Goal: Task Accomplishment & Management: Use online tool/utility

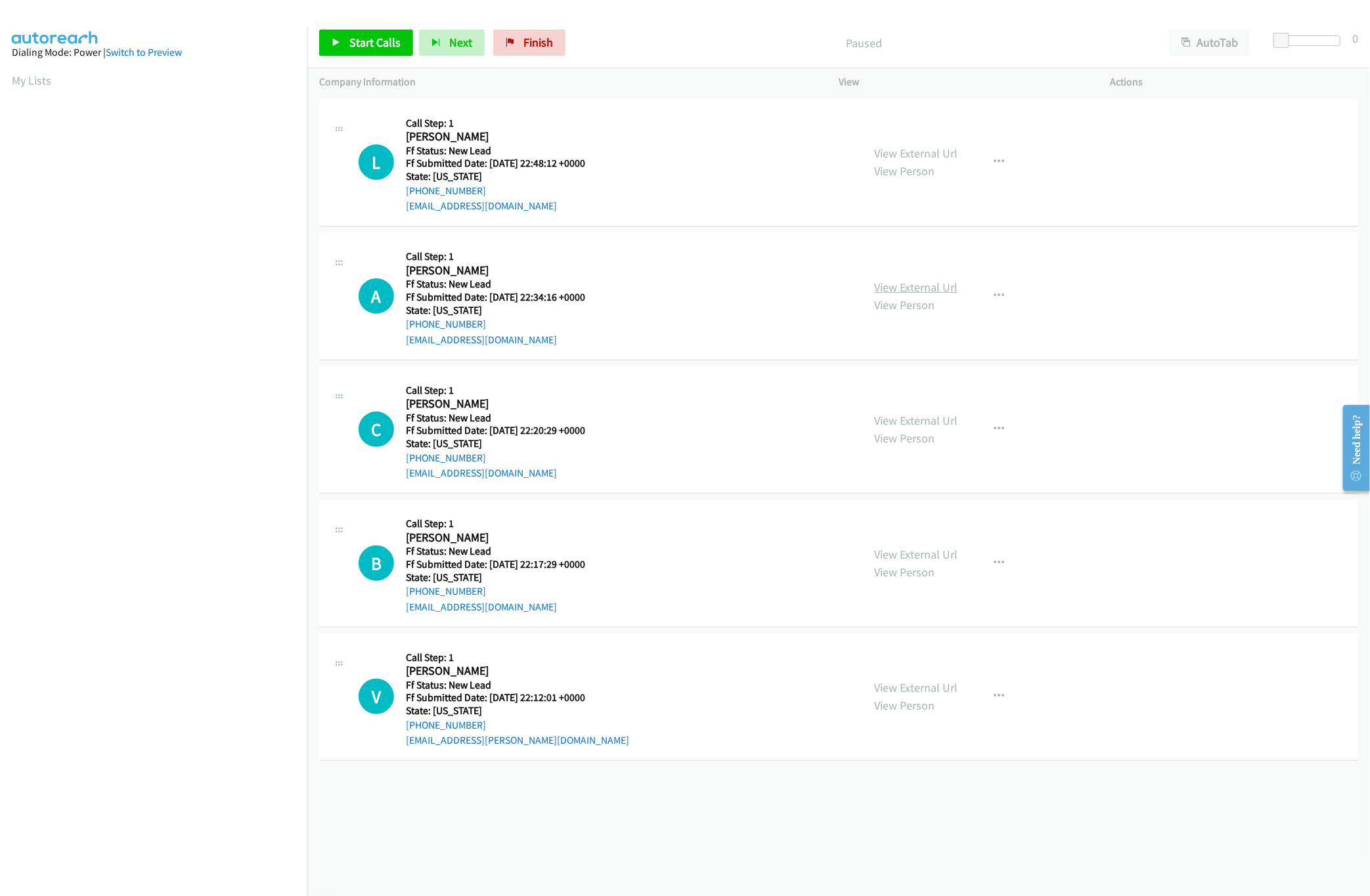
click at [888, 284] on link "View External Url" at bounding box center [915, 286] width 83 height 15
click at [895, 155] on link "View External Url" at bounding box center [915, 152] width 83 height 15
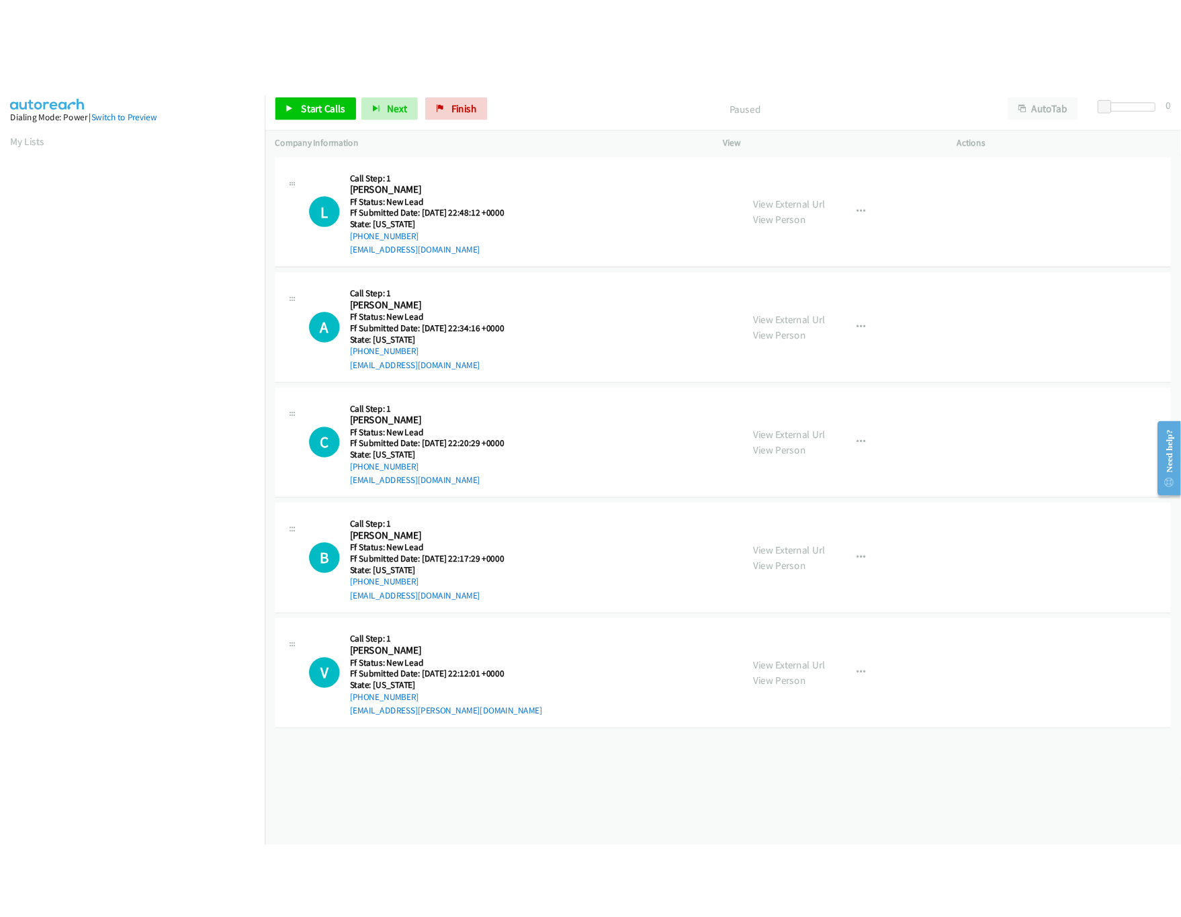
scroll to position [0, 5]
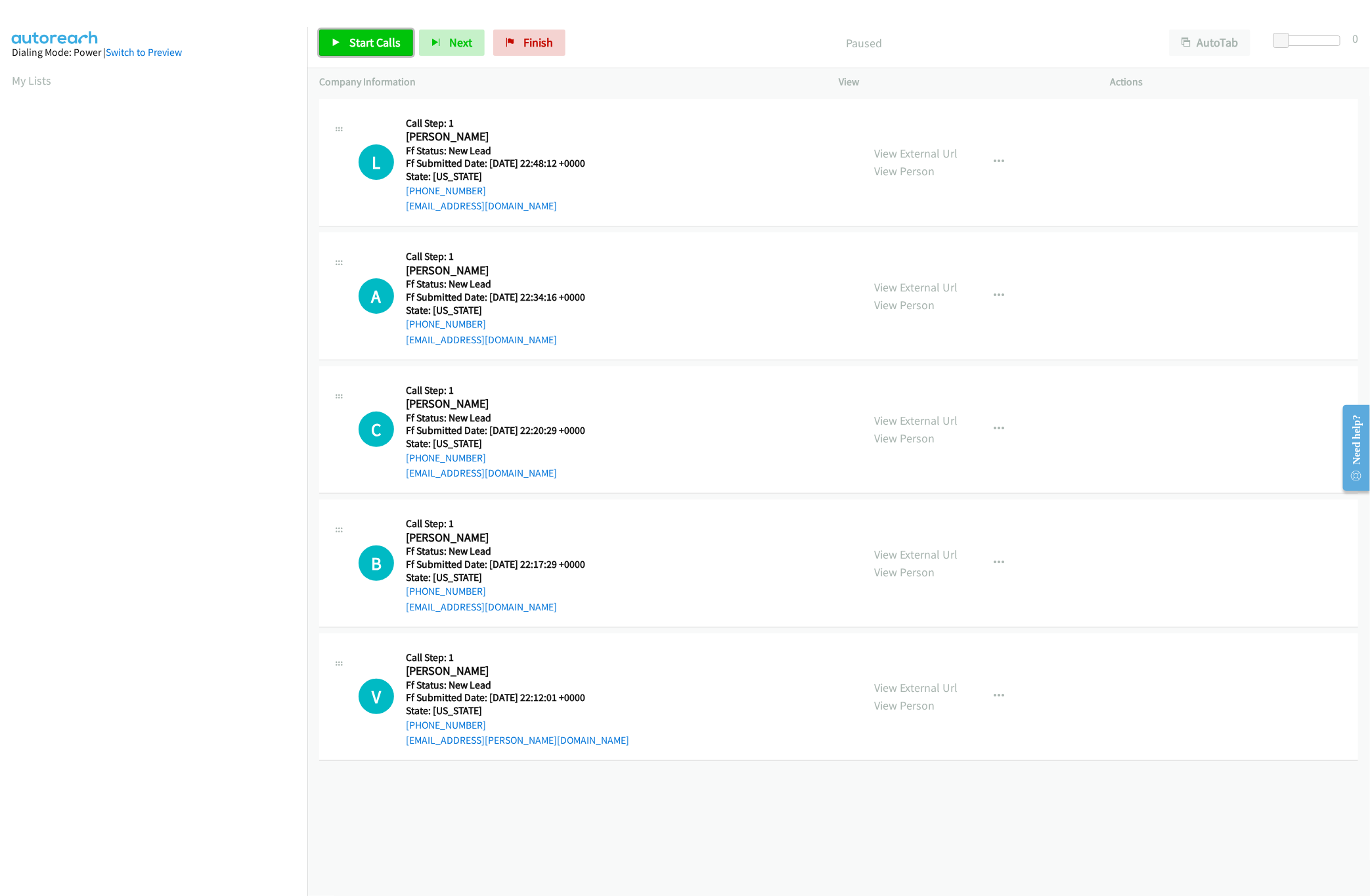
click at [364, 34] on link "Start Calls" at bounding box center [366, 42] width 94 height 26
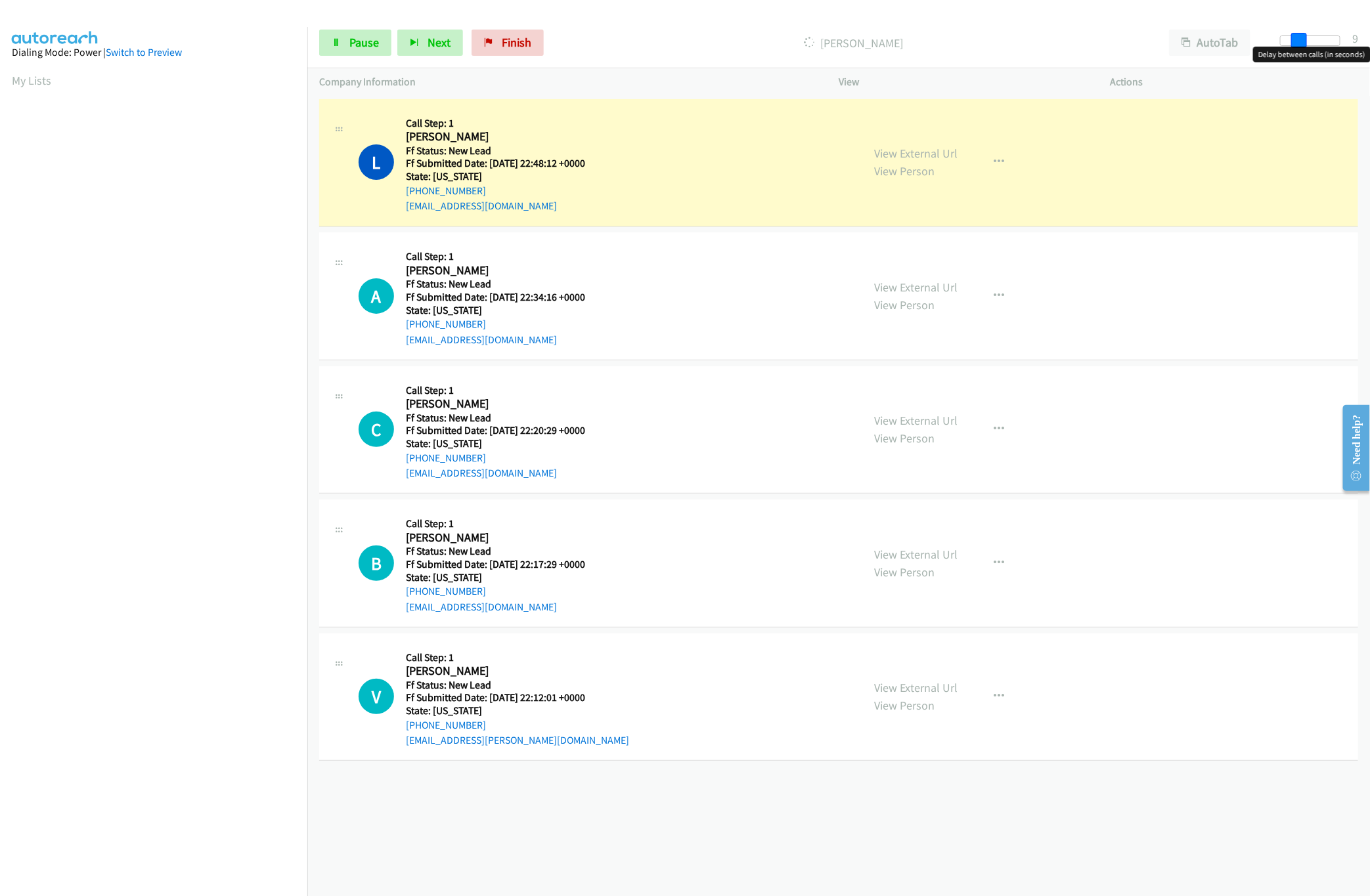
click at [1297, 39] on div at bounding box center [1310, 40] width 61 height 11
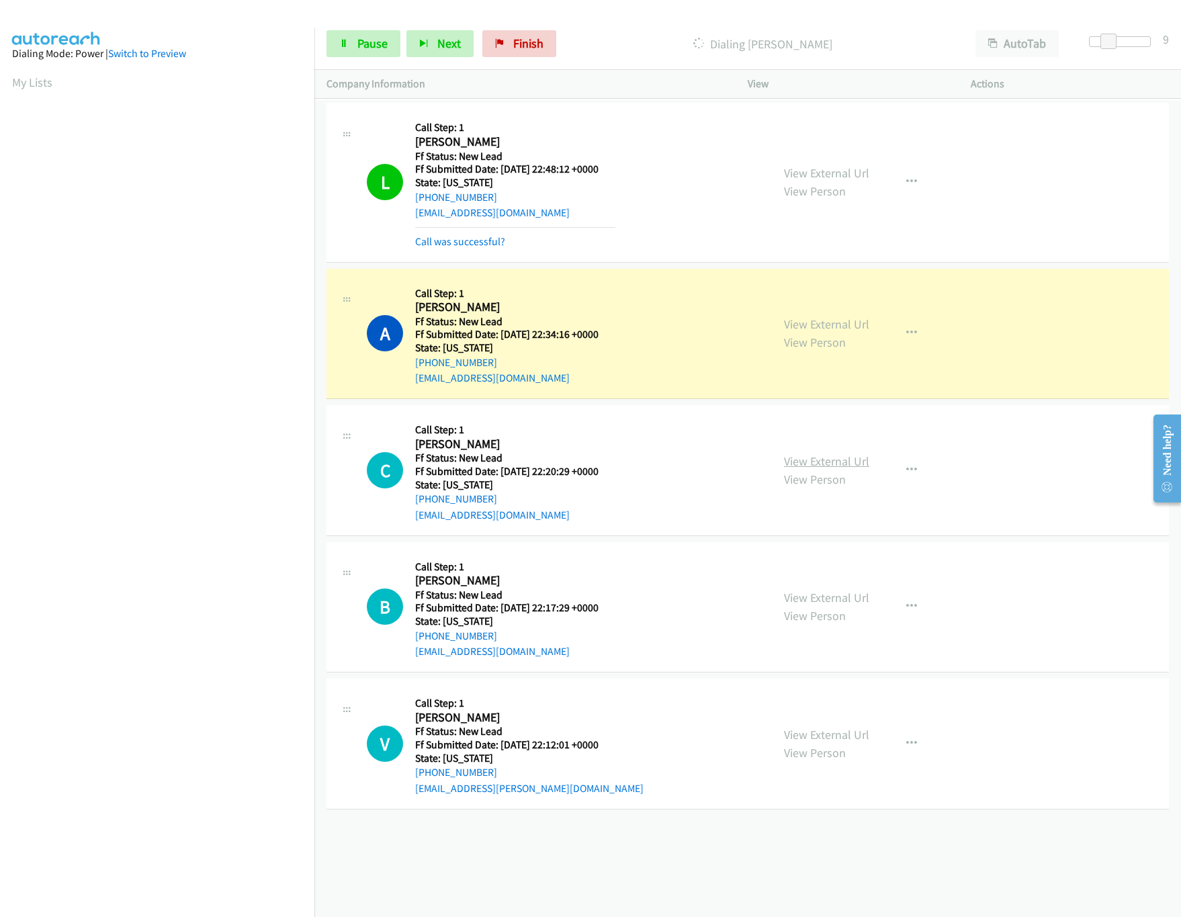
click at [831, 454] on link "View External Url" at bounding box center [826, 461] width 85 height 15
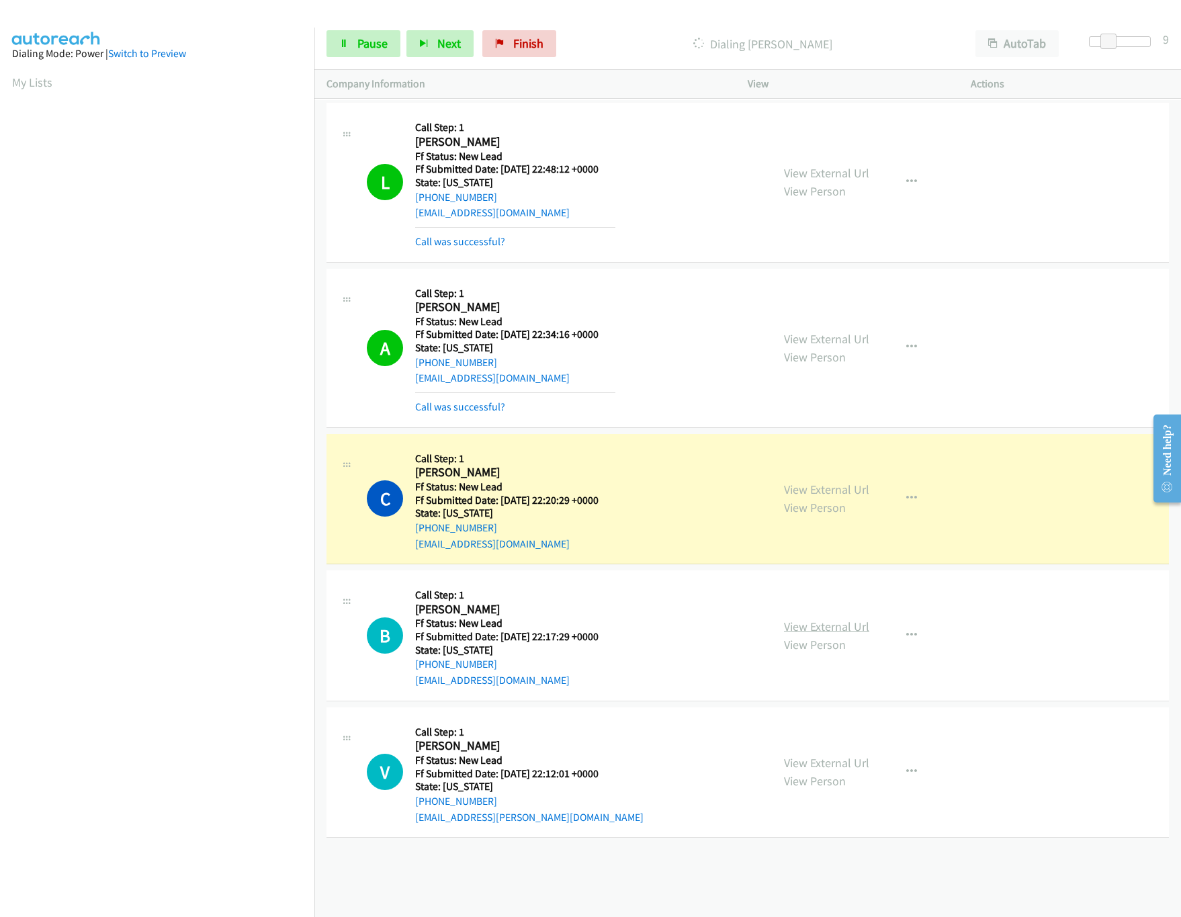
click at [835, 621] on link "View External Url" at bounding box center [826, 626] width 85 height 15
drag, startPoint x: 1111, startPoint y: 39, endPoint x: 1140, endPoint y: 47, distance: 30.0
click at [1140, 47] on body "Start Calls Pause Next Finish Dialing Carrie Christiansen AutoTab AutoTab 10 Co…" at bounding box center [590, 32] width 1181 height 64
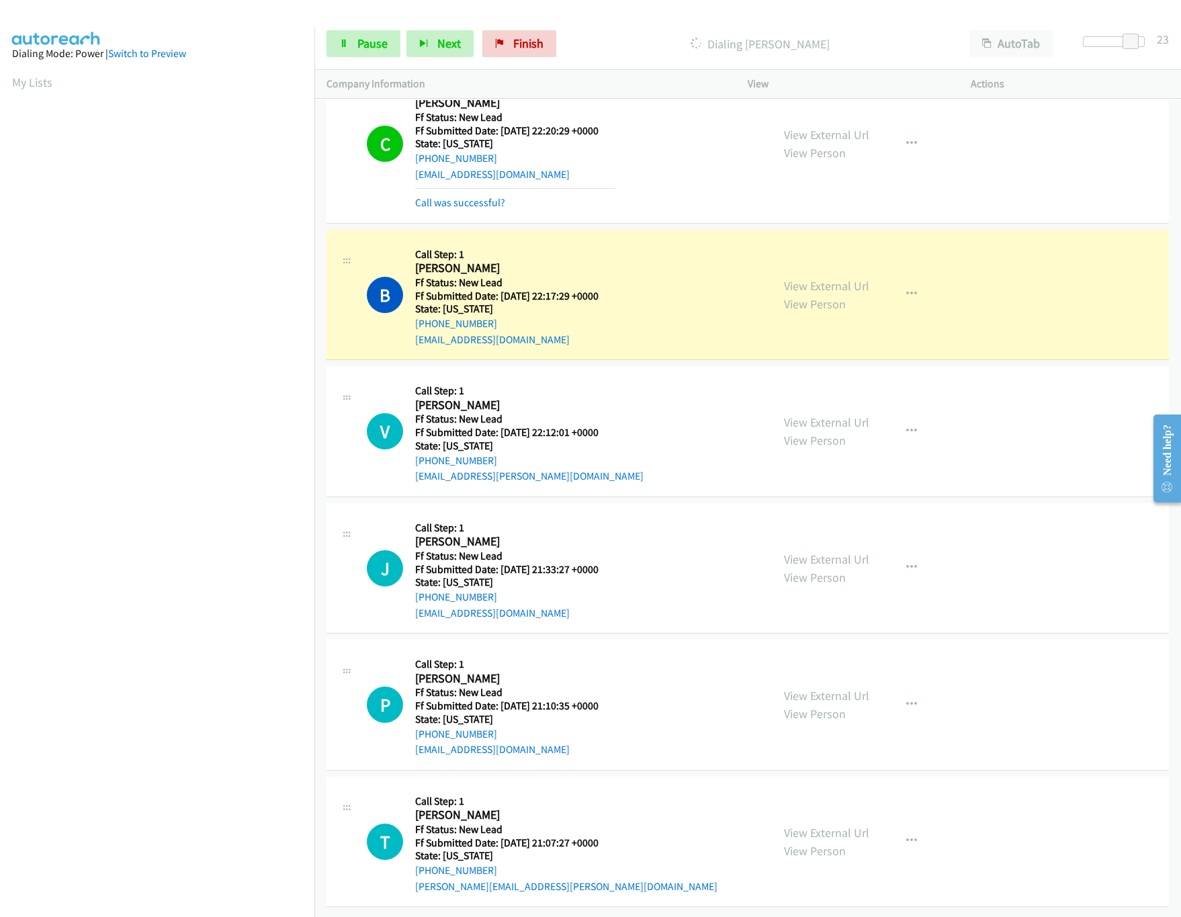
scroll to position [388, 0]
click at [821, 396] on div "View External Url View Person View External Url Email Schedule/Manage Callback …" at bounding box center [889, 431] width 235 height 106
click at [821, 415] on link "View External Url" at bounding box center [826, 422] width 85 height 15
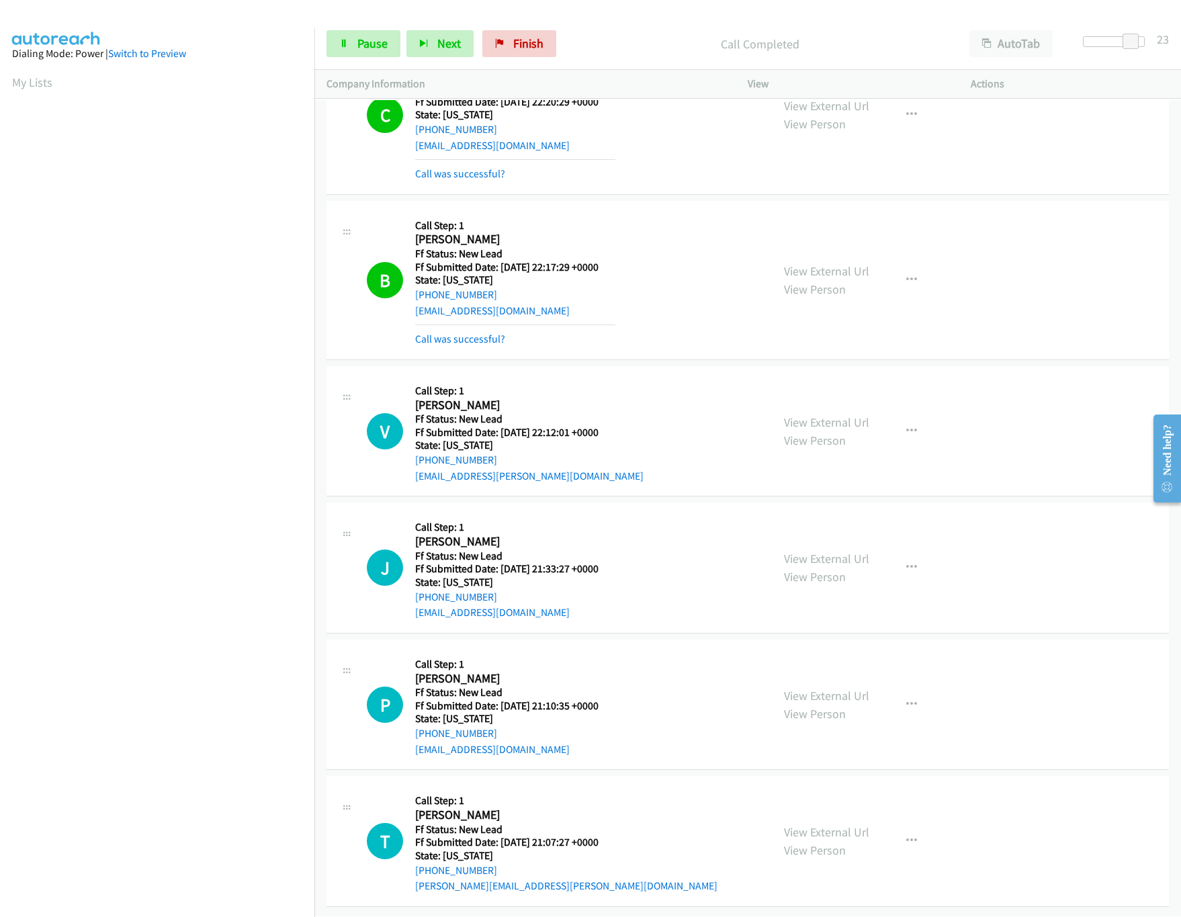
scroll to position [417, 0]
click at [827, 551] on link "View External Url" at bounding box center [826, 558] width 85 height 15
click at [784, 263] on link "View External Url" at bounding box center [826, 270] width 85 height 15
click at [373, 45] on span "Pause" at bounding box center [372, 43] width 30 height 15
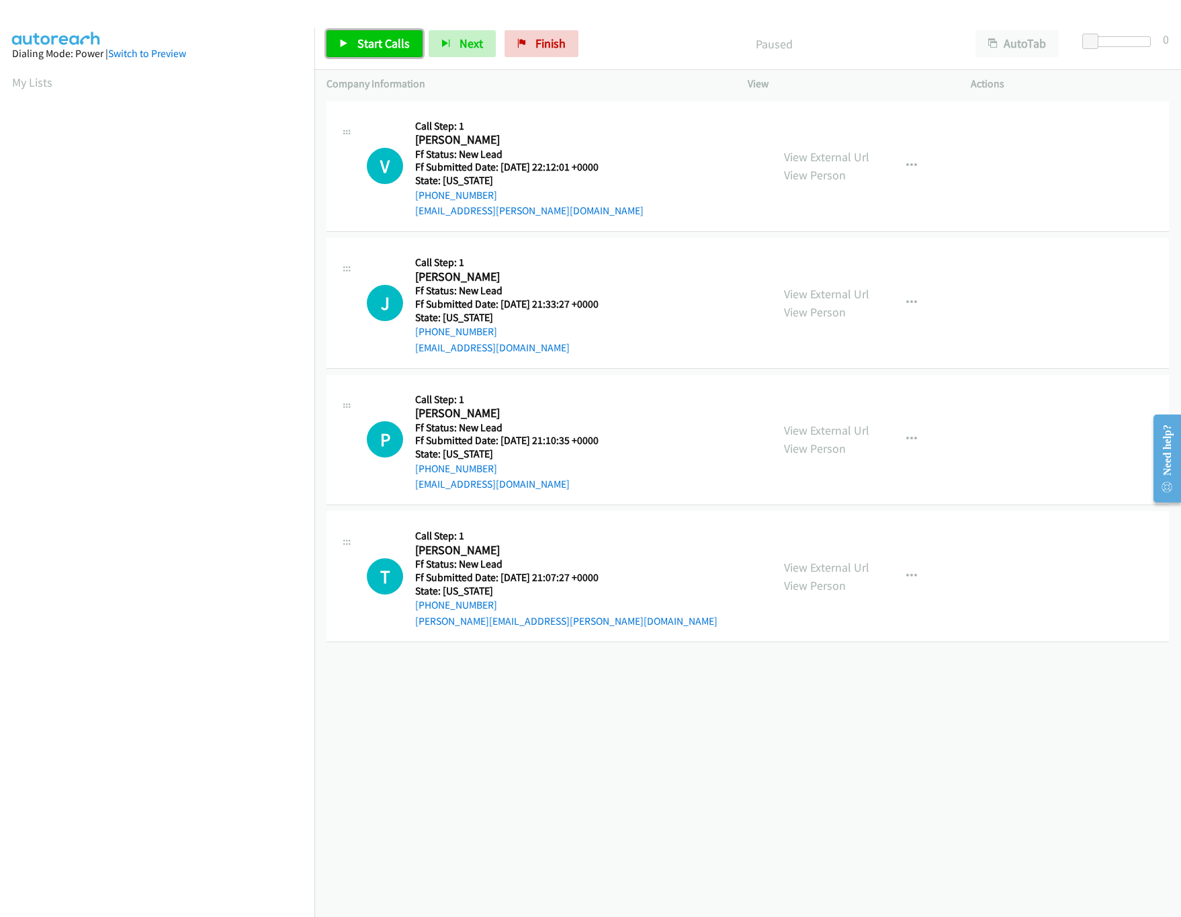
click at [390, 42] on span "Start Calls" at bounding box center [383, 43] width 52 height 15
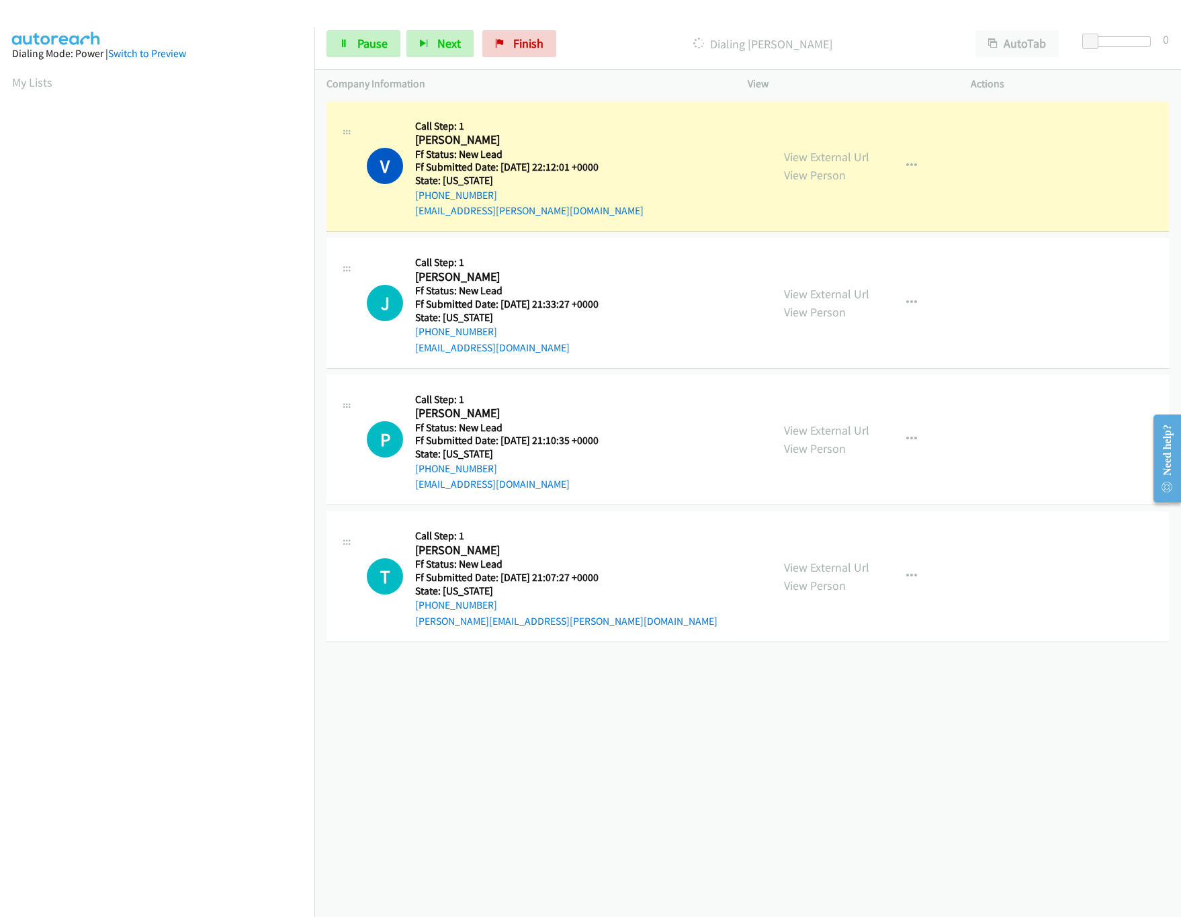
click at [831, 419] on div "View External Url View Person View External Url Email Schedule/Manage Callback …" at bounding box center [889, 440] width 235 height 106
click at [835, 424] on link "View External Url" at bounding box center [826, 430] width 85 height 15
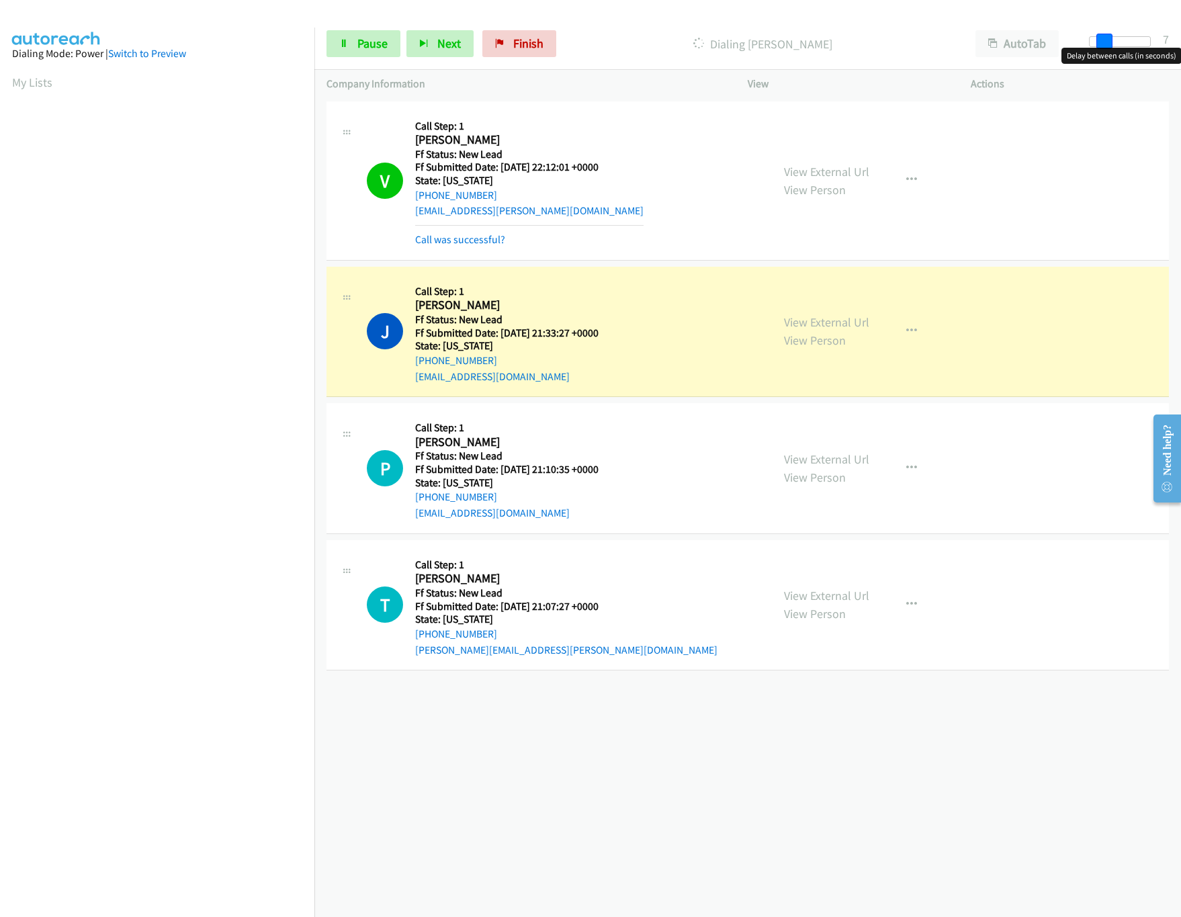
drag, startPoint x: 1089, startPoint y: 43, endPoint x: 1103, endPoint y: 43, distance: 14.1
click at [1103, 43] on span at bounding box center [1105, 42] width 16 height 16
click at [802, 601] on link "View External Url" at bounding box center [826, 595] width 85 height 15
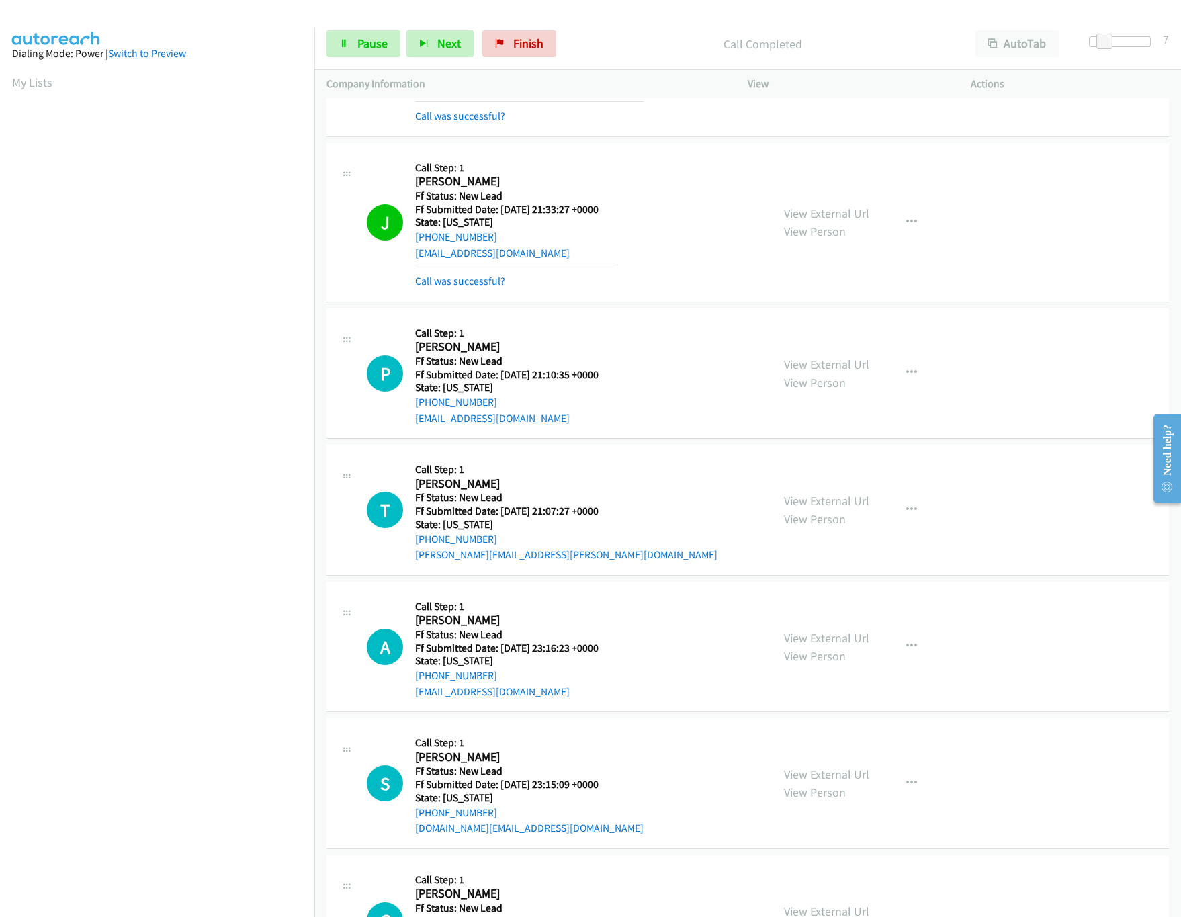
scroll to position [220, 0]
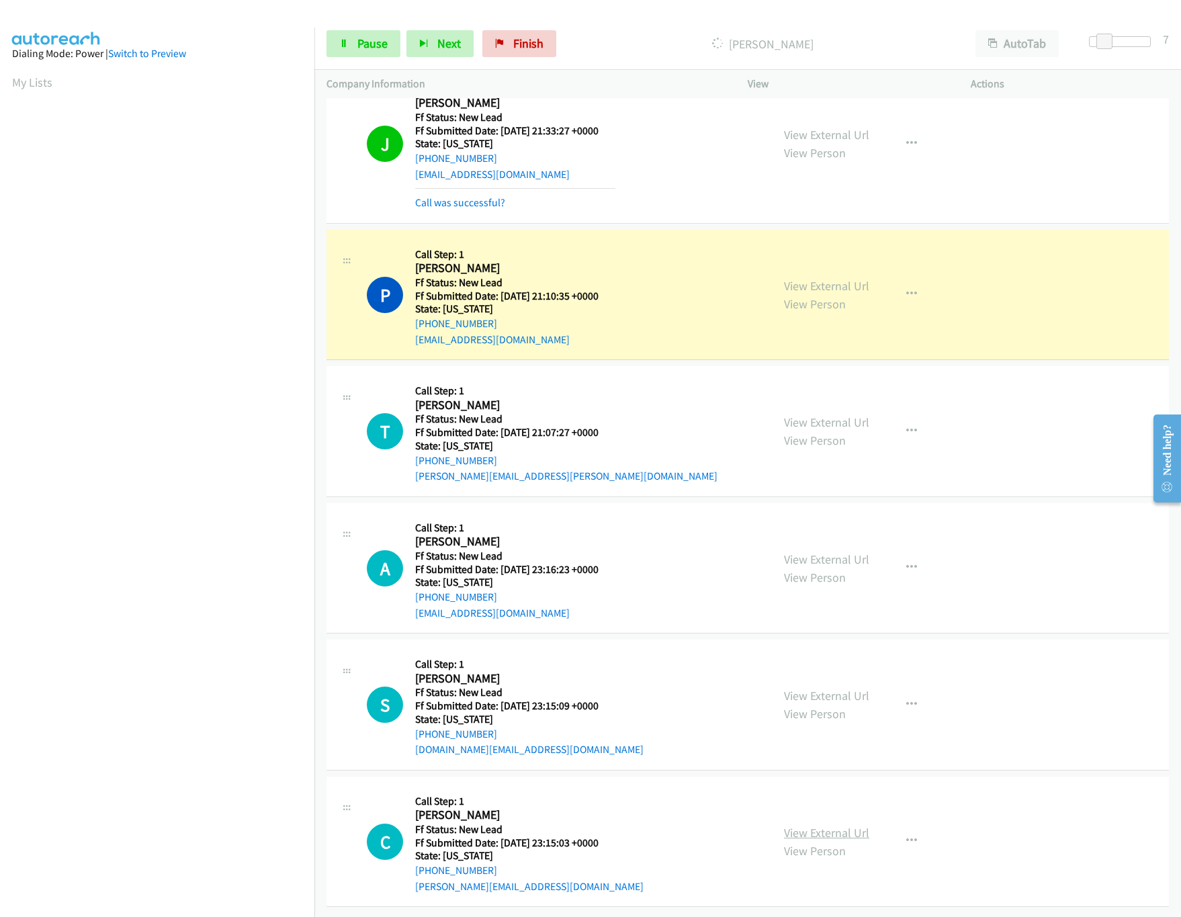
click at [825, 825] on link "View External Url" at bounding box center [826, 832] width 85 height 15
click at [835, 688] on link "View External Url" at bounding box center [826, 695] width 85 height 15
click at [831, 552] on link "View External Url" at bounding box center [826, 559] width 85 height 15
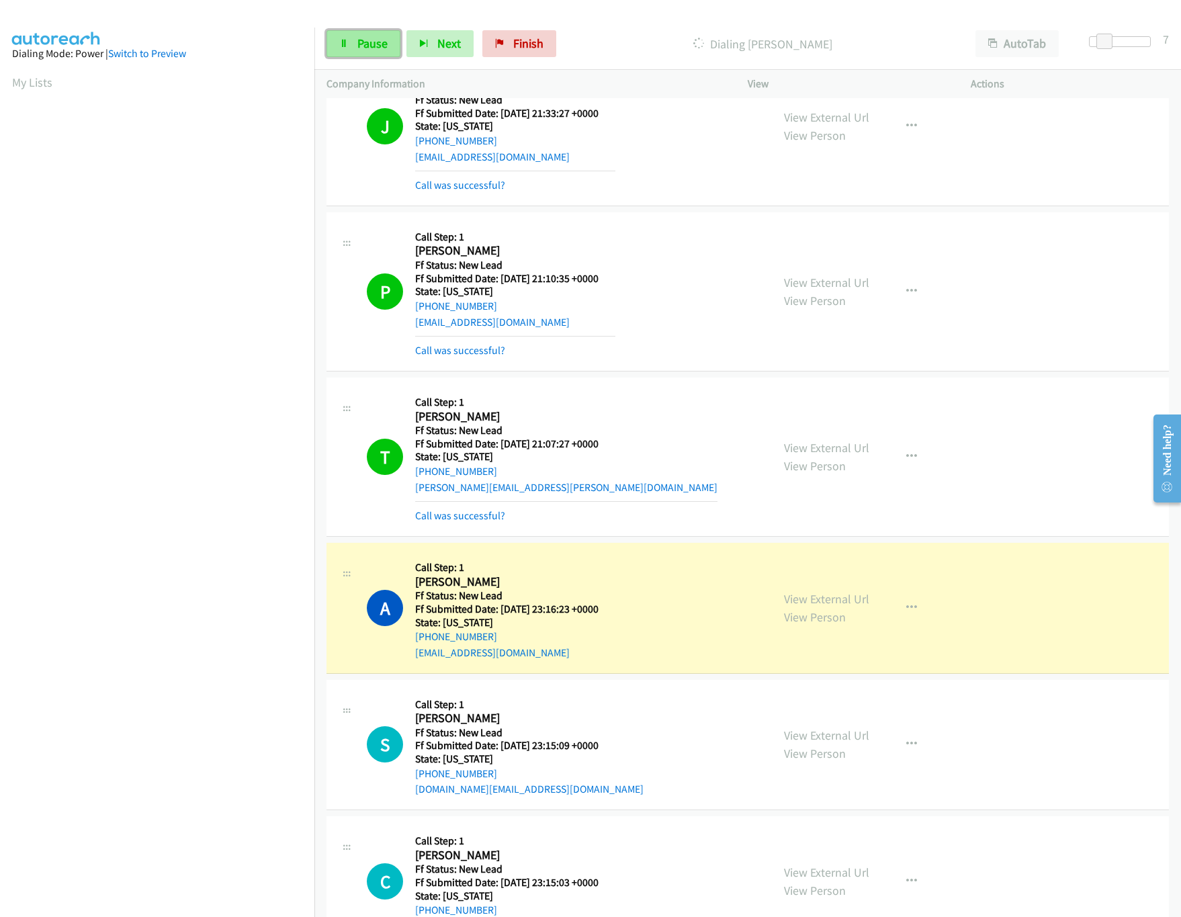
click at [347, 41] on icon at bounding box center [343, 44] width 9 height 9
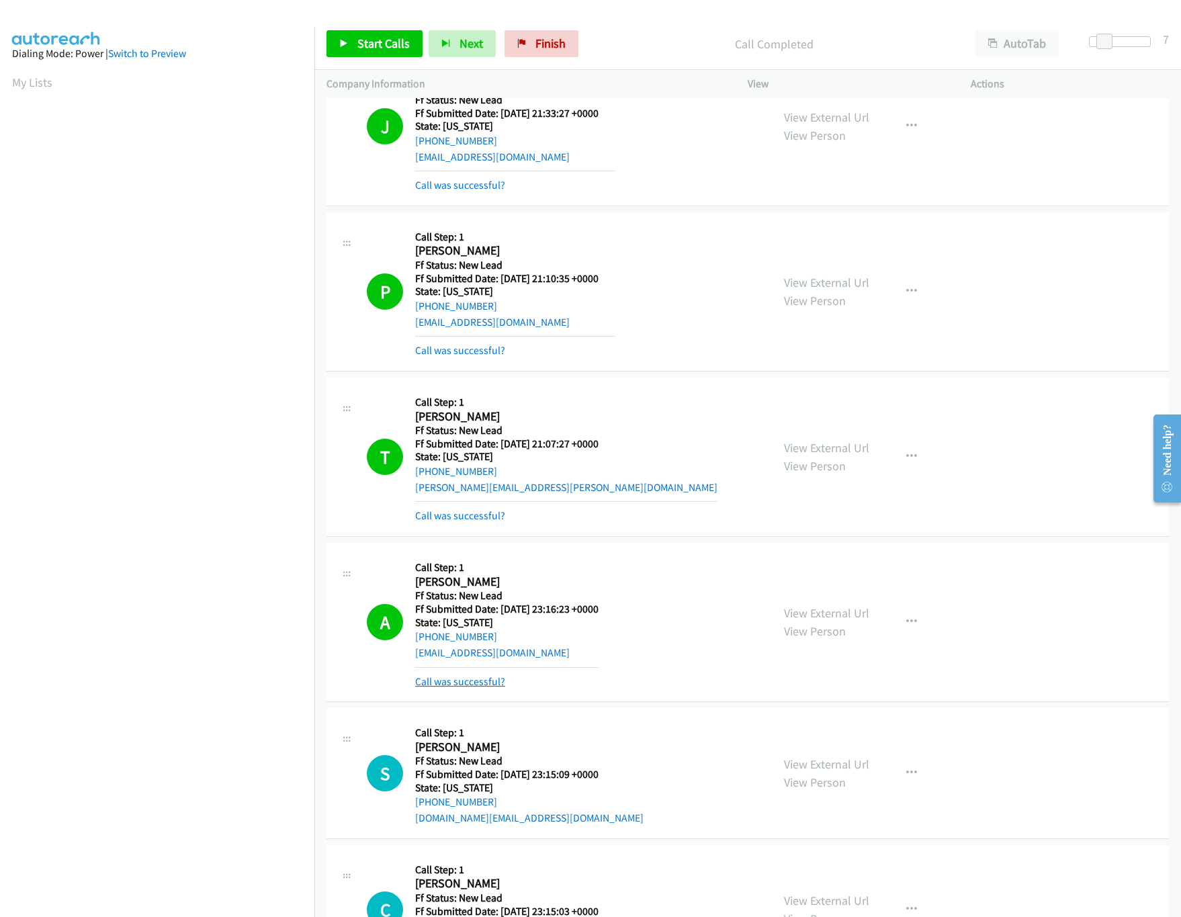
click at [466, 686] on link "Call was successful?" at bounding box center [460, 681] width 90 height 13
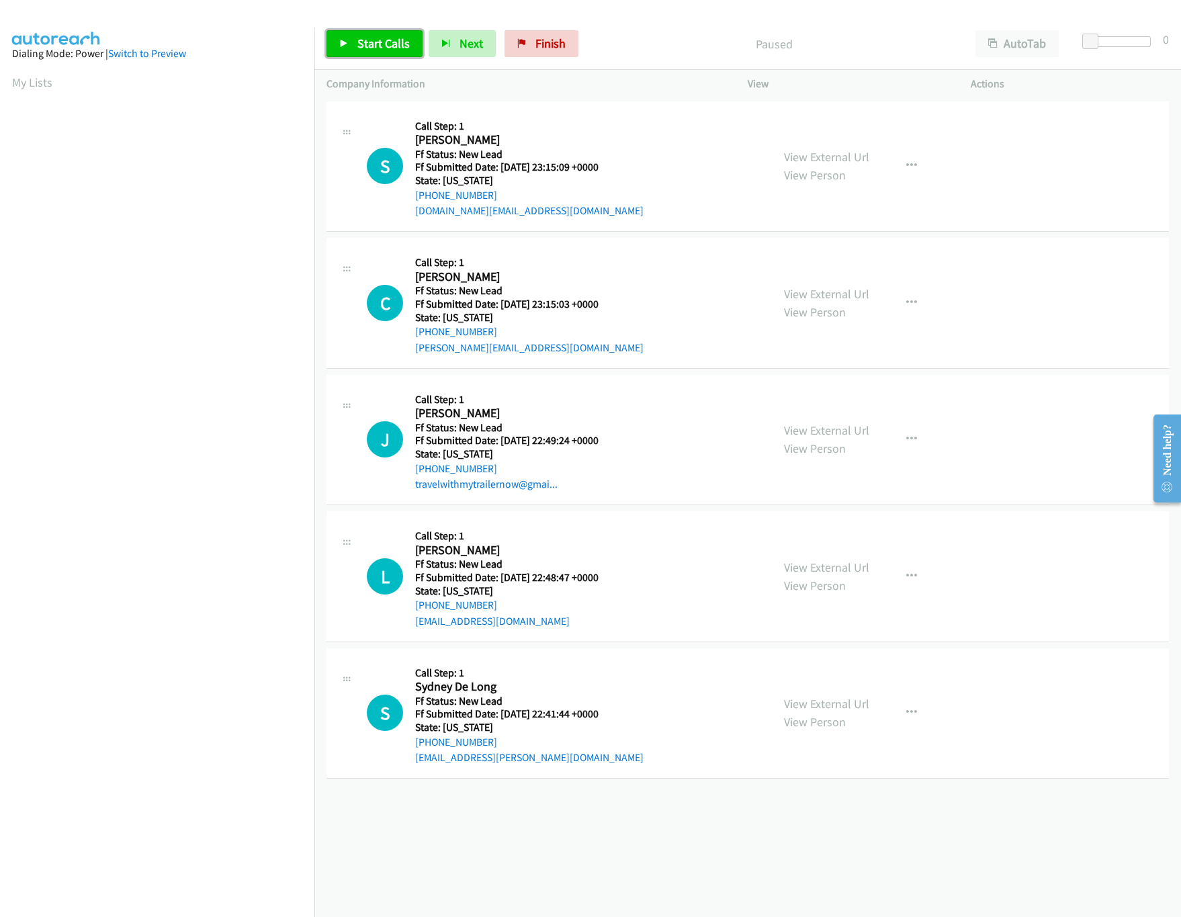
click at [386, 51] on link "Start Calls" at bounding box center [375, 43] width 96 height 27
click at [364, 40] on span "Pause" at bounding box center [372, 43] width 30 height 15
click at [349, 49] on link "Start Calls" at bounding box center [375, 43] width 96 height 27
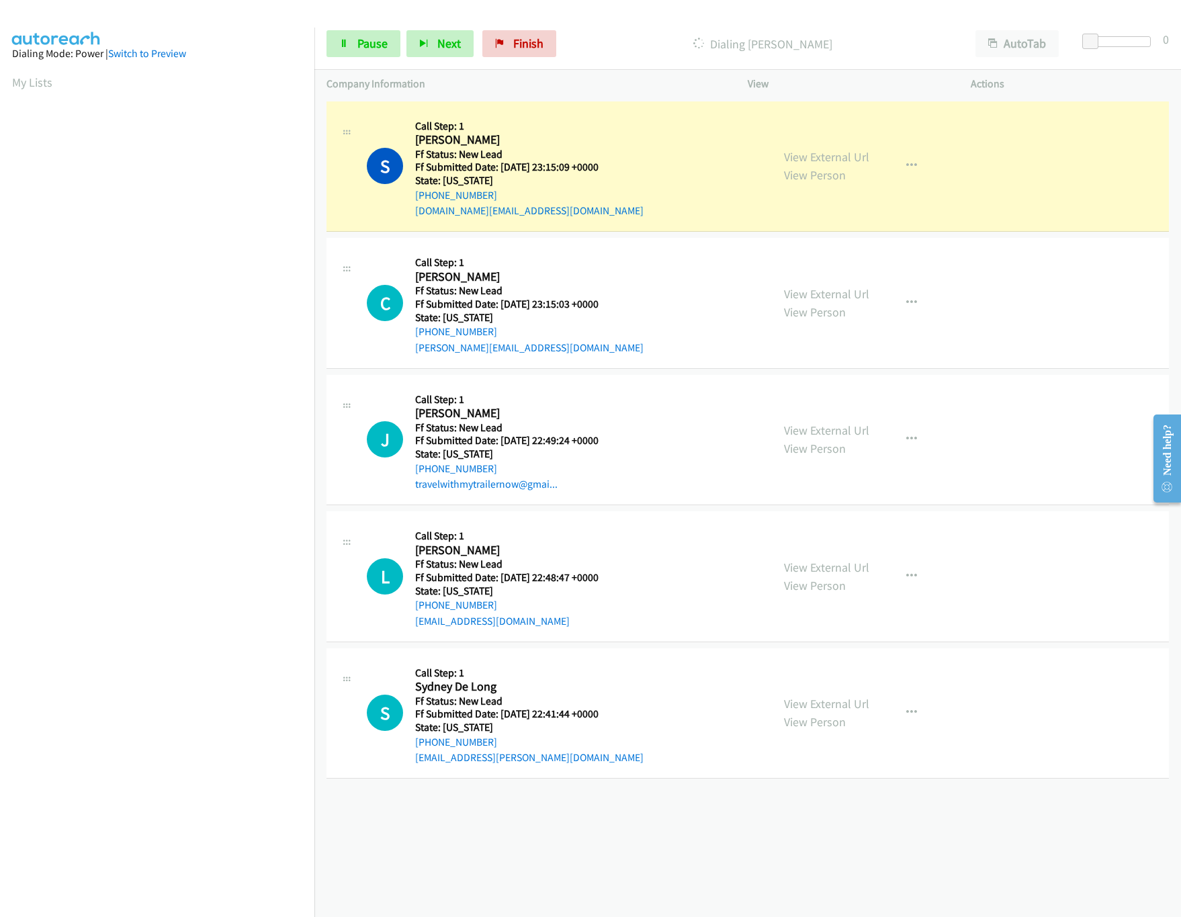
drag, startPoint x: 314, startPoint y: 872, endPoint x: 220, endPoint y: 800, distance: 118.5
click at [314, 872] on nav "Dialing Mode: Power | Switch to Preview My Lists" at bounding box center [157, 486] width 315 height 917
click at [1129, 45] on div at bounding box center [1120, 41] width 62 height 11
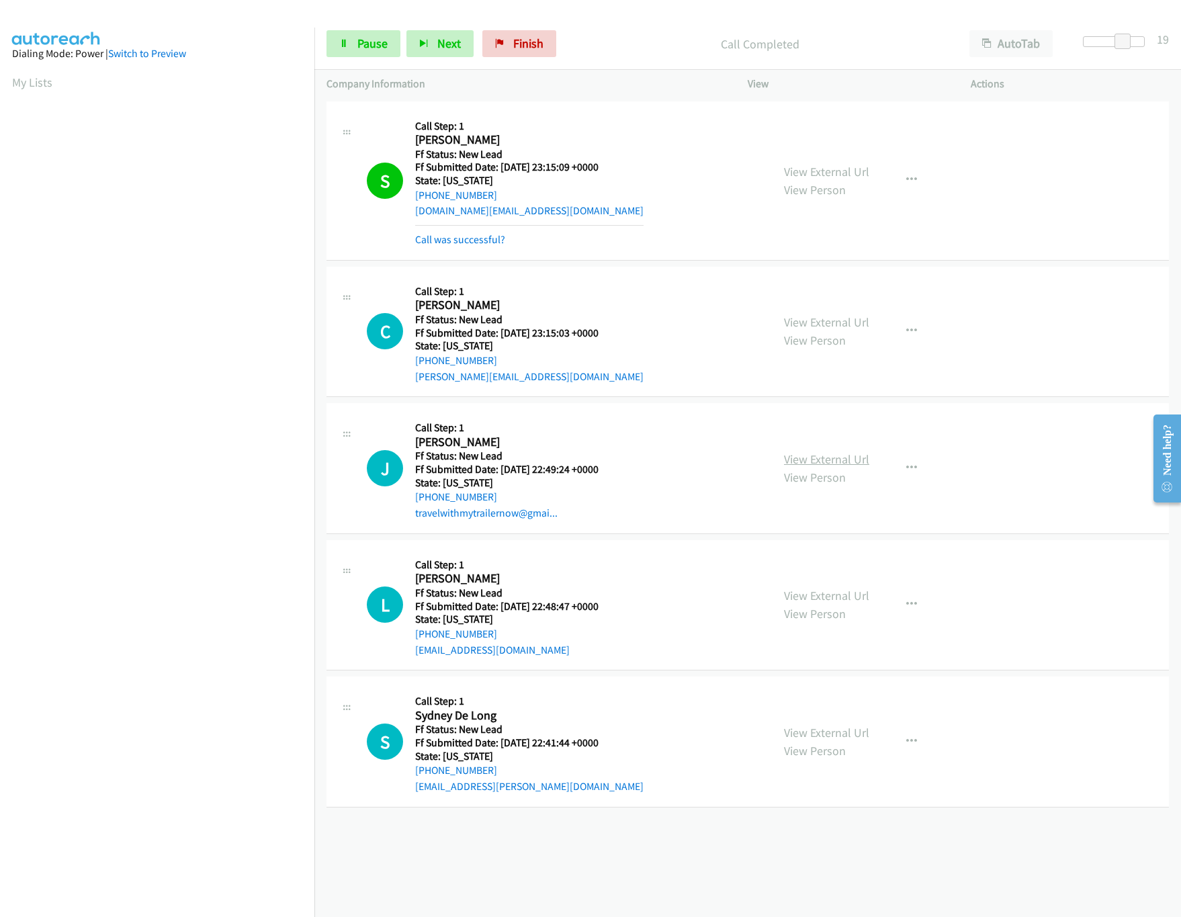
click at [797, 458] on link "View External Url" at bounding box center [826, 459] width 85 height 15
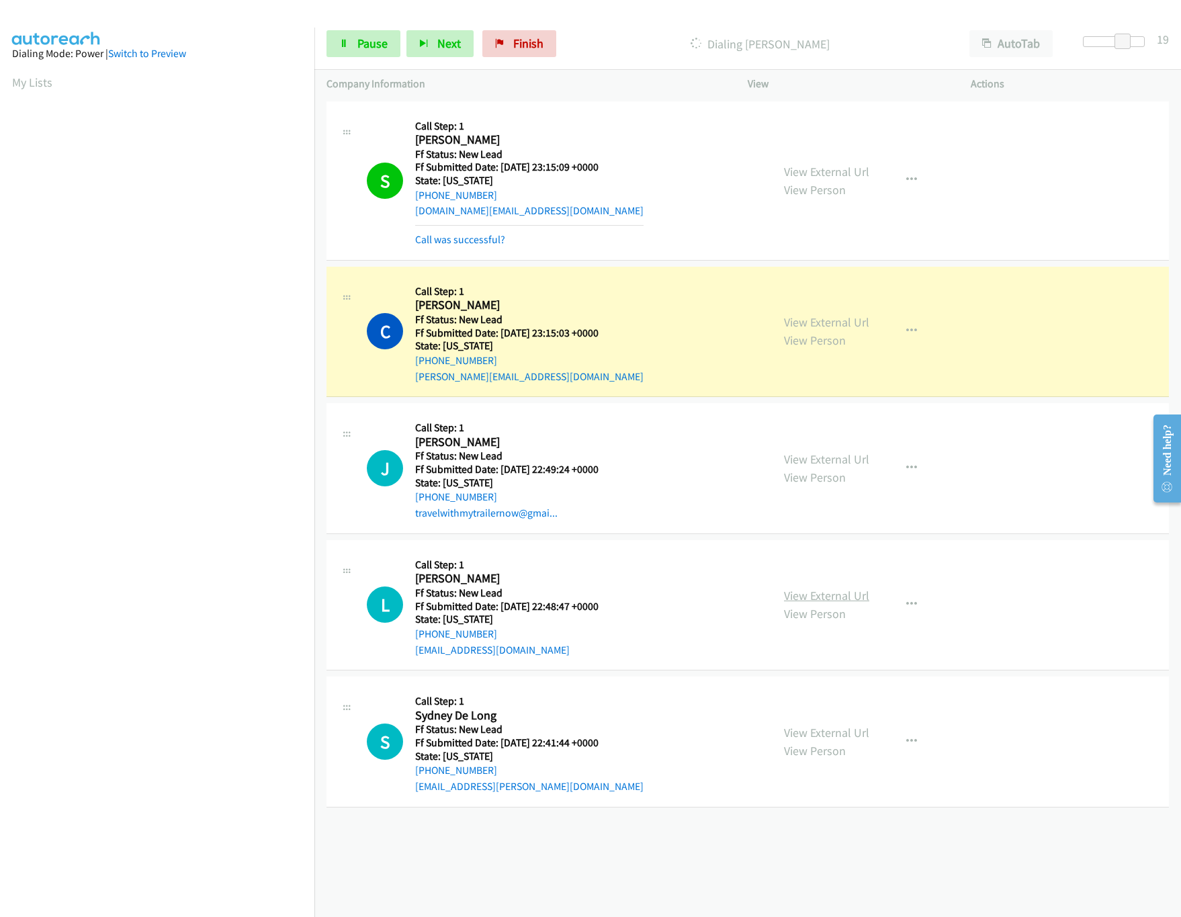
click at [818, 599] on link "View External Url" at bounding box center [826, 595] width 85 height 15
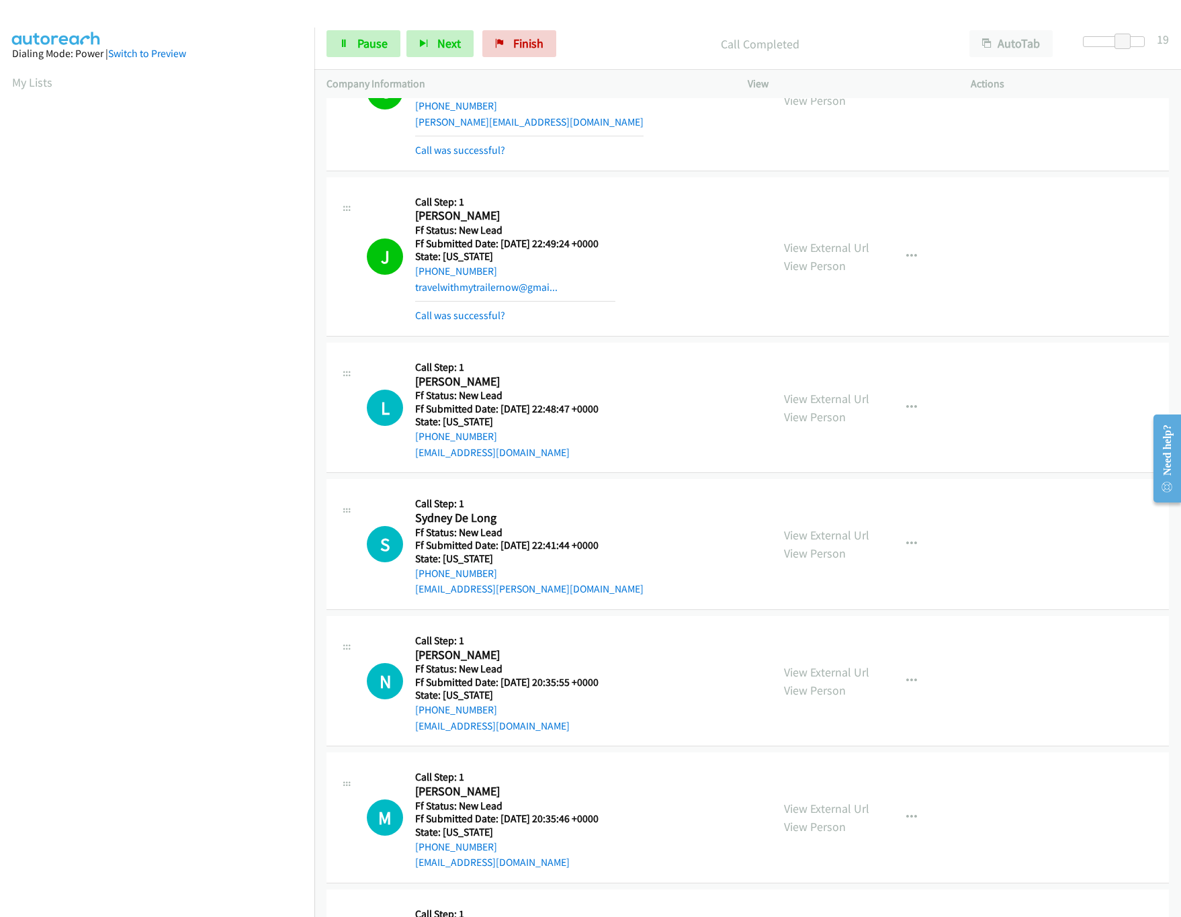
scroll to position [386, 0]
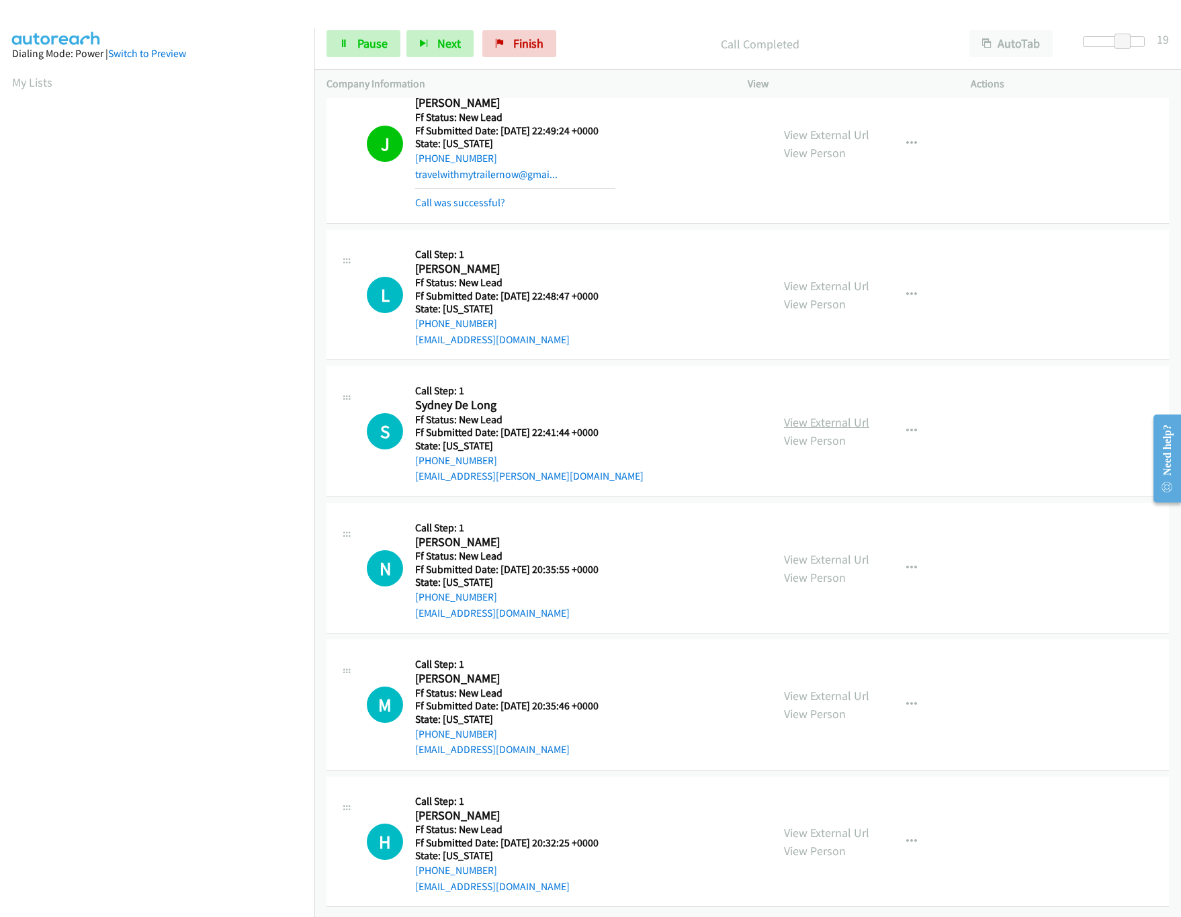
click at [818, 415] on link "View External Url" at bounding box center [826, 422] width 85 height 15
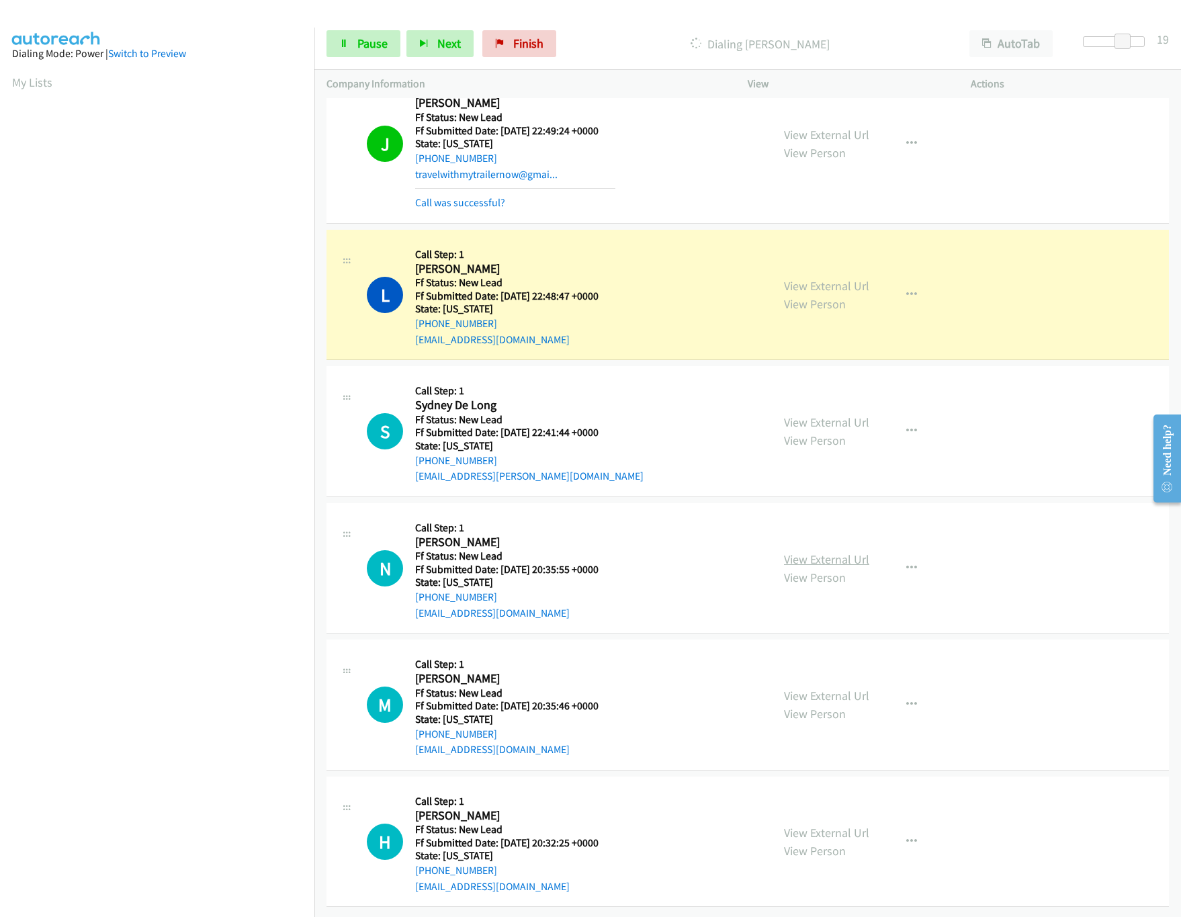
click at [841, 552] on link "View External Url" at bounding box center [826, 559] width 85 height 15
drag, startPoint x: 1126, startPoint y: 37, endPoint x: 1107, endPoint y: 38, distance: 18.9
click at [1107, 38] on span at bounding box center [1105, 42] width 16 height 16
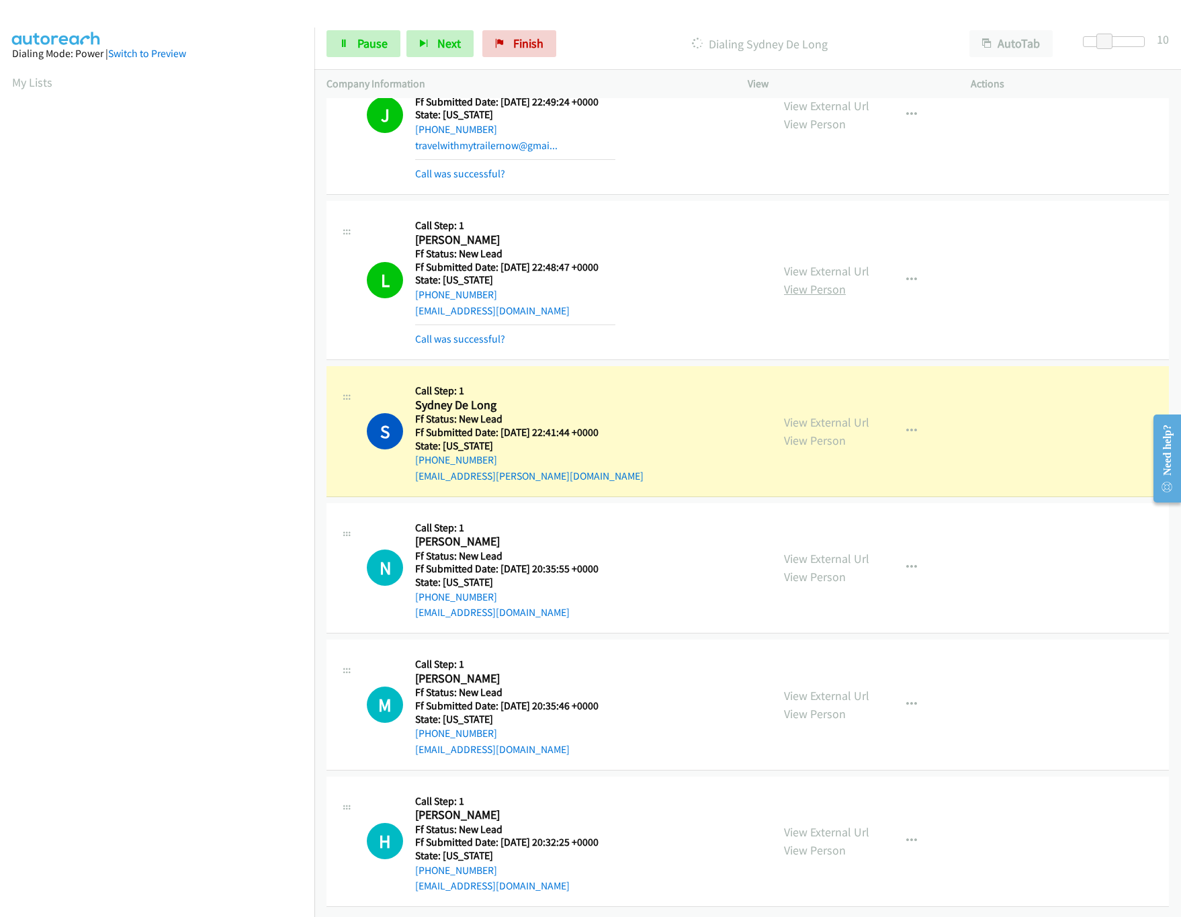
scroll to position [415, 0]
click at [803, 688] on link "View External Url" at bounding box center [826, 695] width 85 height 15
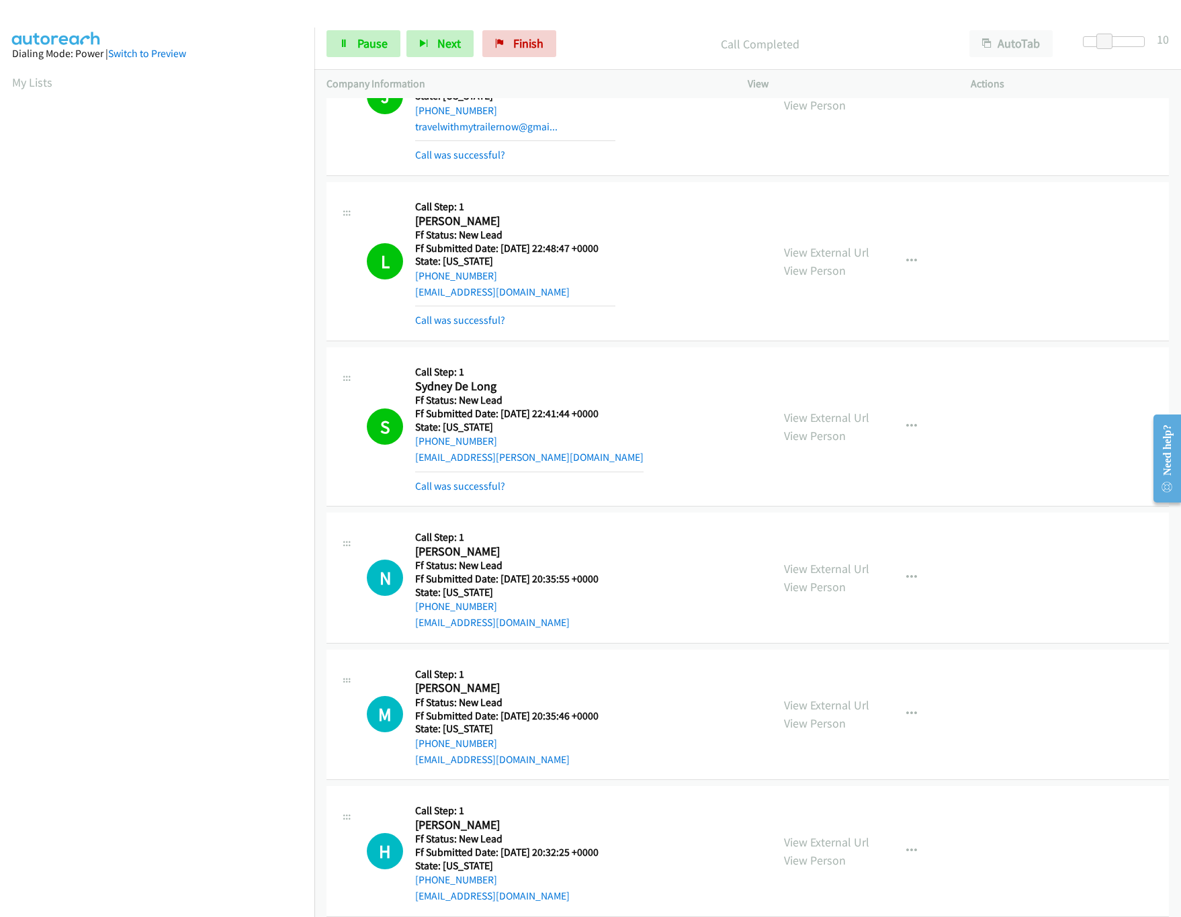
scroll to position [443, 0]
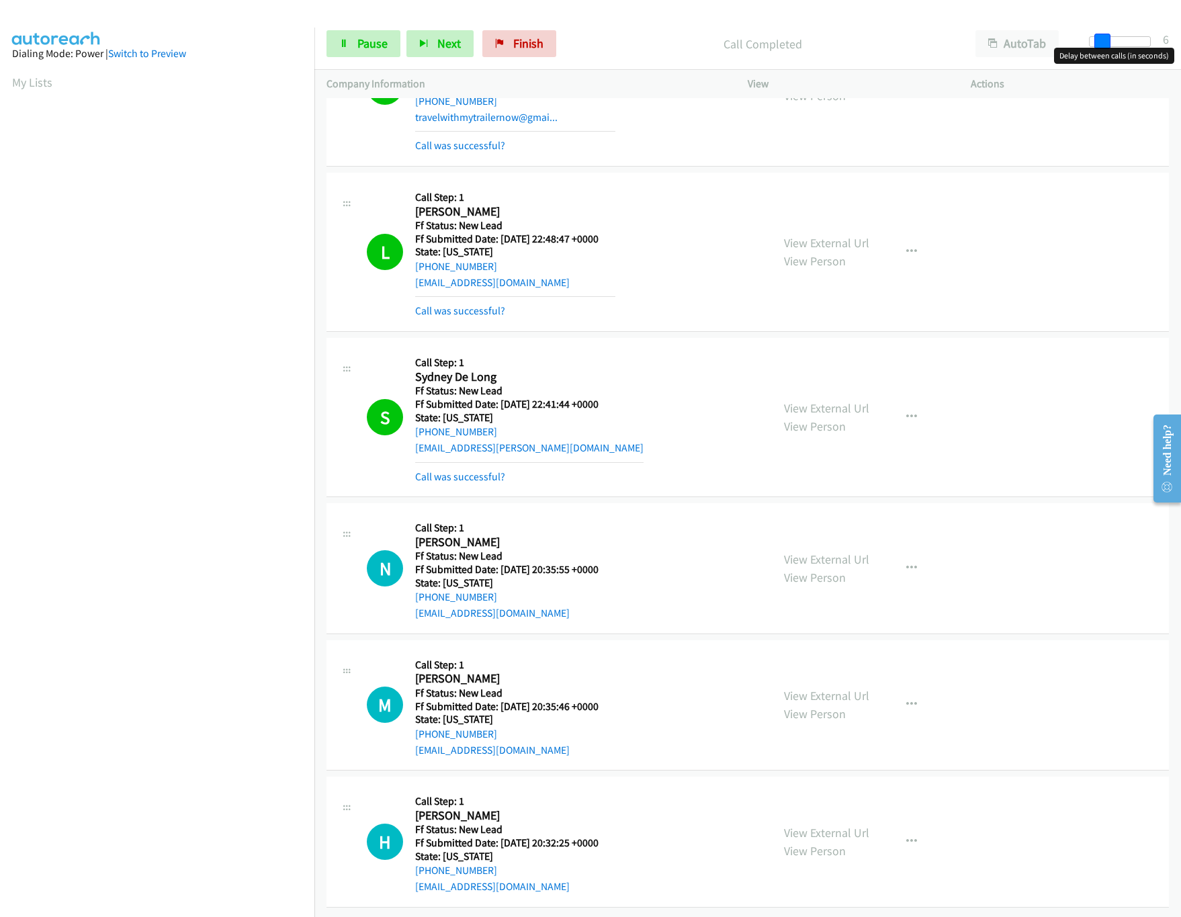
drag, startPoint x: 1103, startPoint y: 34, endPoint x: 1095, endPoint y: 37, distance: 9.1
click at [1095, 37] on span at bounding box center [1103, 42] width 16 height 16
click at [807, 825] on link "View External Url" at bounding box center [826, 832] width 85 height 15
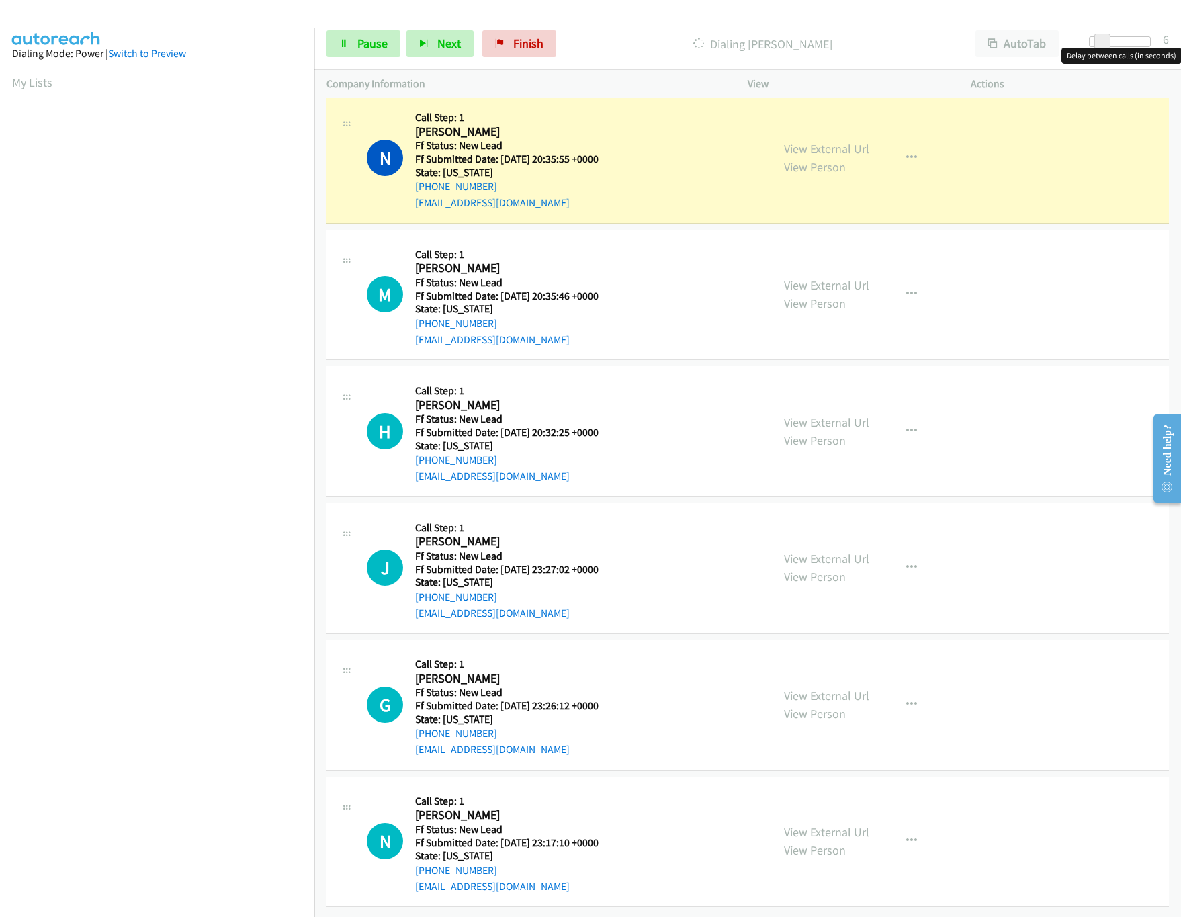
scroll to position [855, 0]
click at [822, 551] on link "View External Url" at bounding box center [826, 558] width 85 height 15
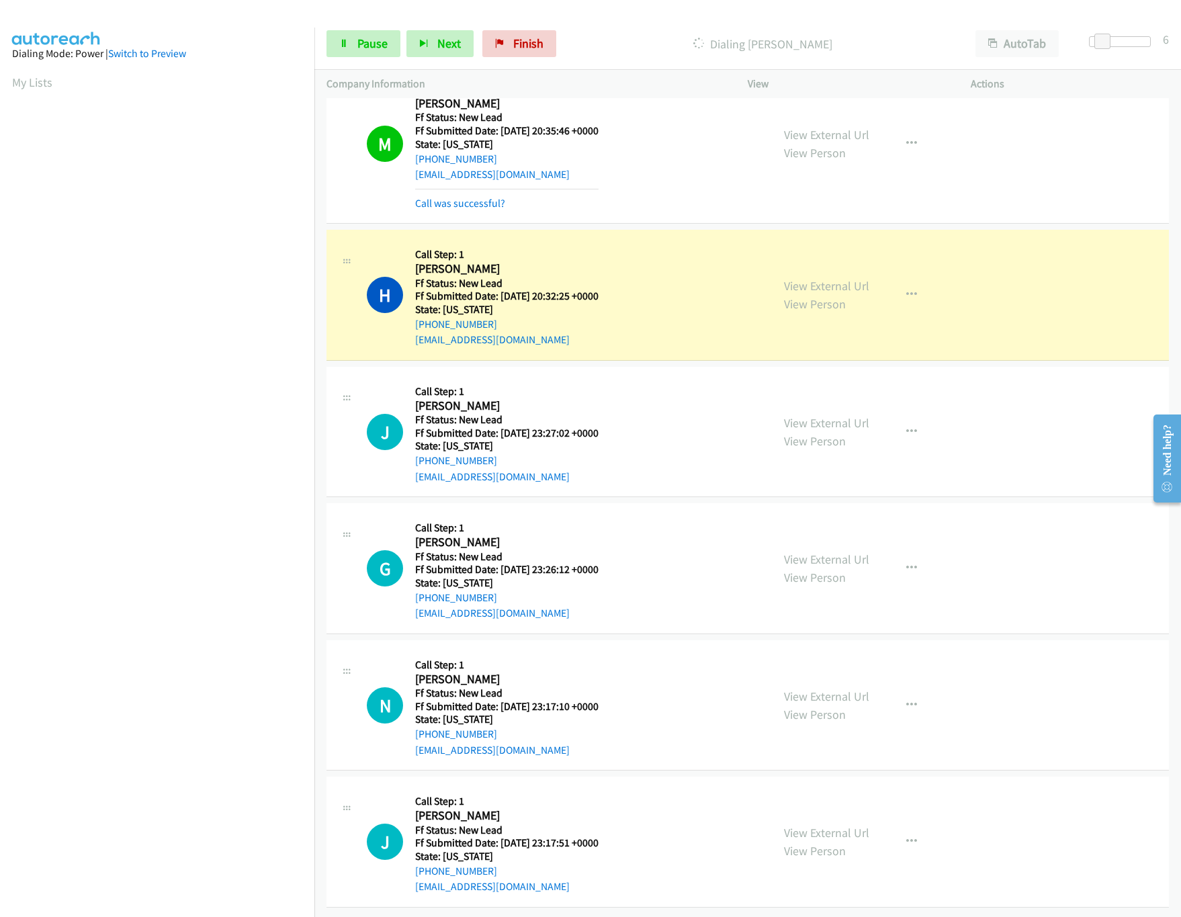
scroll to position [1050, 0]
click at [839, 552] on link "View External Url" at bounding box center [826, 559] width 85 height 15
click at [827, 689] on link "View External Url" at bounding box center [826, 696] width 85 height 15
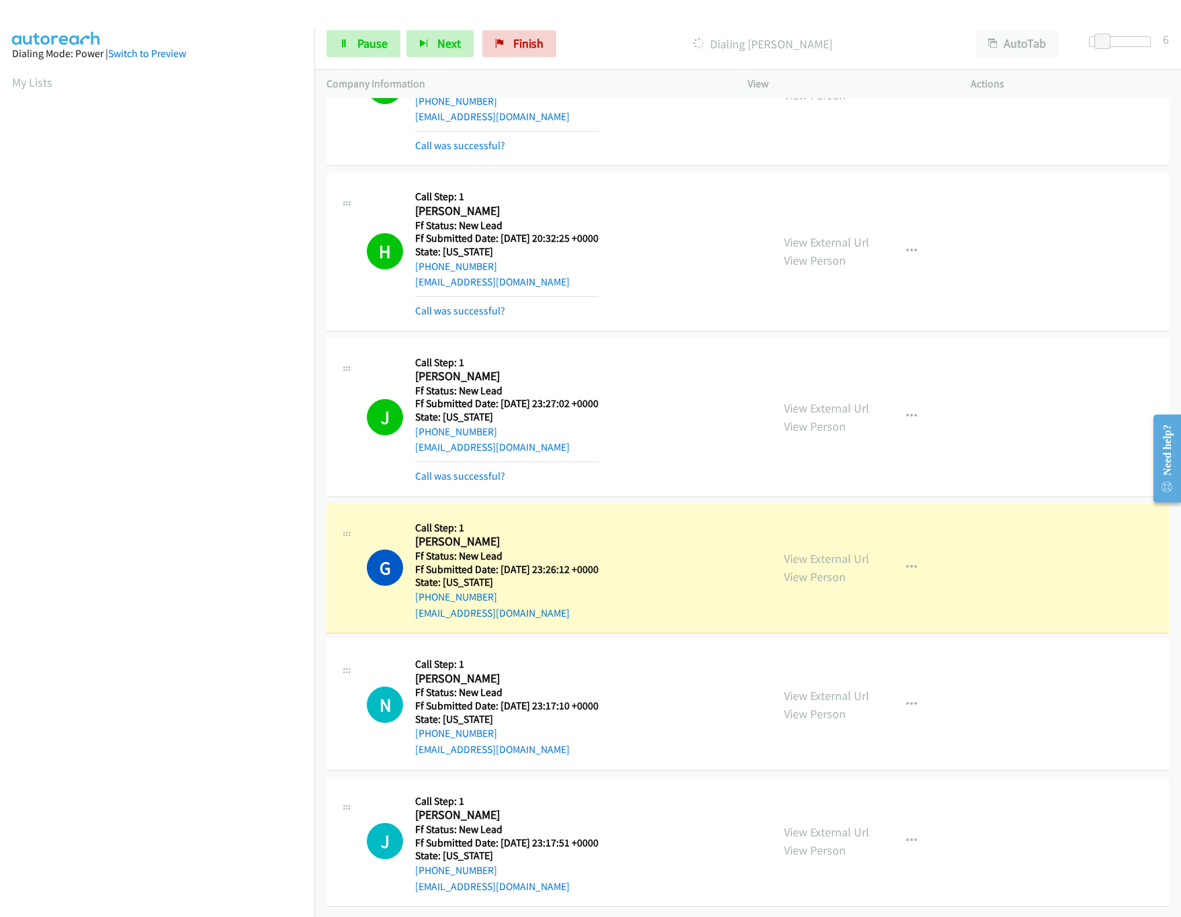
scroll to position [1107, 0]
click at [806, 824] on link "View External Url" at bounding box center [826, 831] width 85 height 15
click at [366, 48] on span "Pause" at bounding box center [372, 43] width 30 height 15
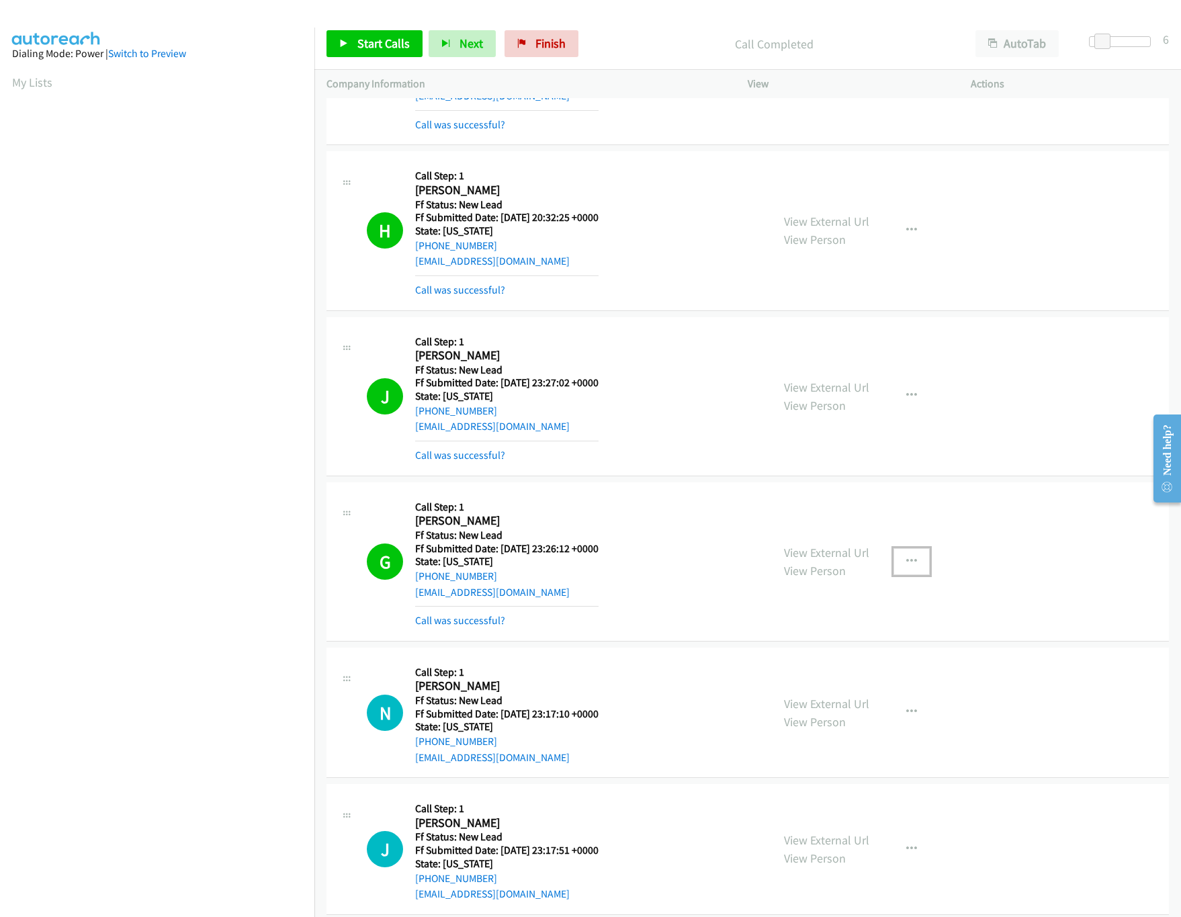
click at [894, 561] on button "button" at bounding box center [912, 561] width 36 height 27
click at [827, 686] on link "Add to do not call list" at bounding box center [840, 676] width 179 height 27
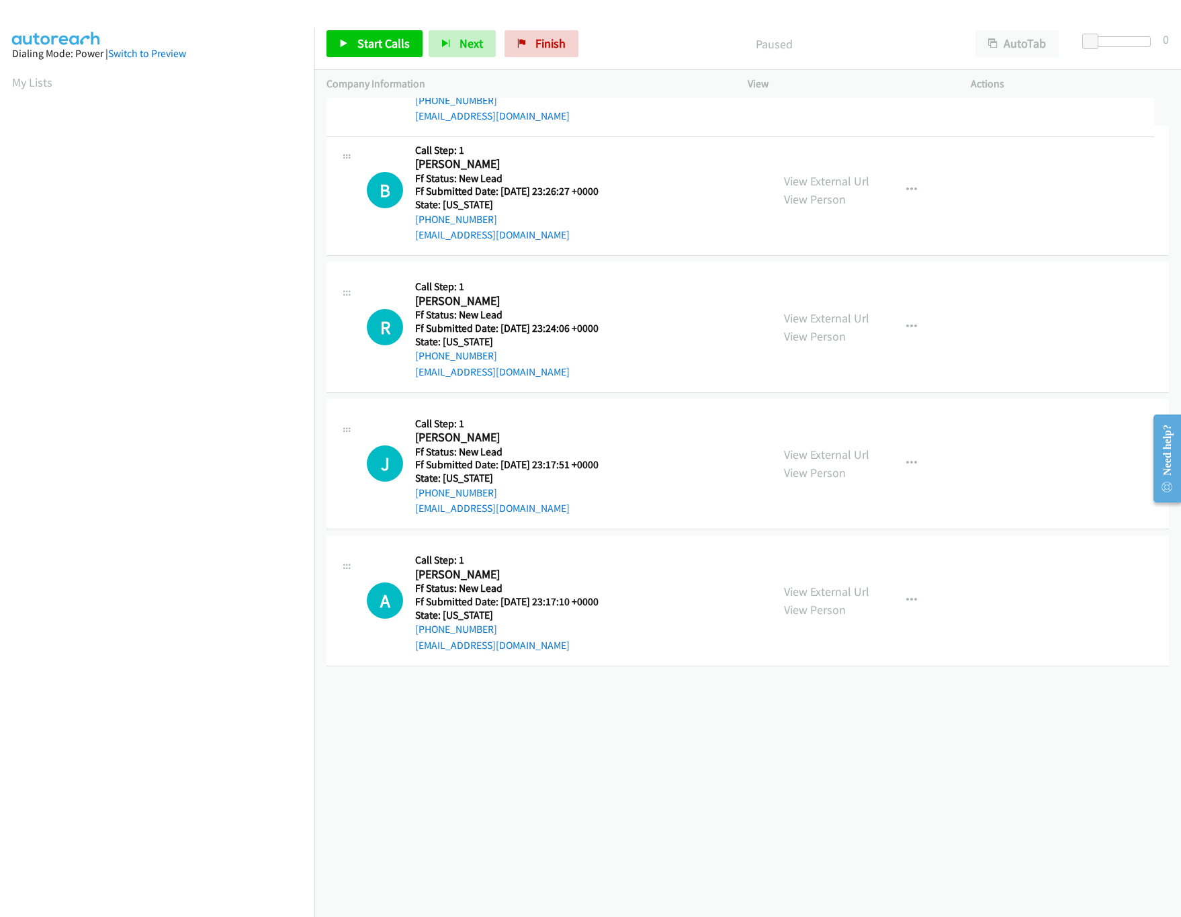
drag, startPoint x: 545, startPoint y: 738, endPoint x: 649, endPoint y: 91, distance: 655.4
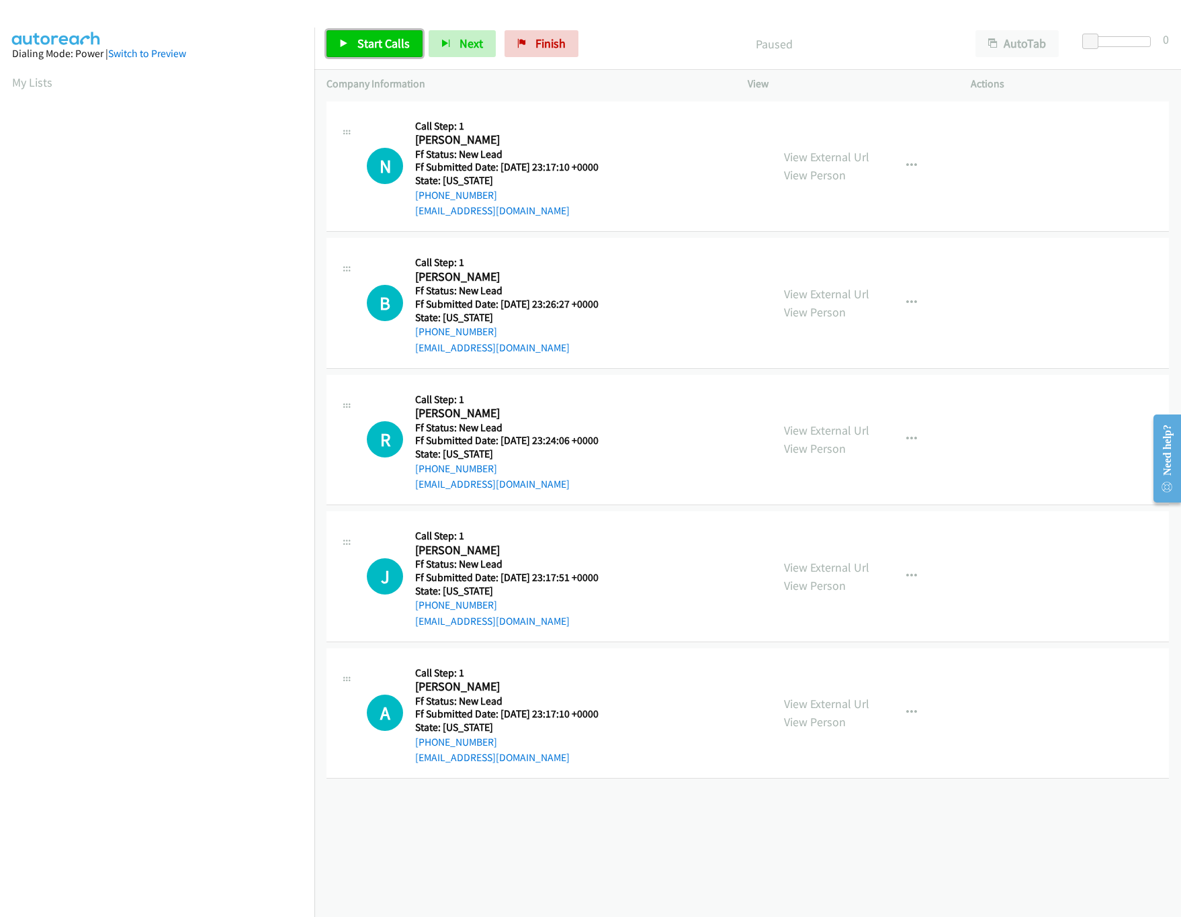
click at [387, 48] on span "Start Calls" at bounding box center [383, 43] width 52 height 15
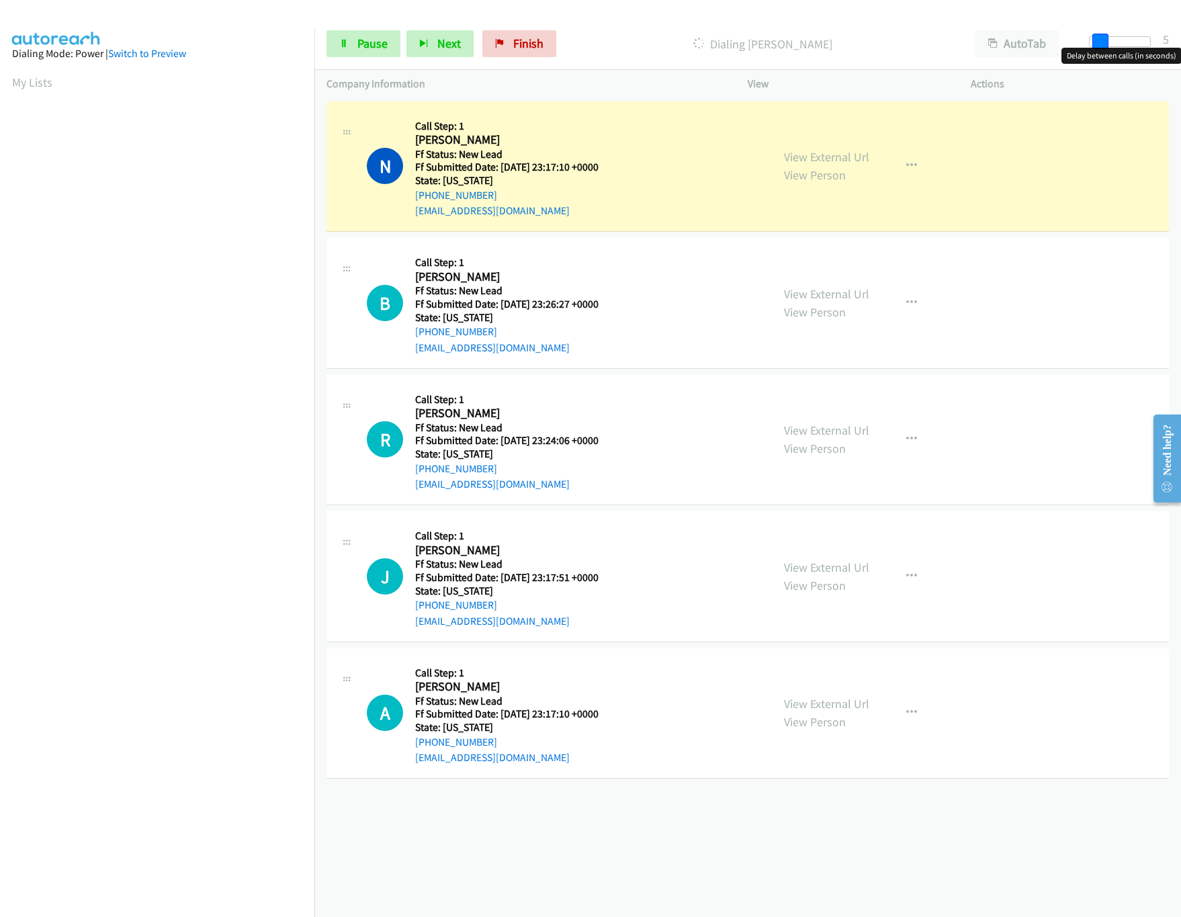
drag, startPoint x: 1087, startPoint y: 41, endPoint x: 1099, endPoint y: 41, distance: 11.4
click at [1099, 41] on span at bounding box center [1101, 42] width 16 height 16
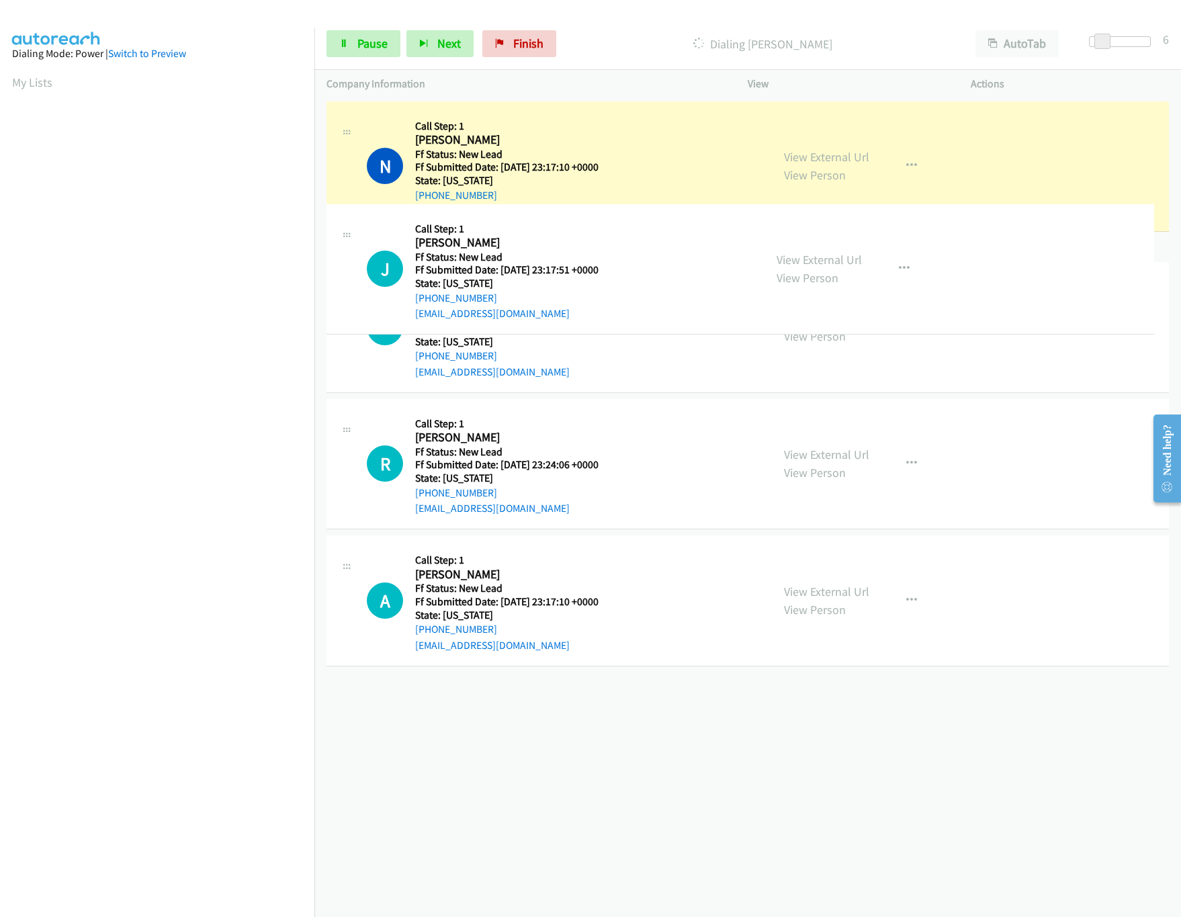
drag, startPoint x: 614, startPoint y: 583, endPoint x: 617, endPoint y: 248, distance: 334.7
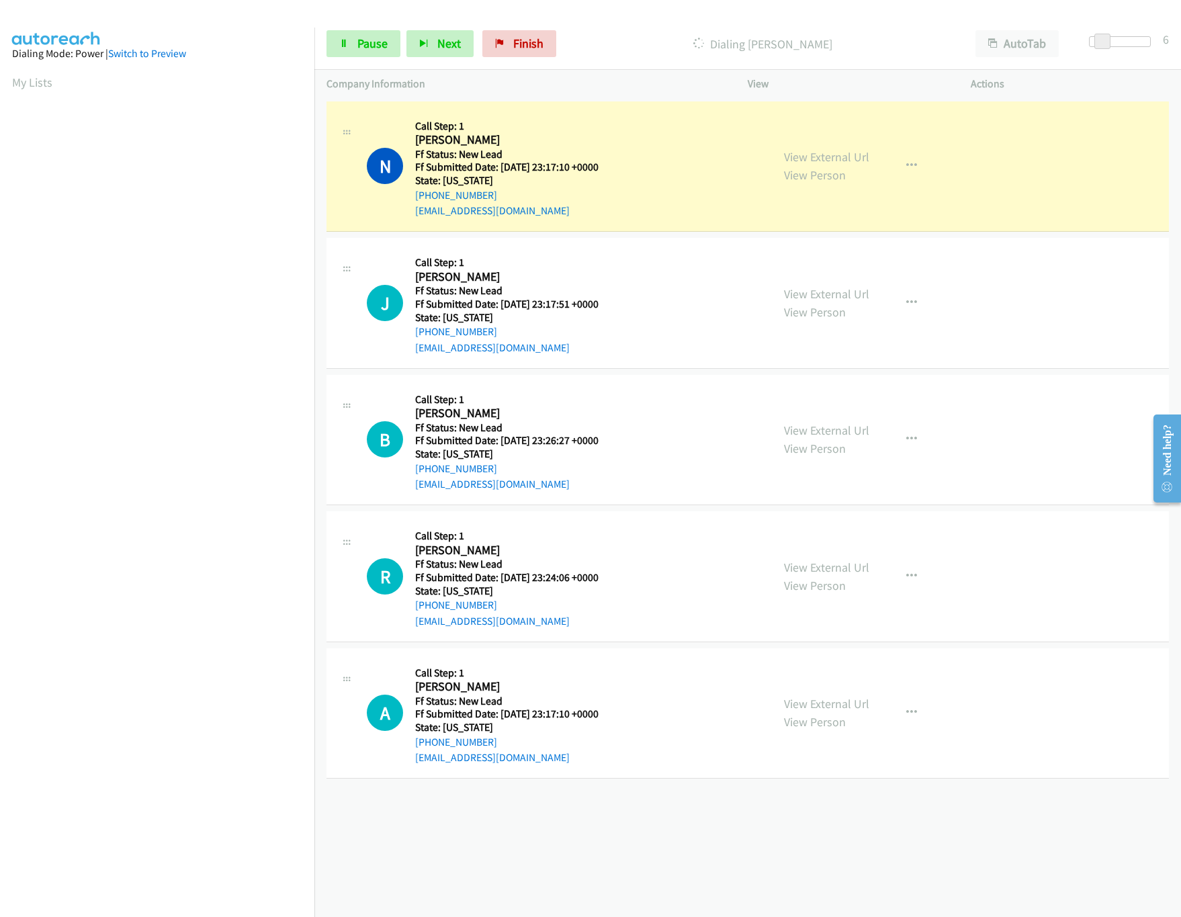
click at [812, 417] on div "View External Url View Person View External Url Email Schedule/Manage Callback …" at bounding box center [889, 440] width 235 height 106
click at [814, 426] on link "View External Url" at bounding box center [826, 430] width 85 height 15
click at [363, 32] on link "Pause" at bounding box center [364, 43] width 74 height 27
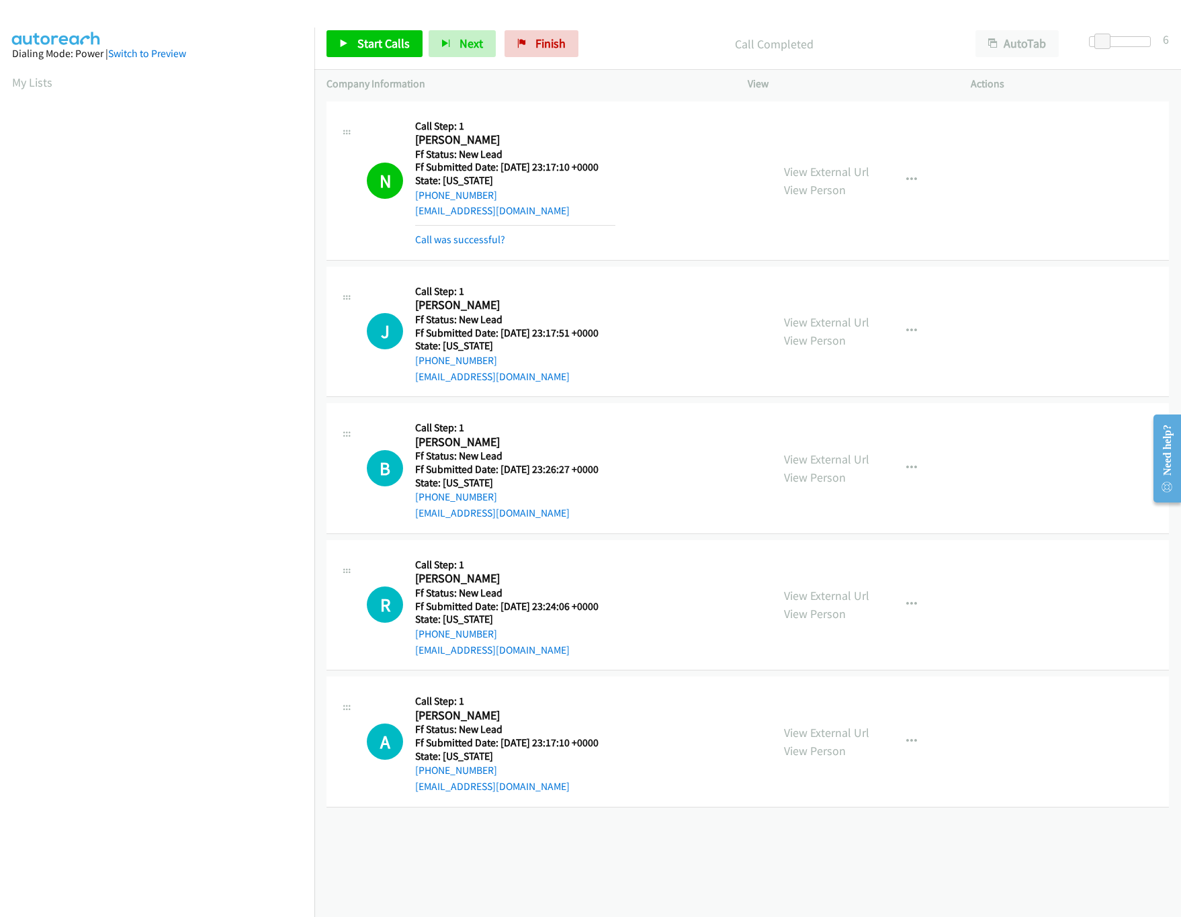
click at [537, 855] on div "+1 415-964-1034 Call failed - Please reload the list and try again The Callbar …" at bounding box center [747, 507] width 867 height 819
click at [454, 242] on link "Call was successful?" at bounding box center [460, 239] width 90 height 13
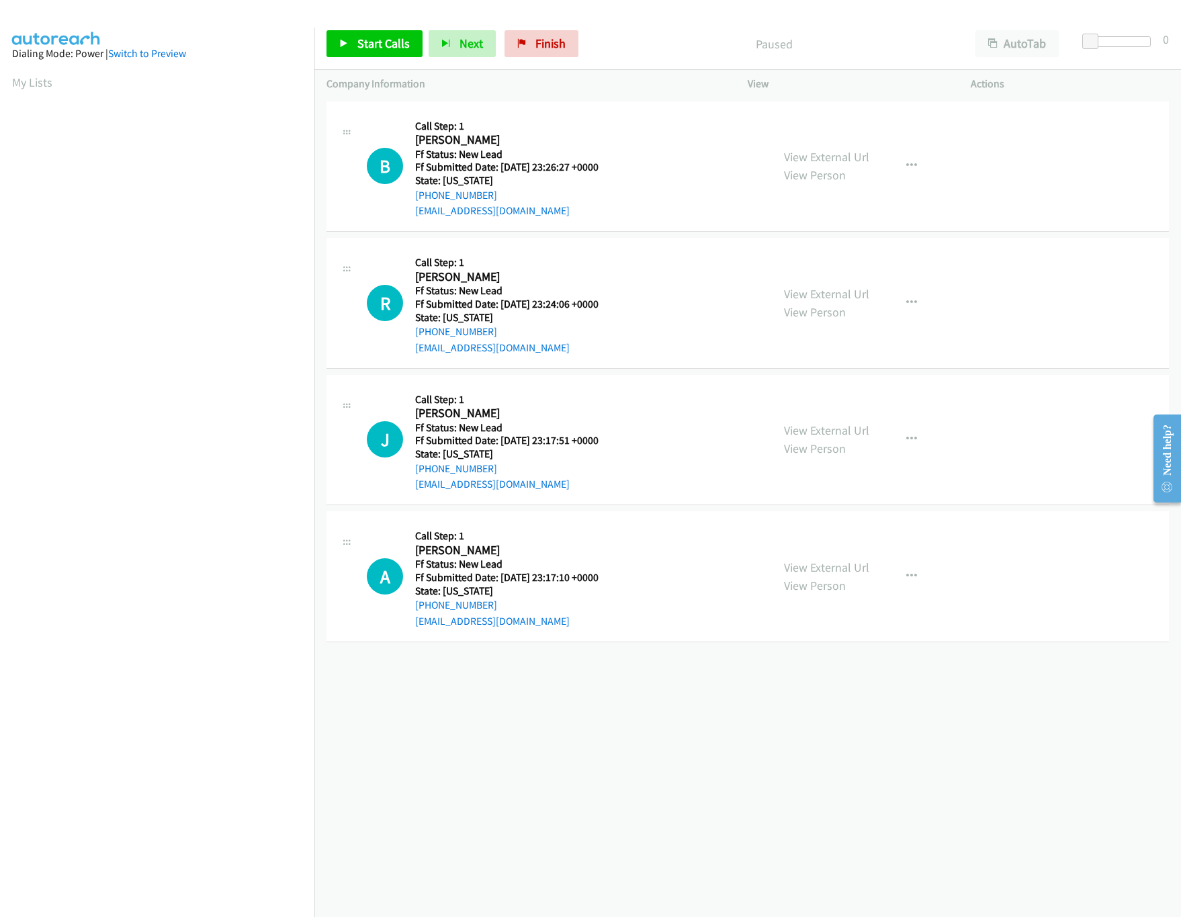
click at [700, 671] on div "+1 415-964-1034 Call failed - Please reload the list and try again The Callbar …" at bounding box center [747, 507] width 867 height 819
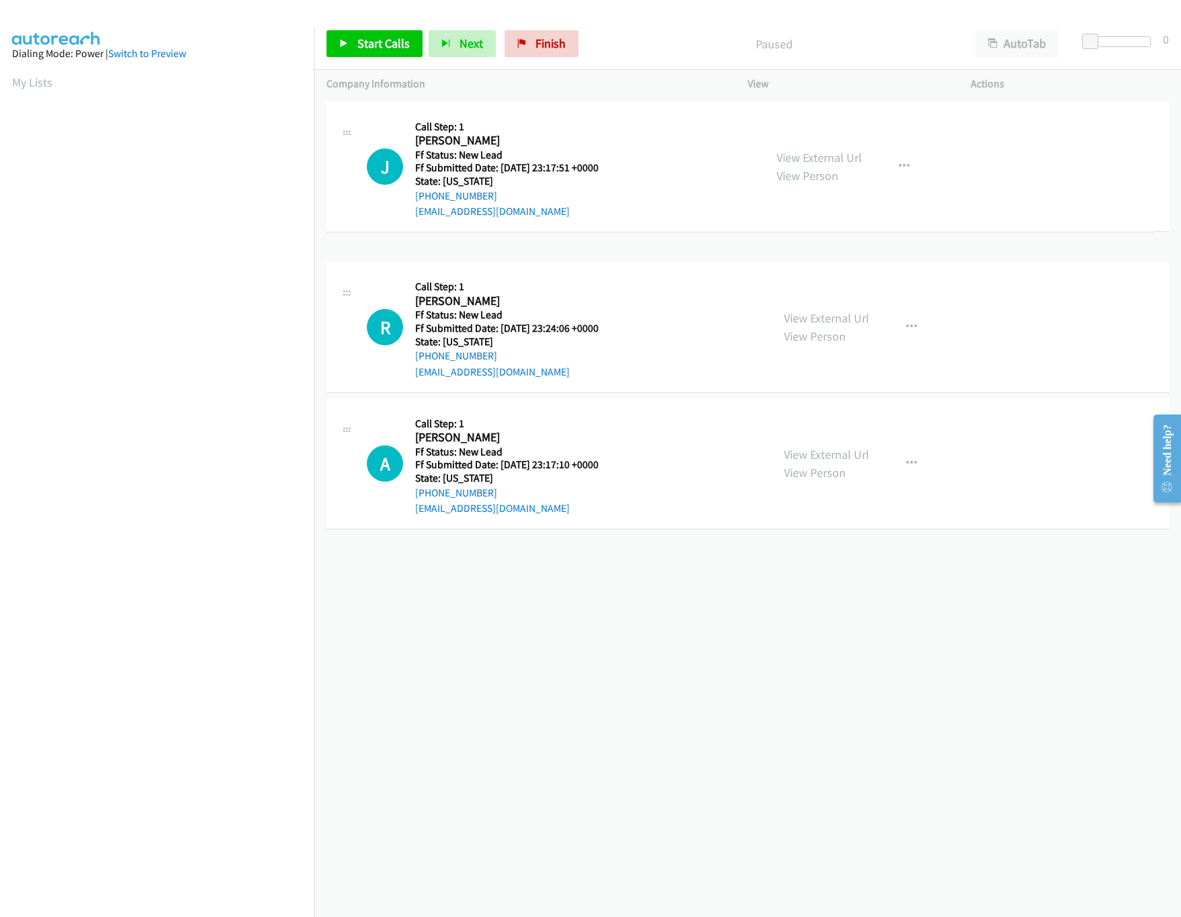
drag, startPoint x: 558, startPoint y: 450, endPoint x: 645, endPoint y: 124, distance: 337.2
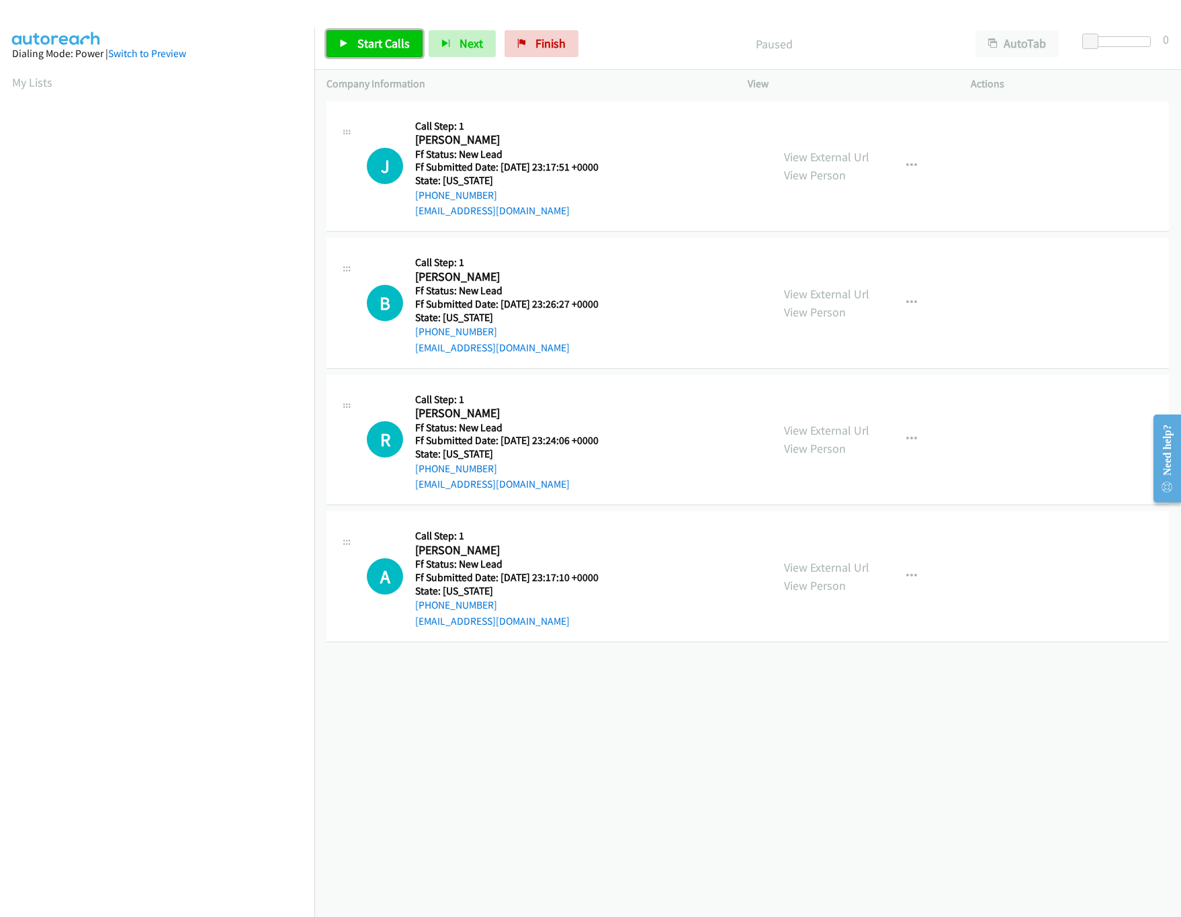
click at [380, 33] on link "Start Calls" at bounding box center [375, 43] width 96 height 27
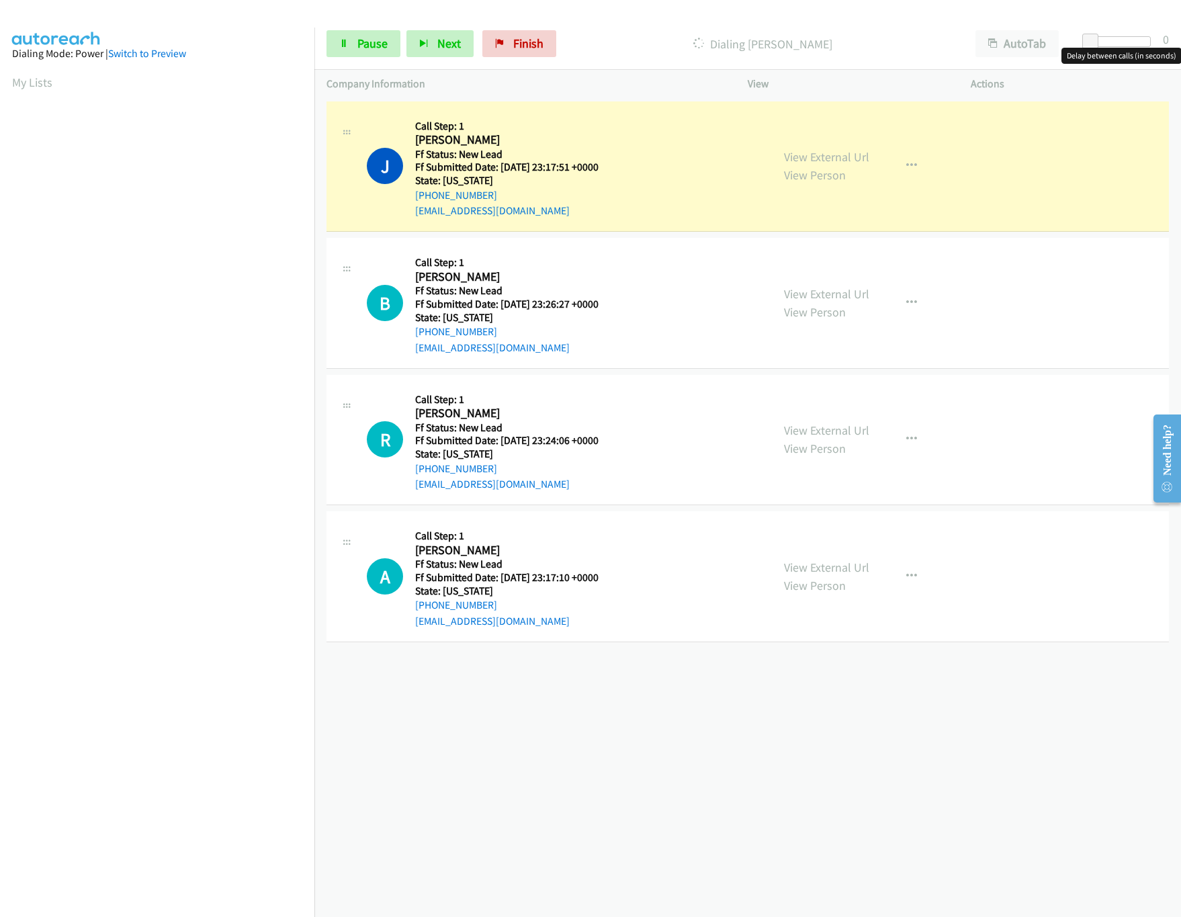
click at [1146, 44] on div at bounding box center [1120, 41] width 62 height 11
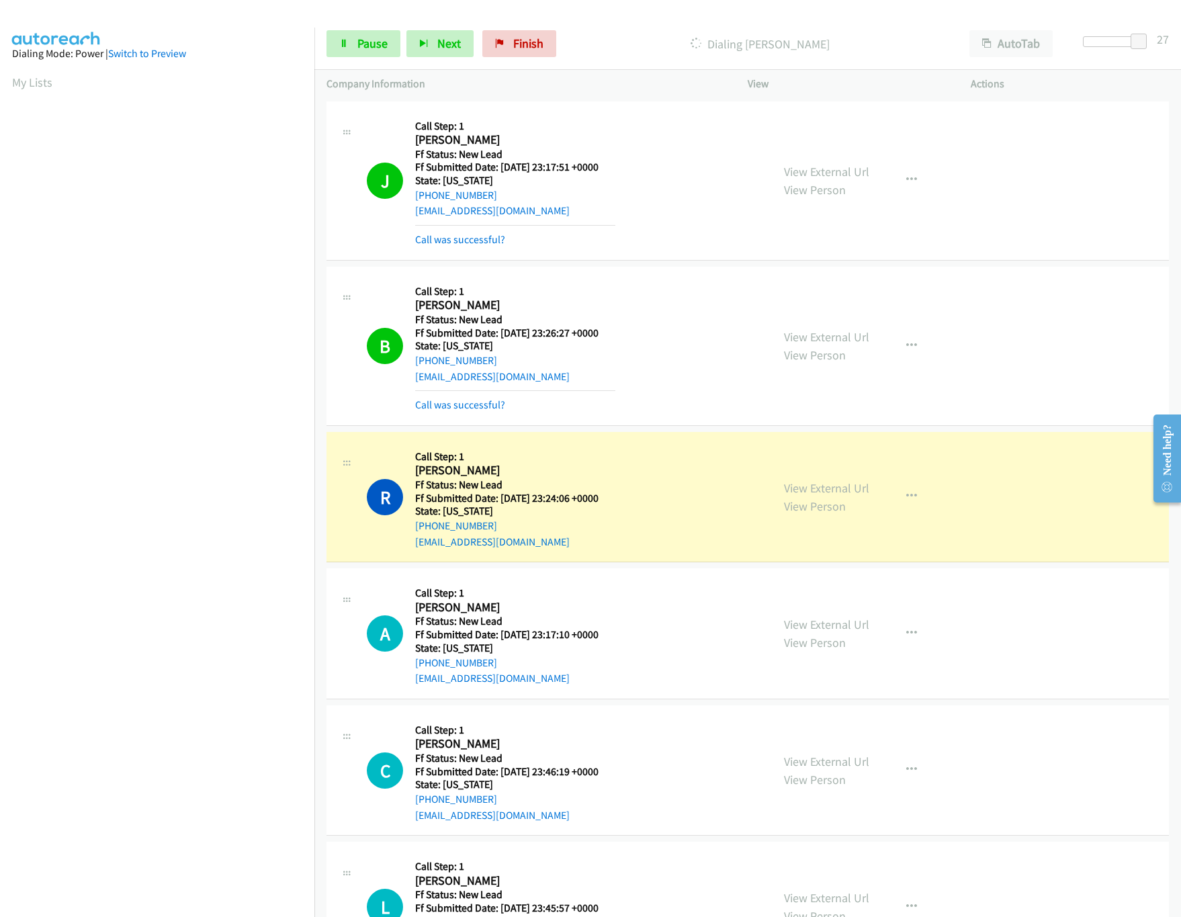
click at [686, 446] on div "R Callback Scheduled Call Step: 1 Reynaldo Olivarez America/Los_Angeles Ff Stat…" at bounding box center [563, 497] width 393 height 106
click at [823, 492] on link "View External Url" at bounding box center [826, 487] width 85 height 15
click at [803, 482] on link "View External Url" at bounding box center [826, 487] width 85 height 15
click at [347, 38] on link "Pause" at bounding box center [364, 43] width 74 height 27
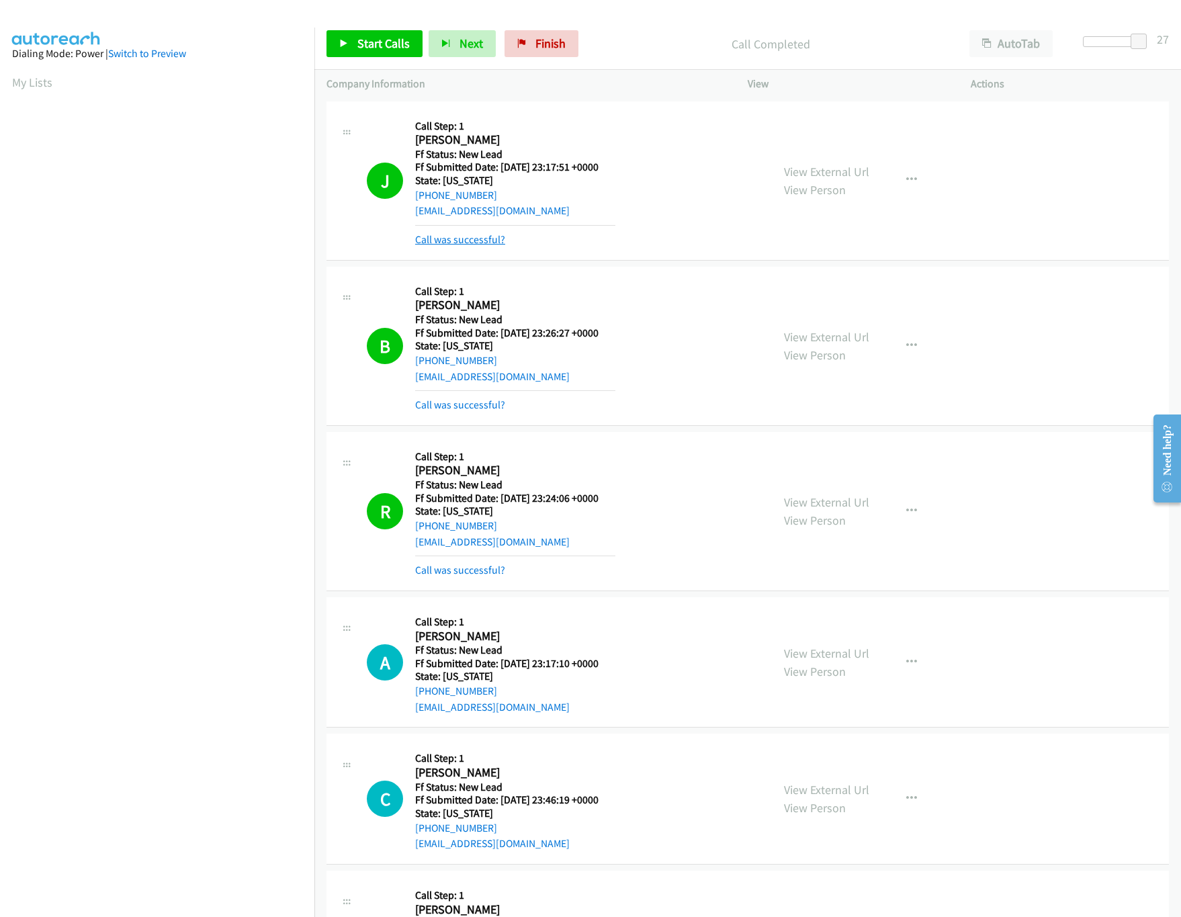
click at [468, 239] on link "Call was successful?" at bounding box center [460, 239] width 90 height 13
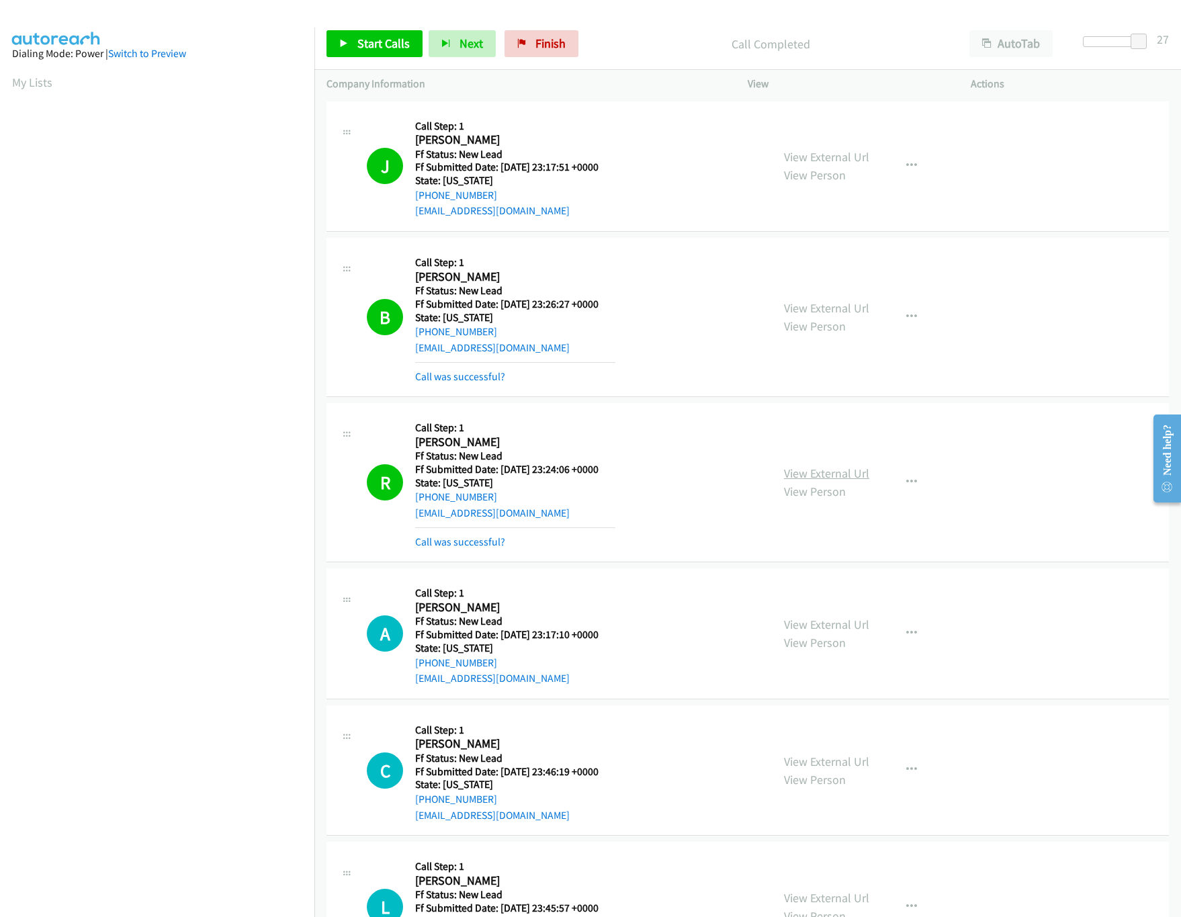
click at [819, 476] on link "View External Url" at bounding box center [826, 473] width 85 height 15
click at [548, 39] on span "Finish" at bounding box center [551, 43] width 30 height 15
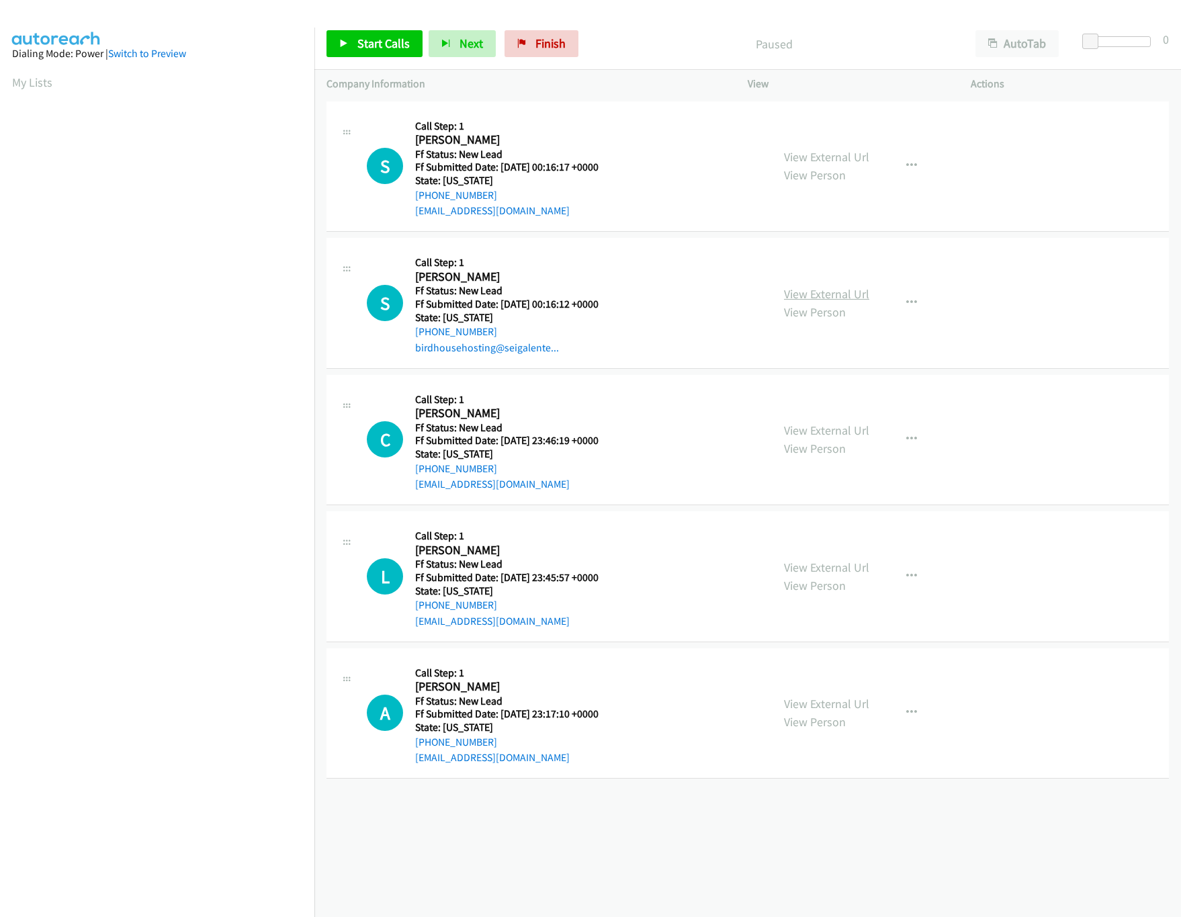
click at [851, 290] on link "View External Url" at bounding box center [826, 293] width 85 height 15
click at [859, 151] on link "View External Url" at bounding box center [826, 156] width 85 height 15
click at [371, 40] on span "Start Calls" at bounding box center [383, 43] width 52 height 15
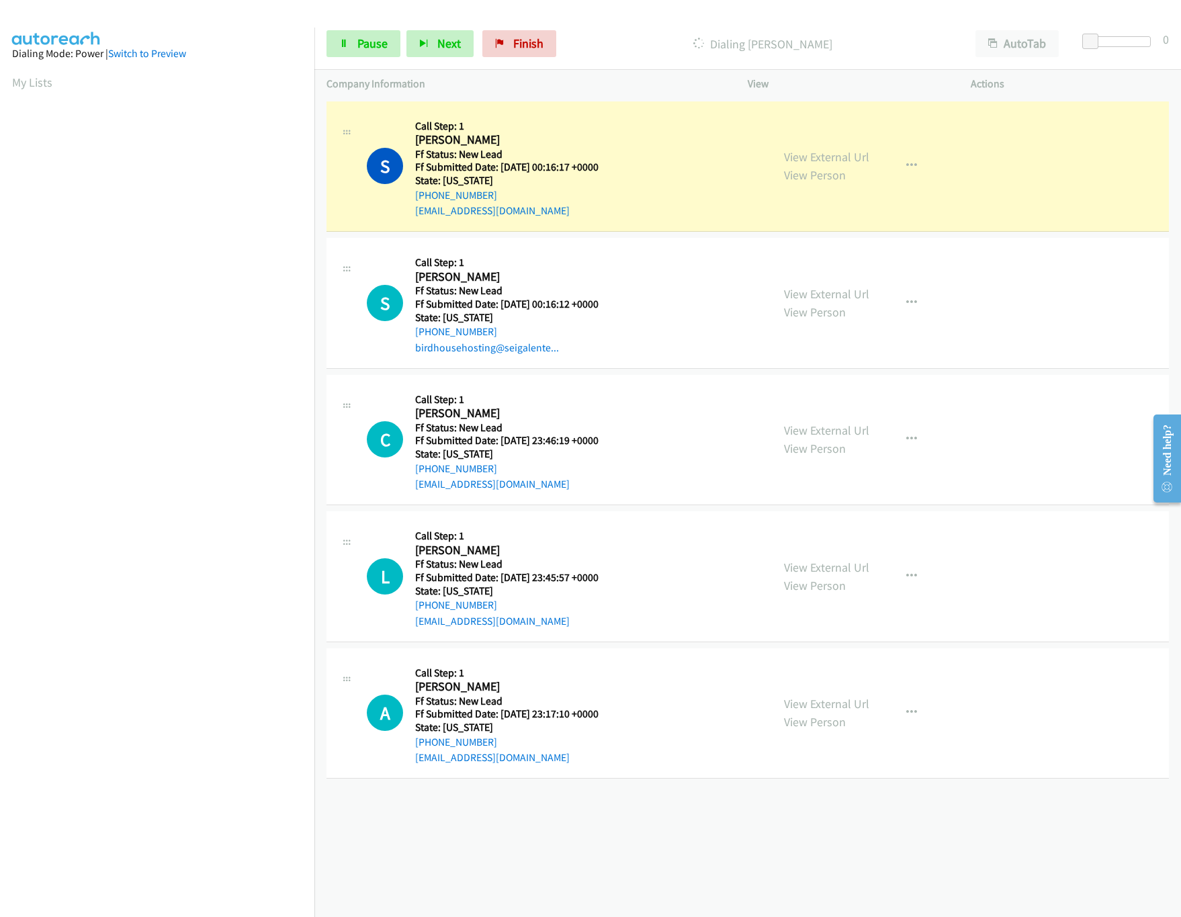
click at [1126, 29] on div "Start Calls Pause Next Finish Dialing [PERSON_NAME] AutoTab AutoTab 0" at bounding box center [747, 44] width 867 height 52
click at [1121, 36] on div at bounding box center [1120, 41] width 62 height 11
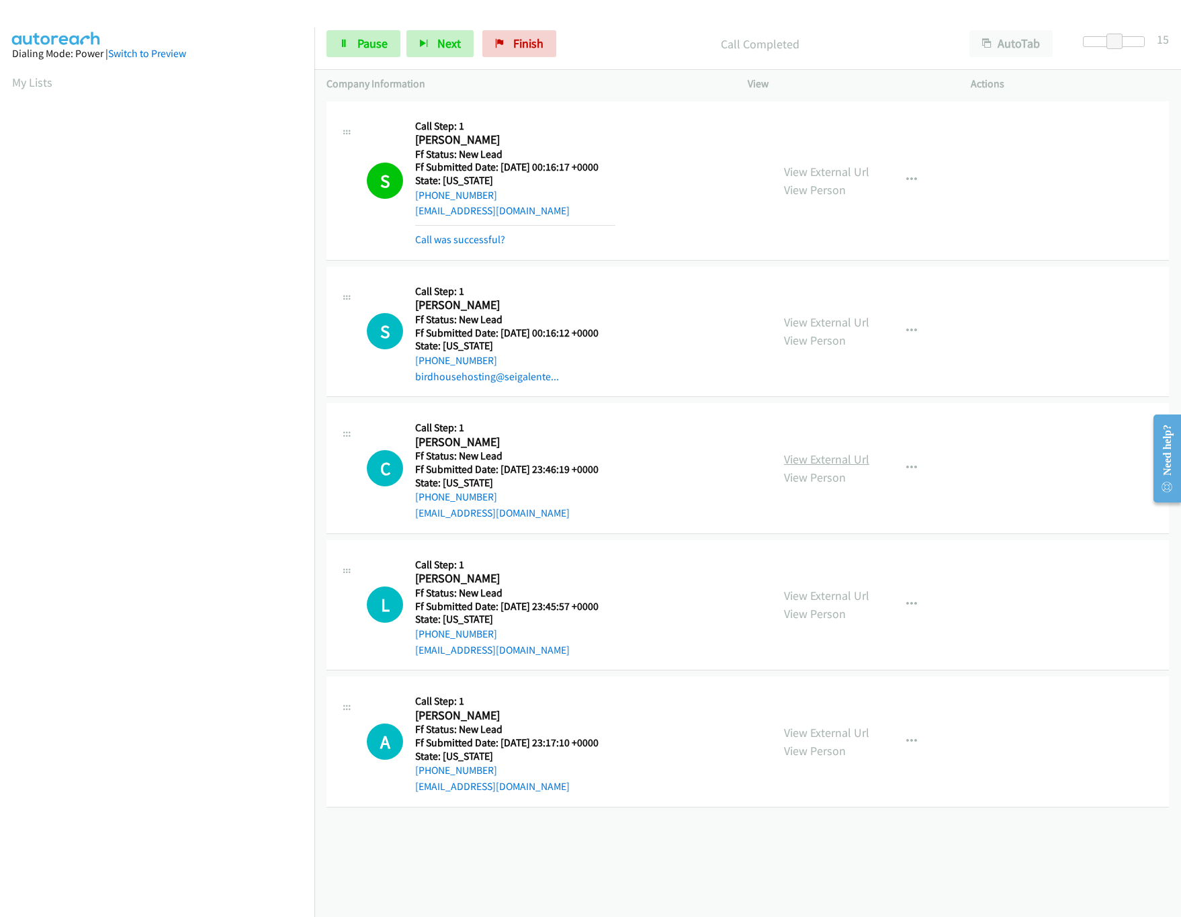
click at [803, 458] on link "View External Url" at bounding box center [826, 459] width 85 height 15
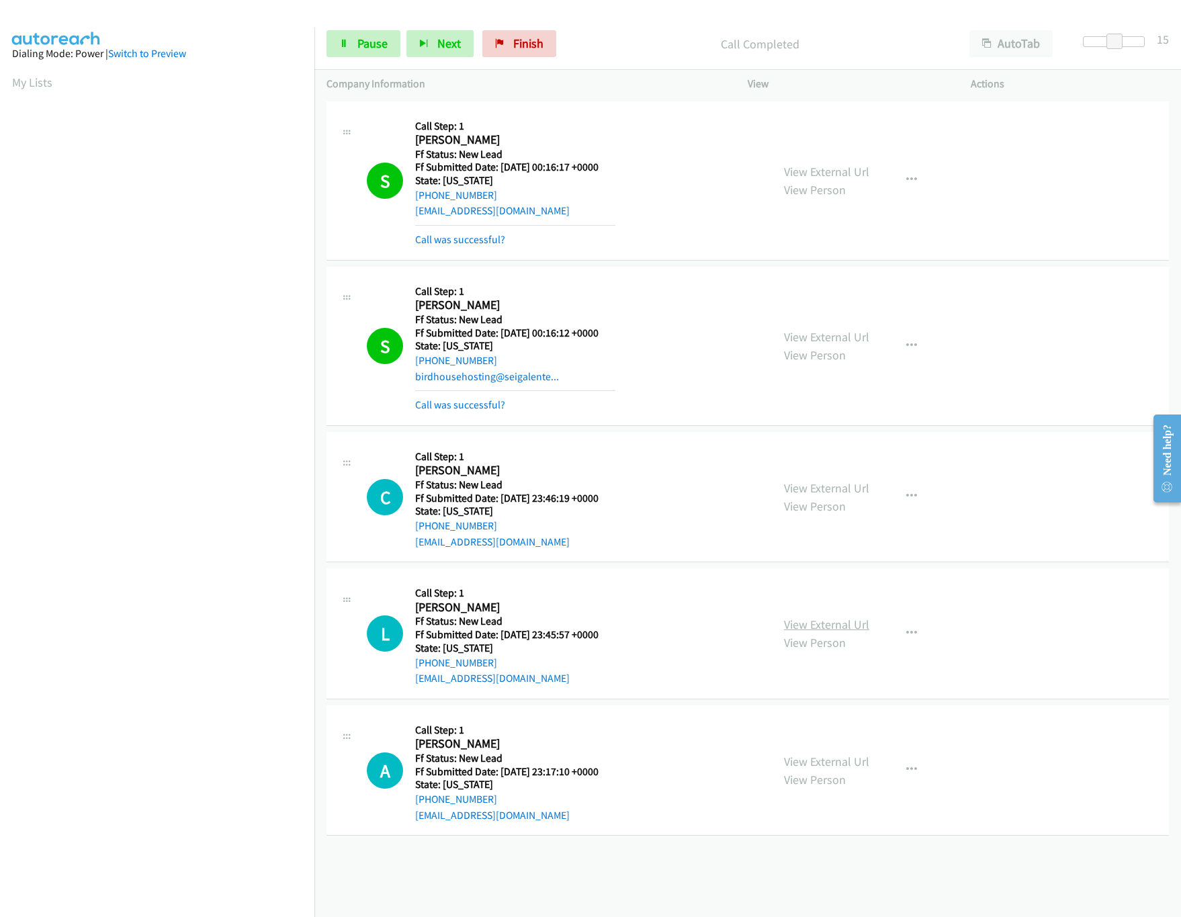
click at [795, 629] on link "View External Url" at bounding box center [826, 624] width 85 height 15
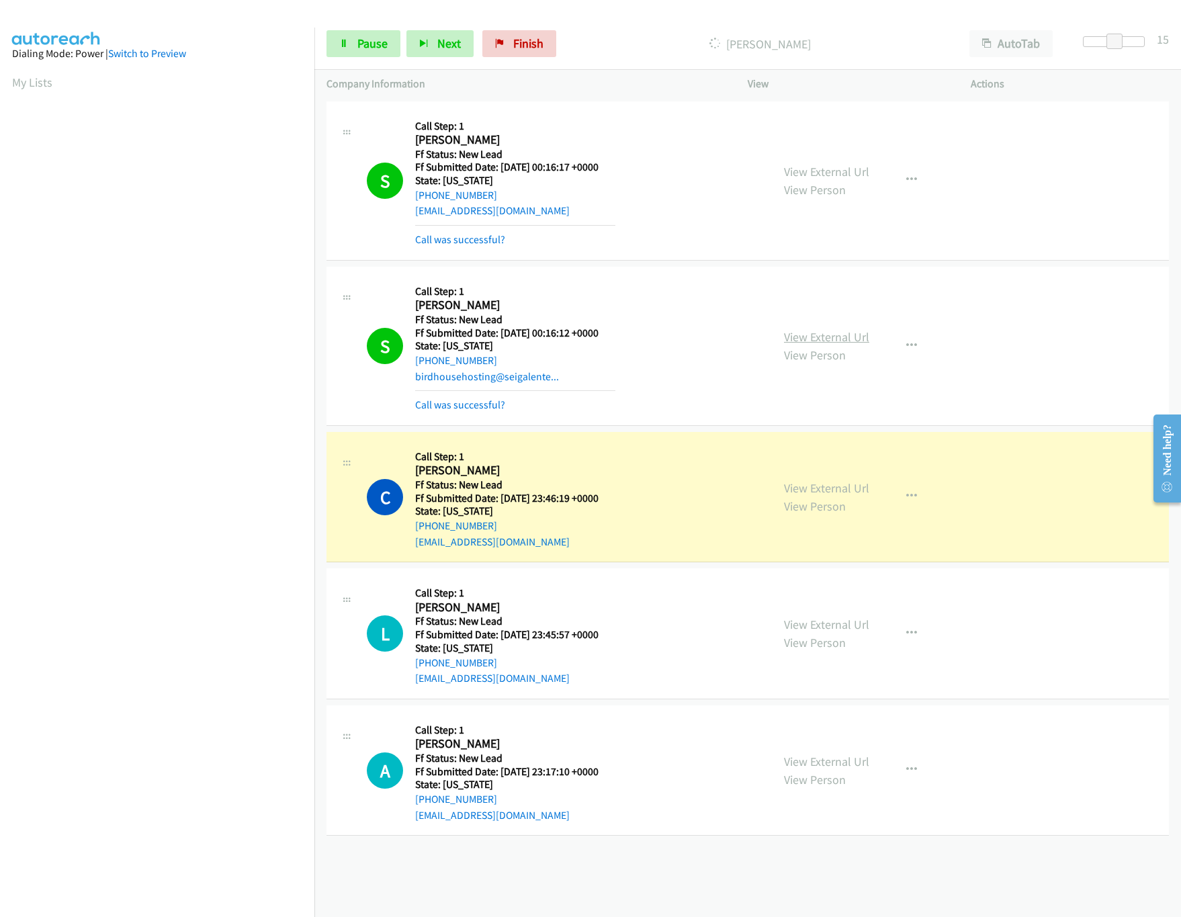
click at [815, 341] on link "View External Url" at bounding box center [826, 336] width 85 height 15
click at [368, 40] on span "Pause" at bounding box center [372, 43] width 30 height 15
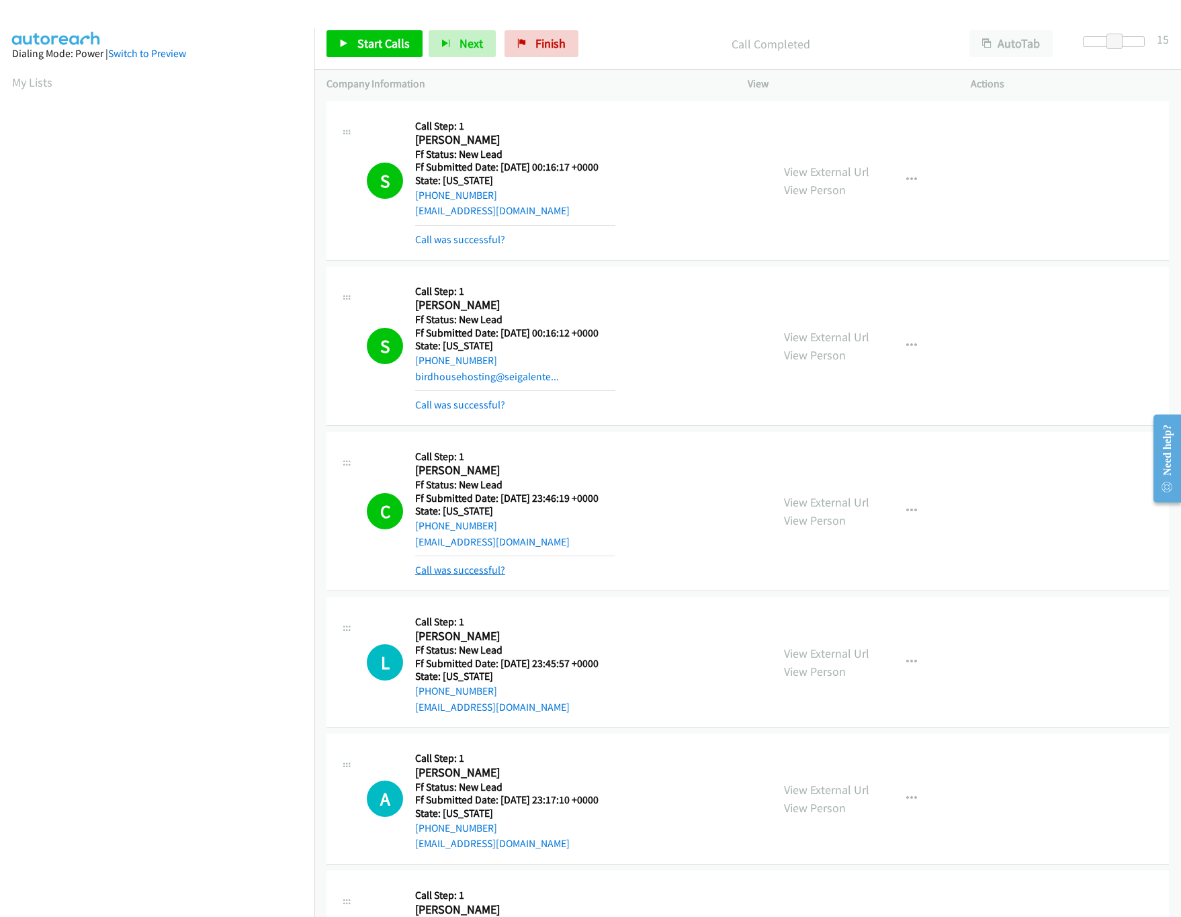
click at [472, 575] on link "Call was successful?" at bounding box center [460, 570] width 90 height 13
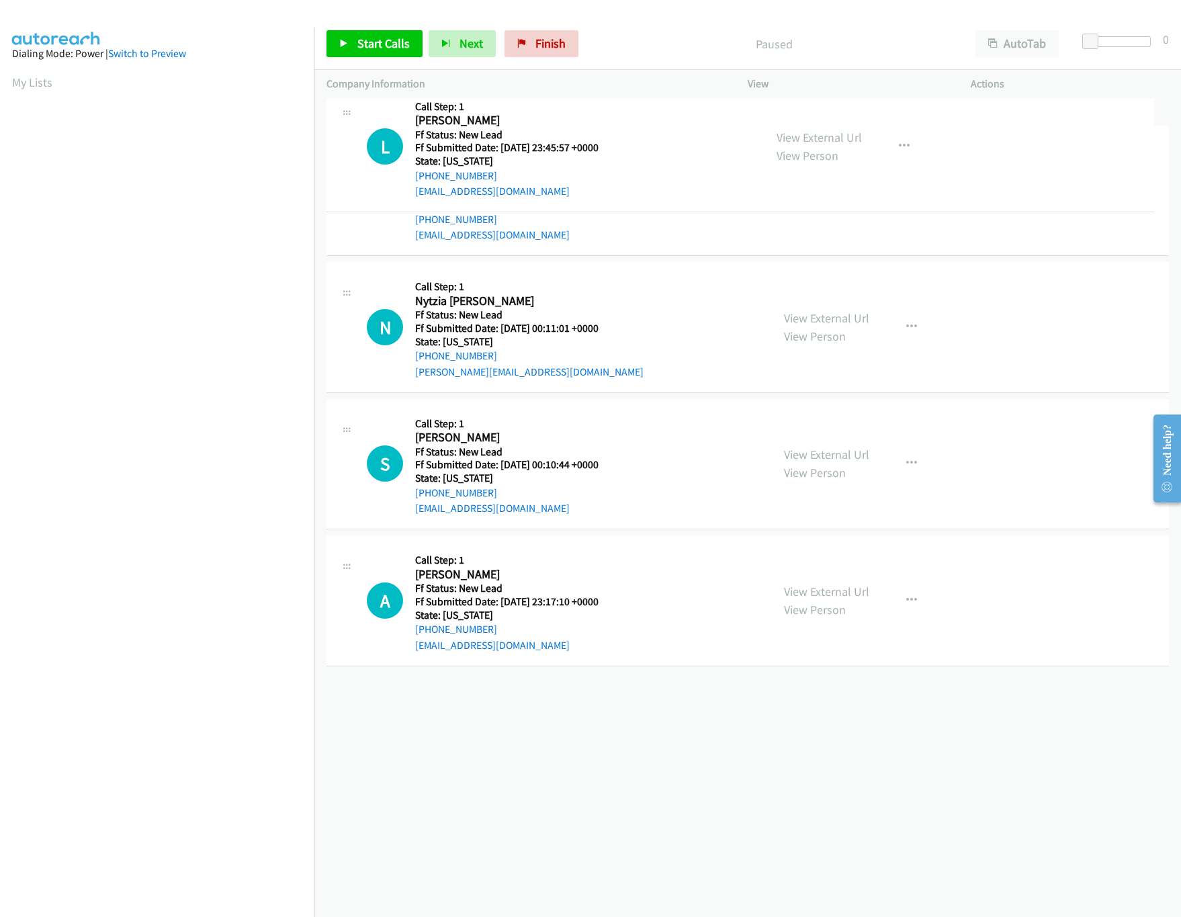
drag, startPoint x: 549, startPoint y: 581, endPoint x: 603, endPoint y: 150, distance: 434.2
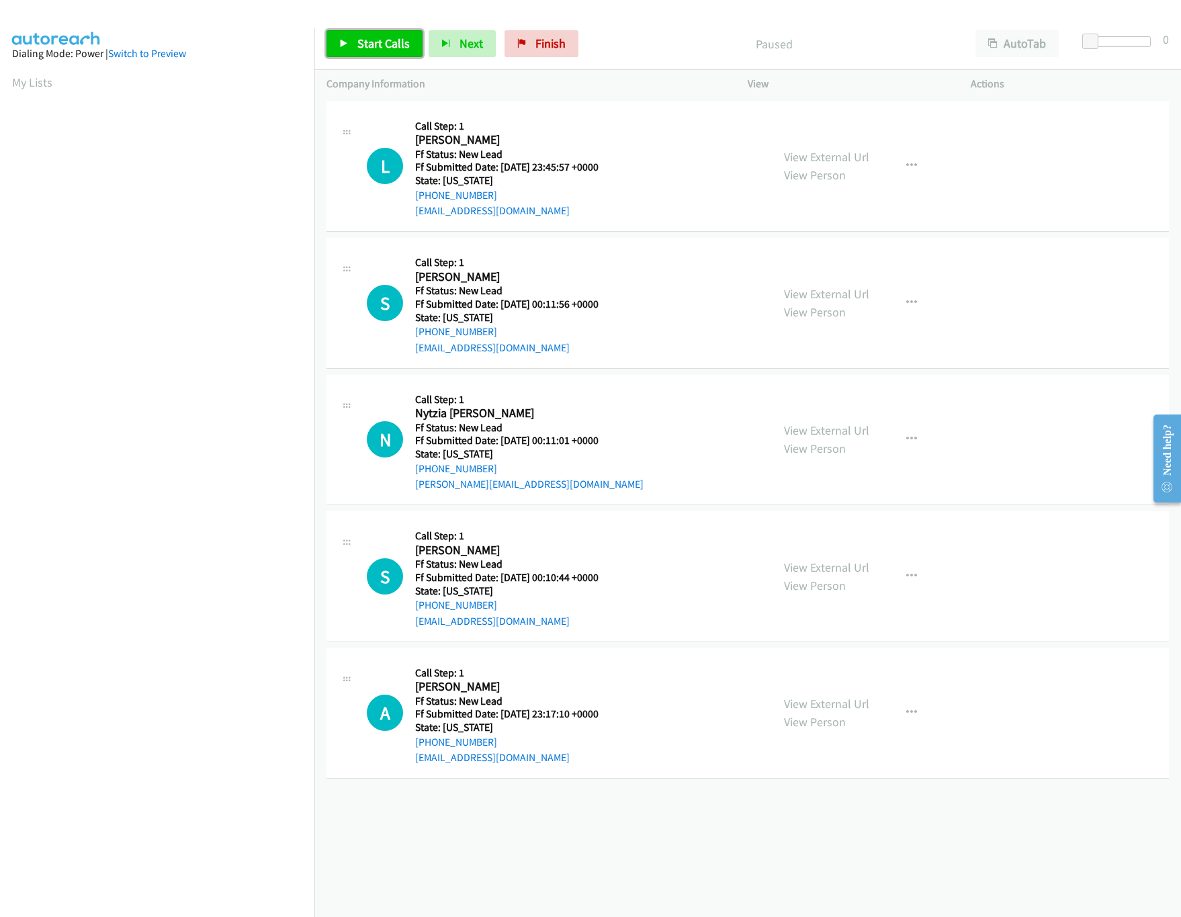
click at [353, 39] on link "Start Calls" at bounding box center [375, 43] width 96 height 27
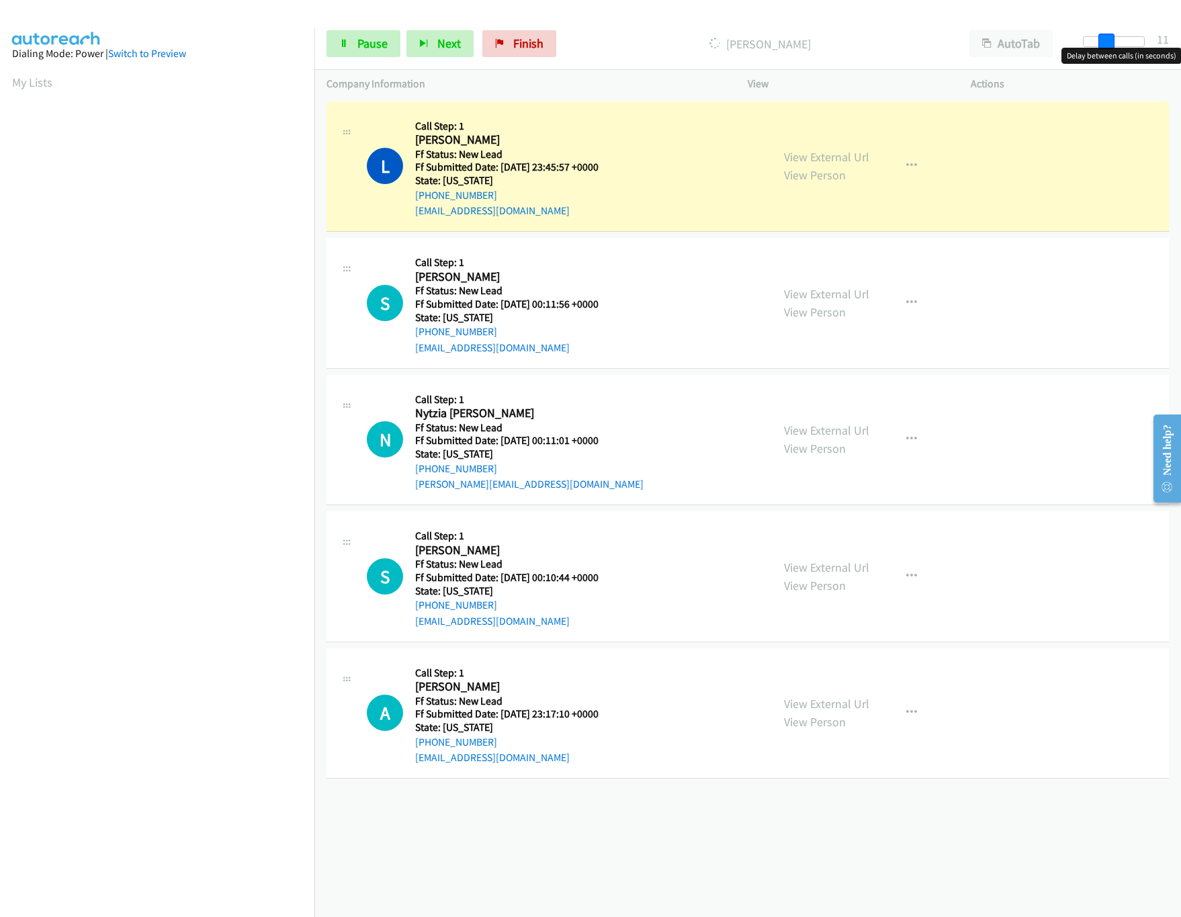
click at [1111, 43] on div at bounding box center [1114, 41] width 62 height 11
click at [843, 296] on link "View External Url" at bounding box center [826, 293] width 85 height 15
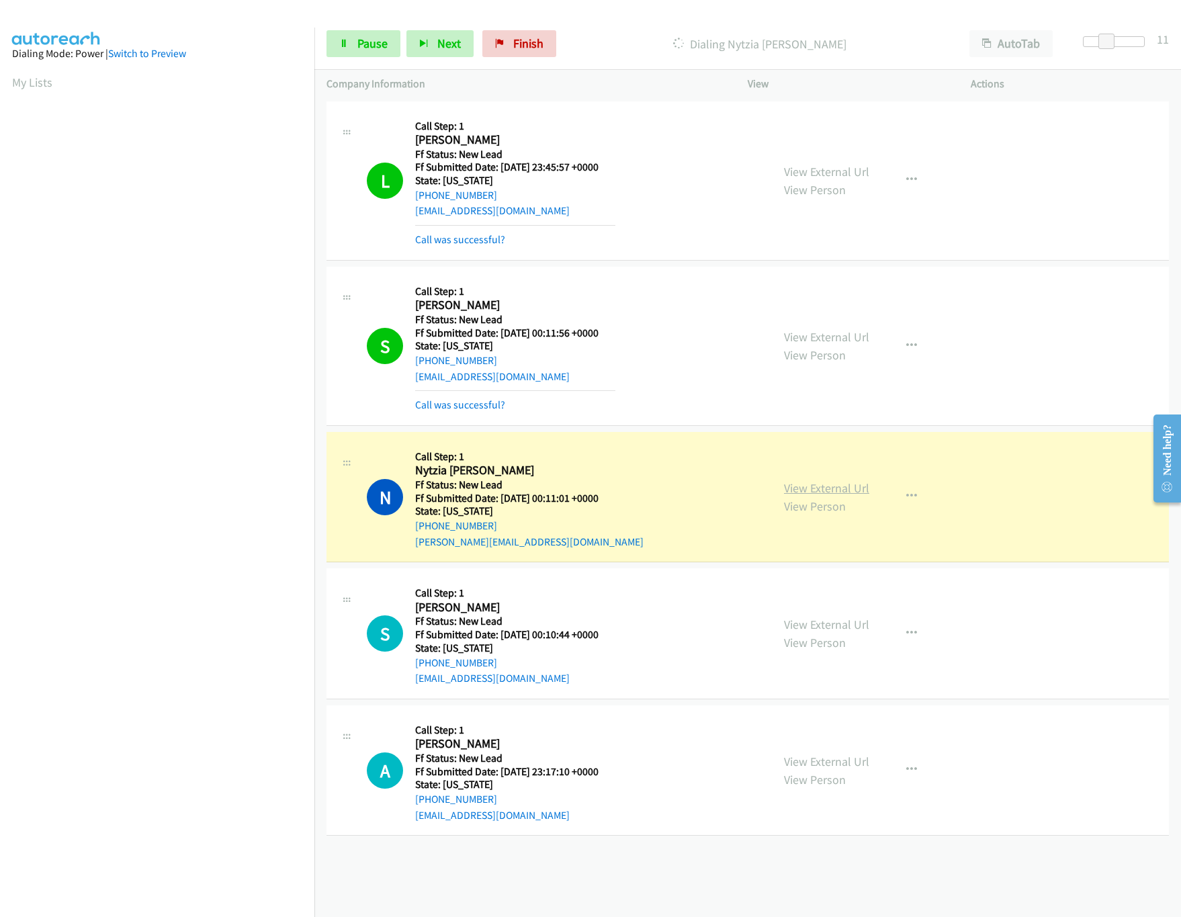
click at [831, 496] on link "View External Url" at bounding box center [826, 487] width 85 height 15
click at [474, 241] on link "Call was successful?" at bounding box center [460, 239] width 90 height 13
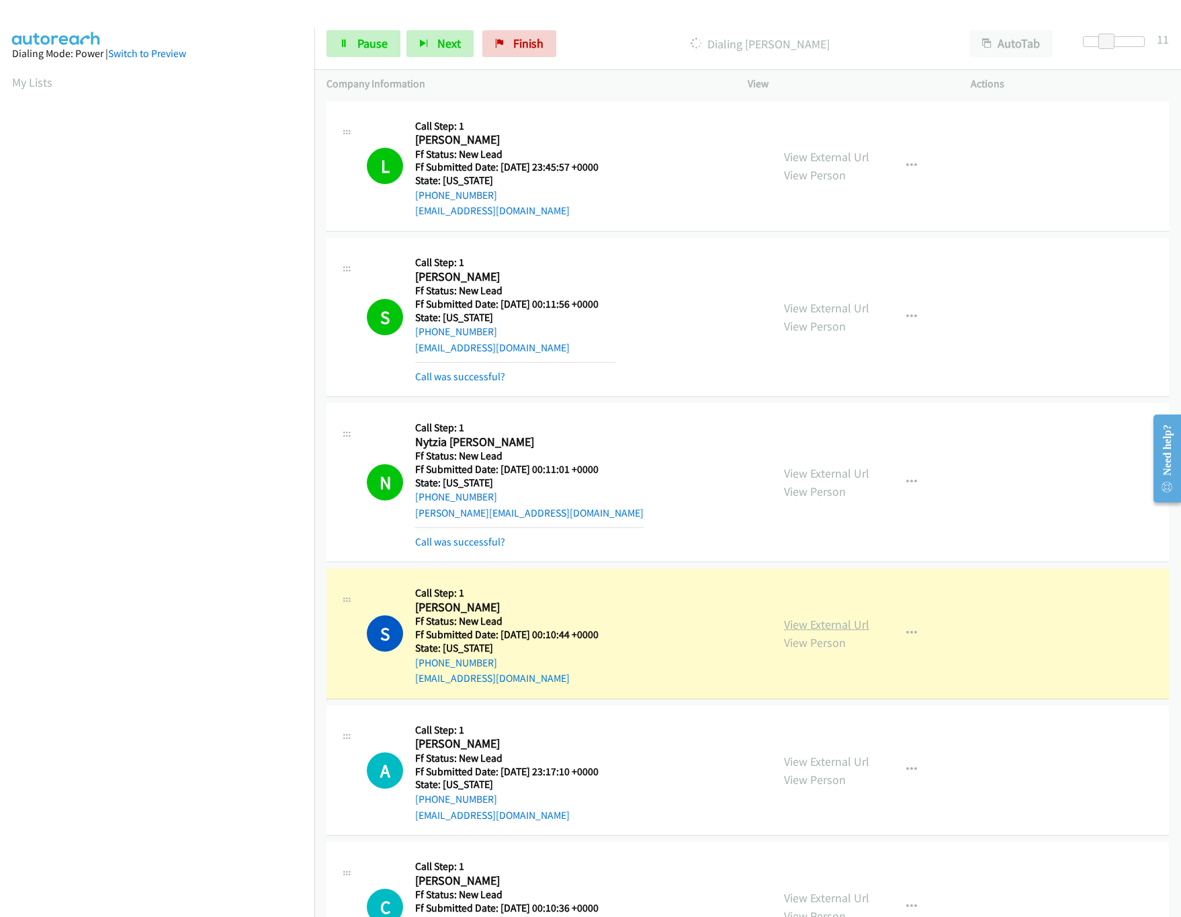
click at [803, 619] on link "View External Url" at bounding box center [826, 624] width 85 height 15
click at [1111, 50] on div at bounding box center [1114, 46] width 86 height 21
click at [1113, 42] on span at bounding box center [1113, 42] width 16 height 16
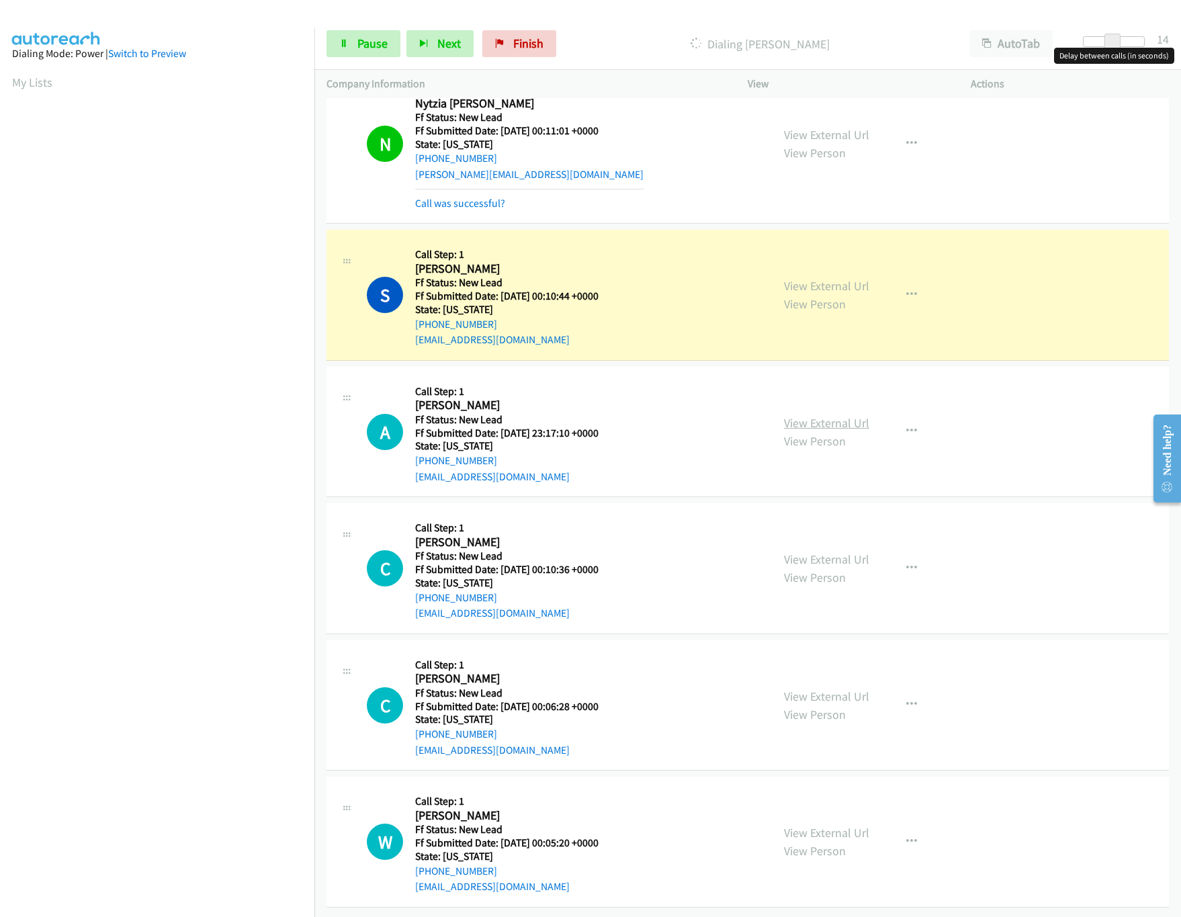
click at [809, 415] on link "View External Url" at bounding box center [826, 422] width 85 height 15
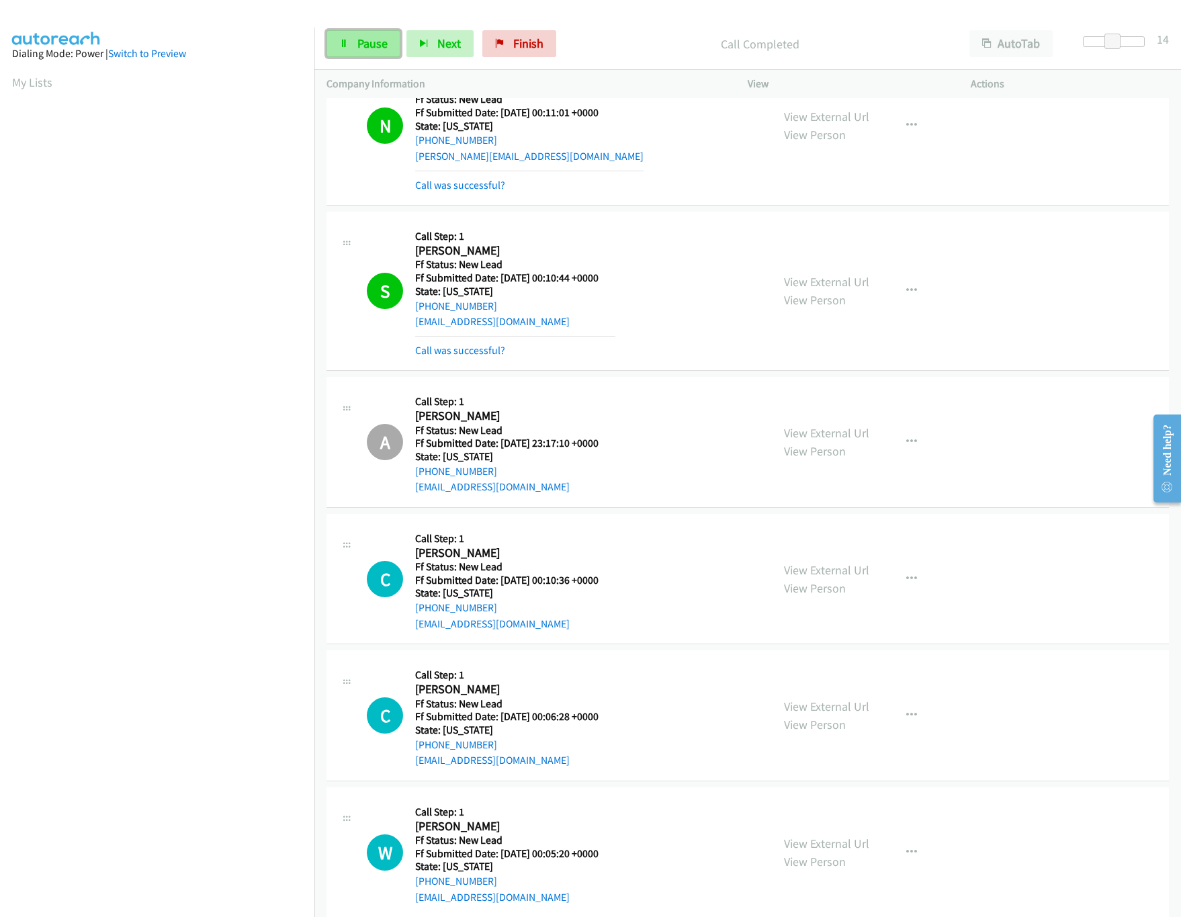
click at [355, 46] on link "Pause" at bounding box center [364, 43] width 74 height 27
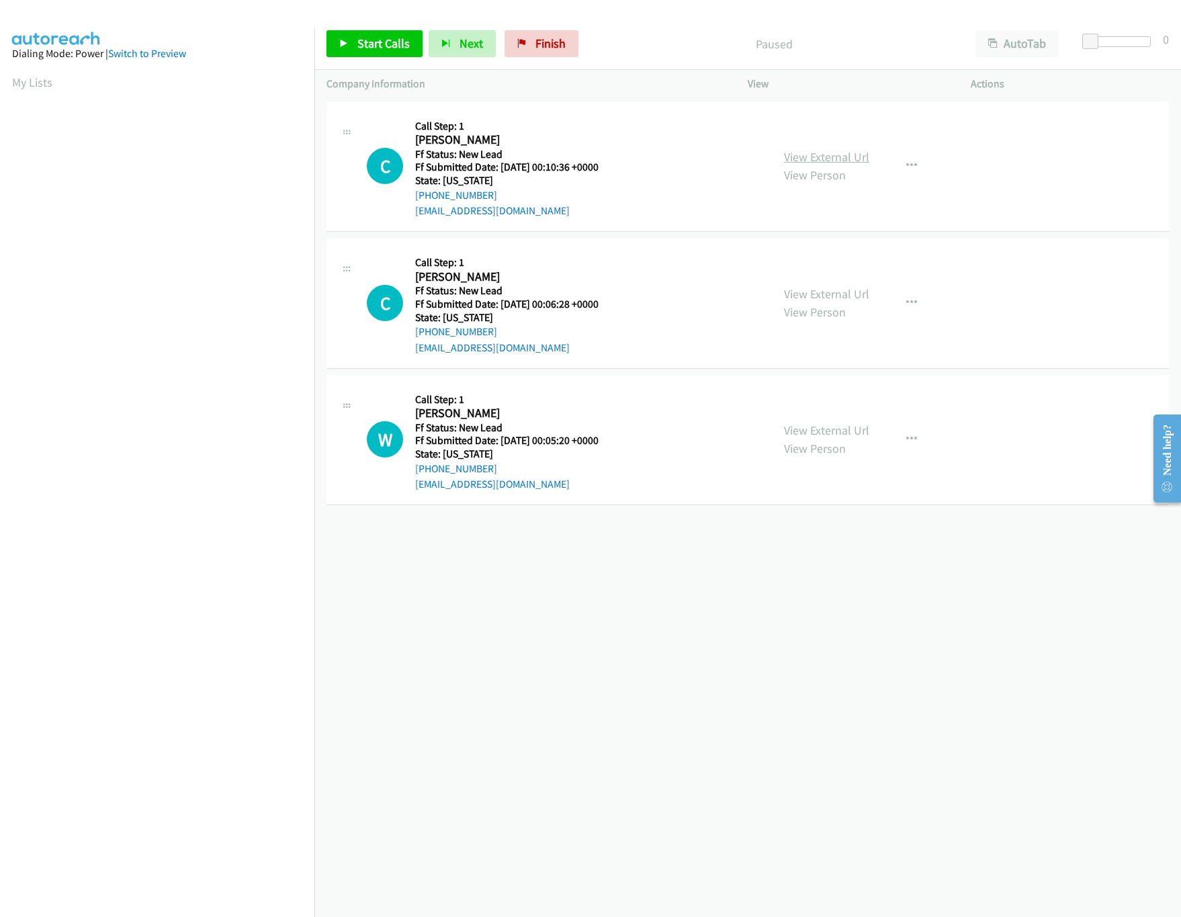
click at [809, 151] on link "View External Url" at bounding box center [826, 156] width 85 height 15
click at [385, 49] on span "Start Calls" at bounding box center [383, 43] width 52 height 15
click at [794, 297] on link "View External Url" at bounding box center [826, 293] width 85 height 15
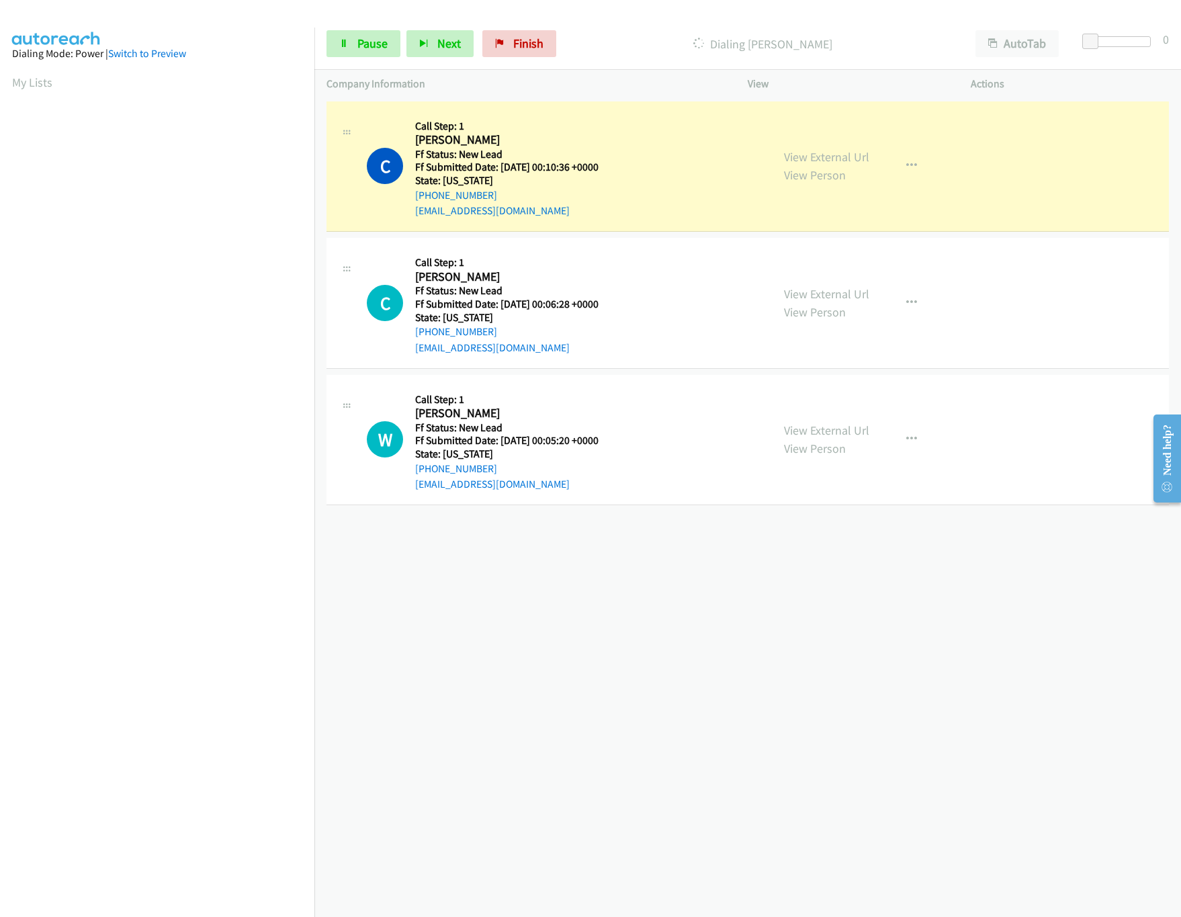
click at [1105, 42] on div at bounding box center [1120, 41] width 62 height 11
click at [811, 427] on link "View External Url" at bounding box center [826, 430] width 85 height 15
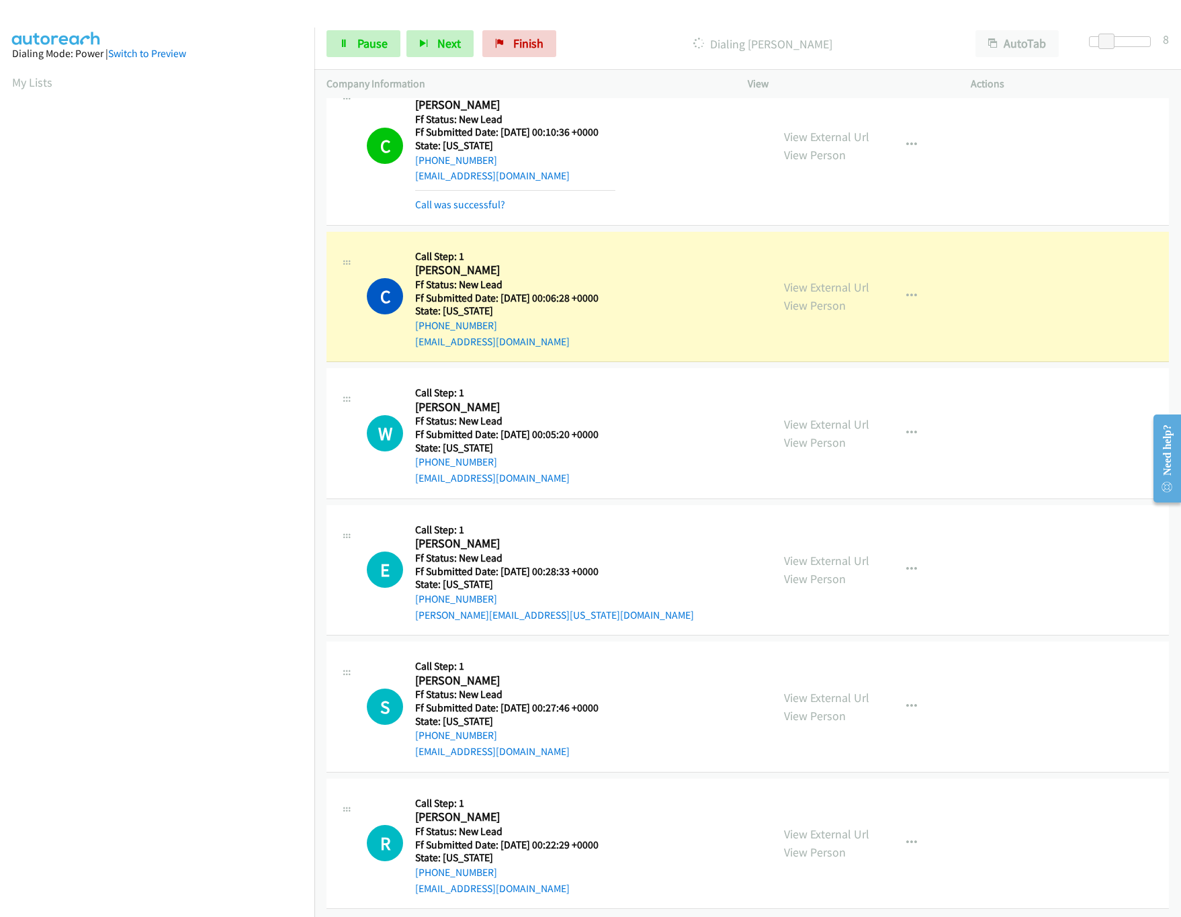
scroll to position [53, 0]
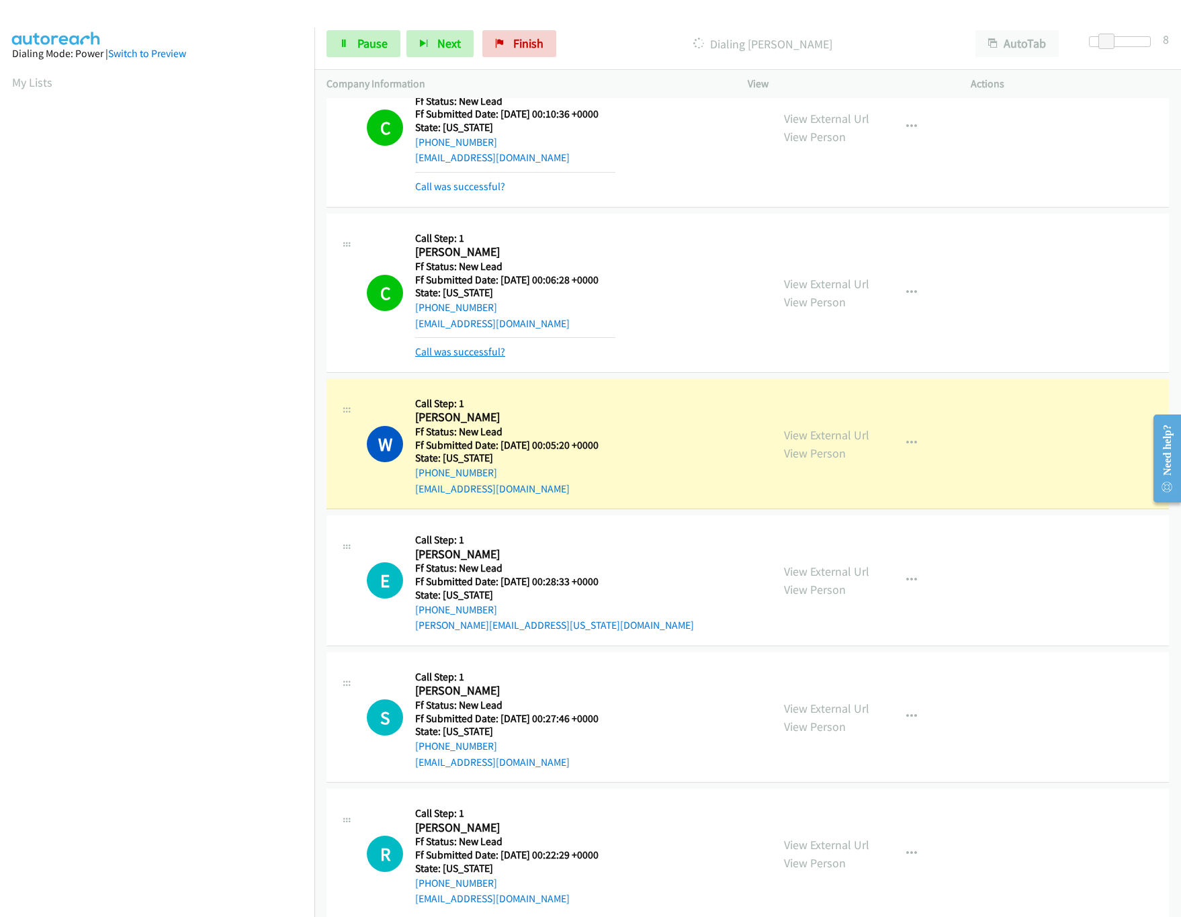
click at [487, 355] on link "Call was successful?" at bounding box center [460, 351] width 90 height 13
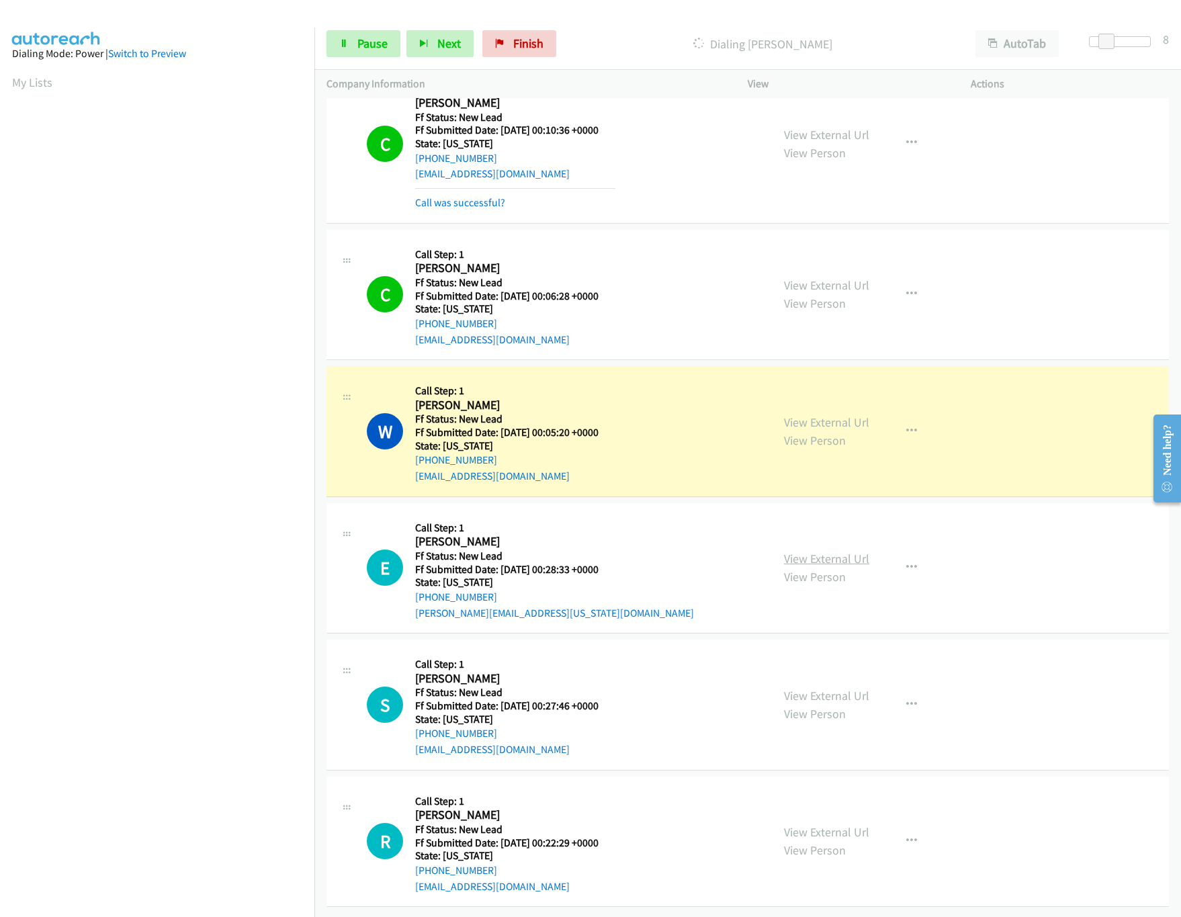
click at [811, 551] on link "View External Url" at bounding box center [826, 558] width 85 height 15
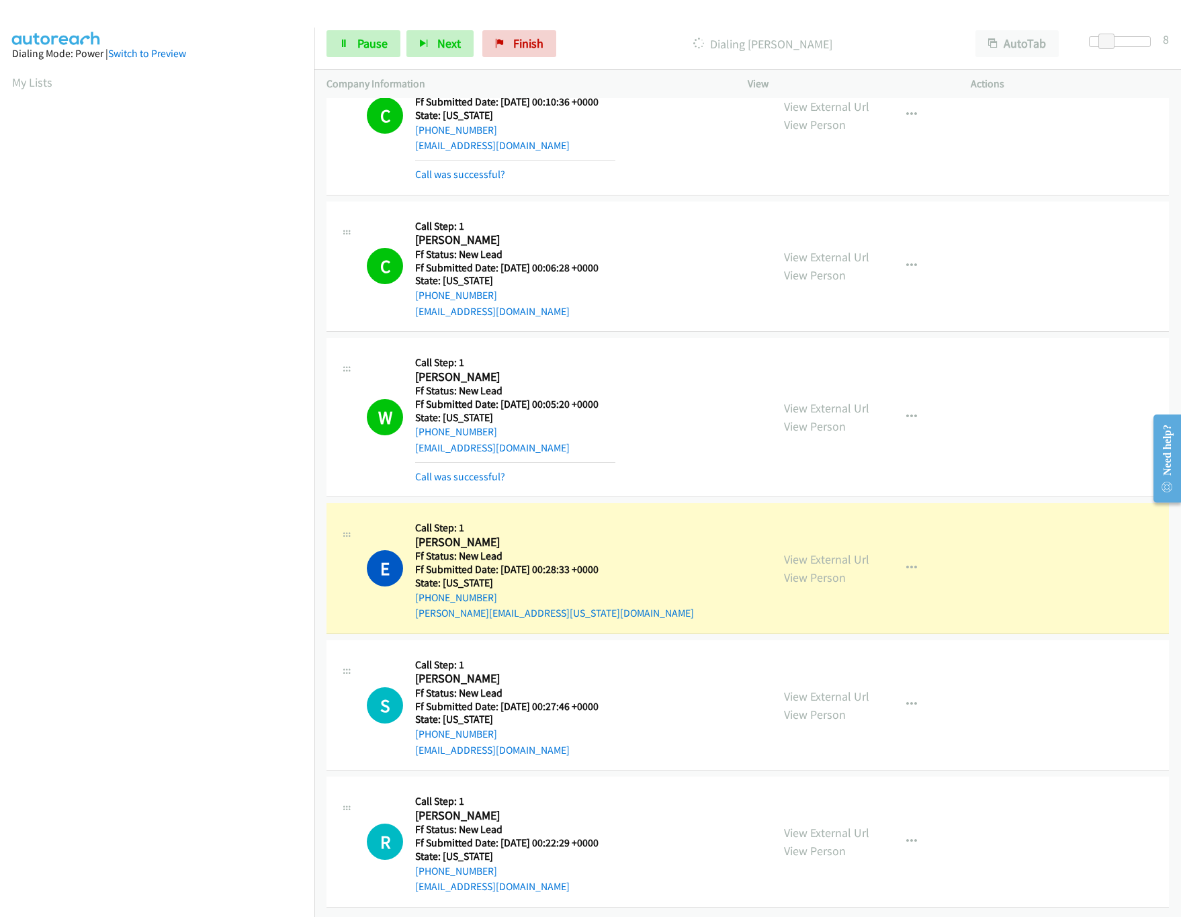
scroll to position [83, 0]
click at [823, 689] on link "View External Url" at bounding box center [826, 696] width 85 height 15
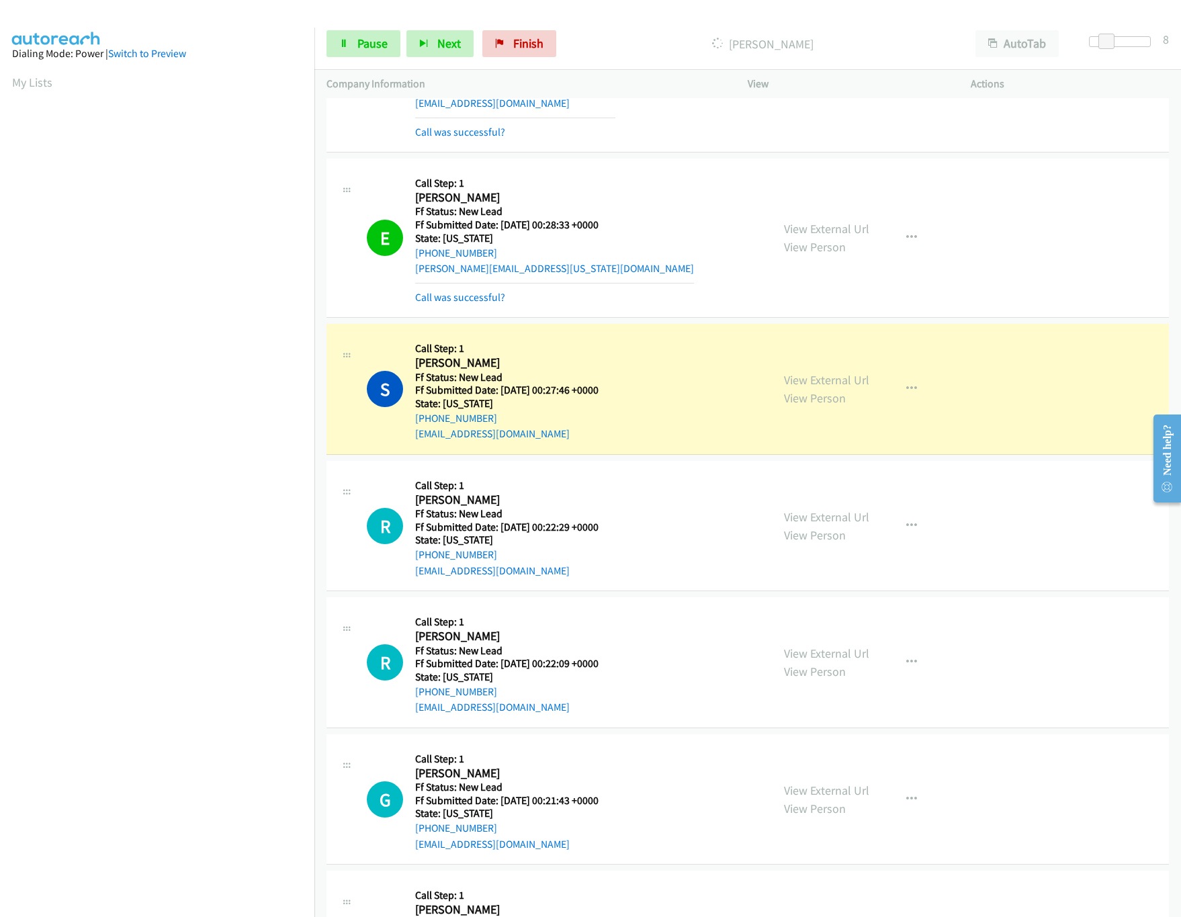
scroll to position [523, 0]
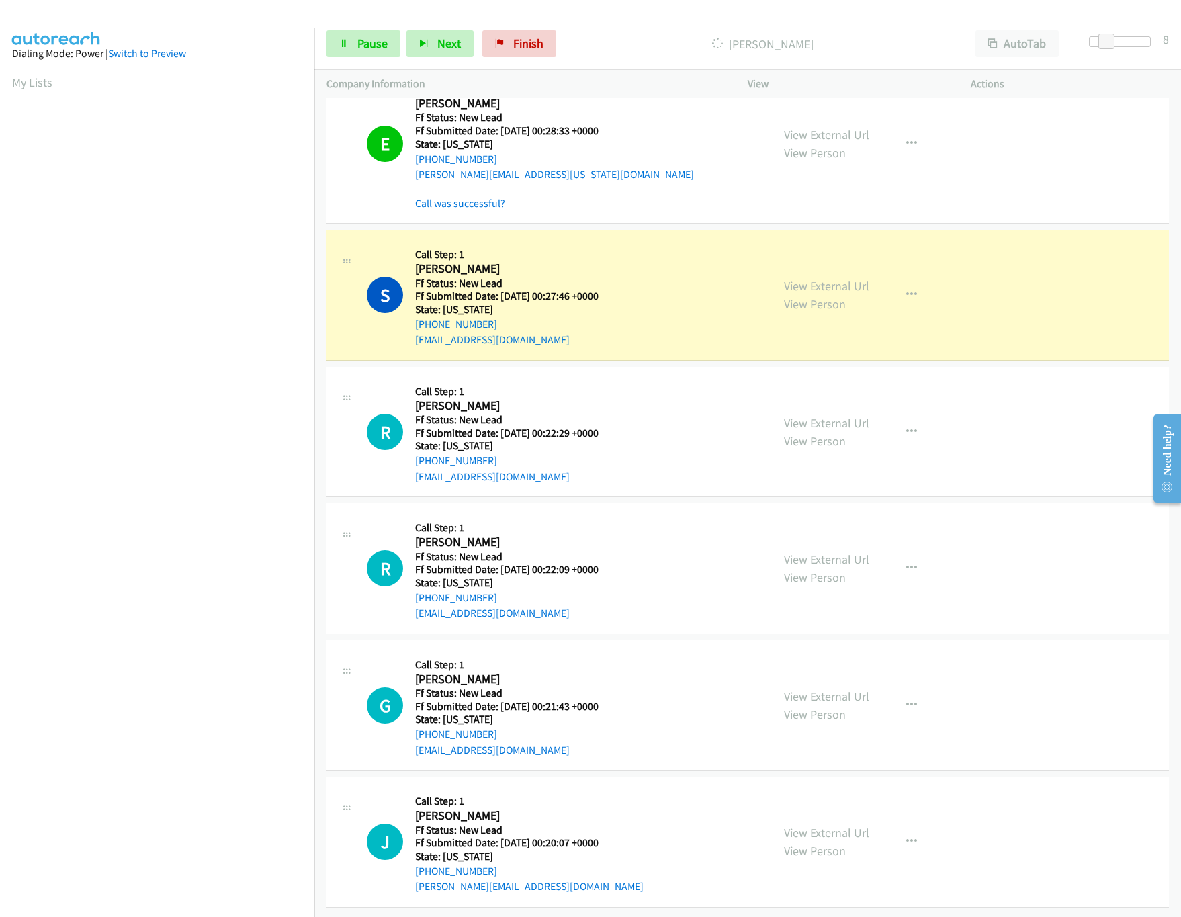
click at [819, 531] on div "View External Url View Person View External Url Email Schedule/Manage Callback …" at bounding box center [889, 568] width 235 height 106
click at [825, 415] on link "View External Url" at bounding box center [826, 422] width 85 height 15
click at [1125, 41] on div at bounding box center [1114, 41] width 62 height 11
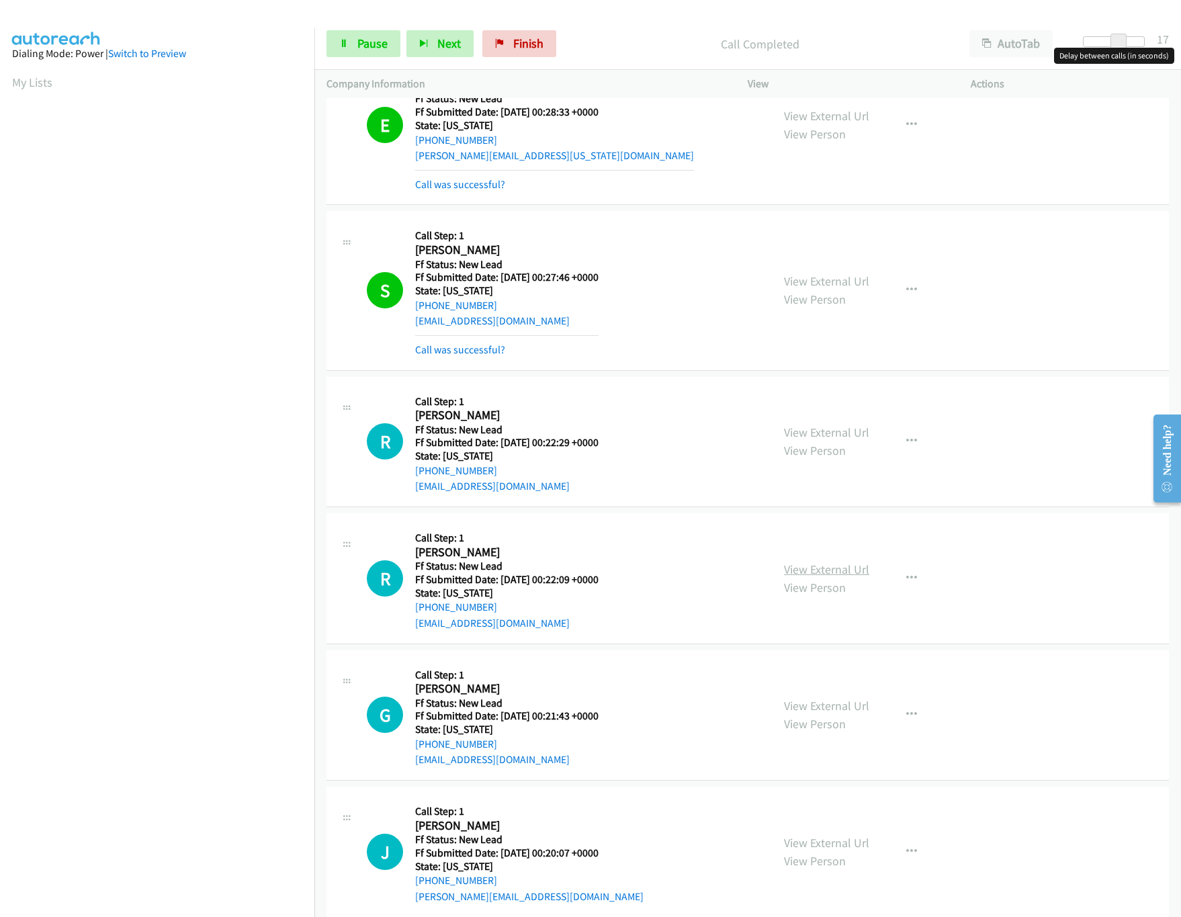
click at [814, 568] on link "View External Url" at bounding box center [826, 569] width 85 height 15
drag, startPoint x: 1119, startPoint y: 40, endPoint x: 1097, endPoint y: 50, distance: 25.0
click at [1097, 50] on body "Start Calls Pause Next Finish Call Completed AutoTab AutoTab 7 Company Informat…" at bounding box center [590, 32] width 1181 height 64
click at [361, 44] on span "Pause" at bounding box center [372, 43] width 30 height 15
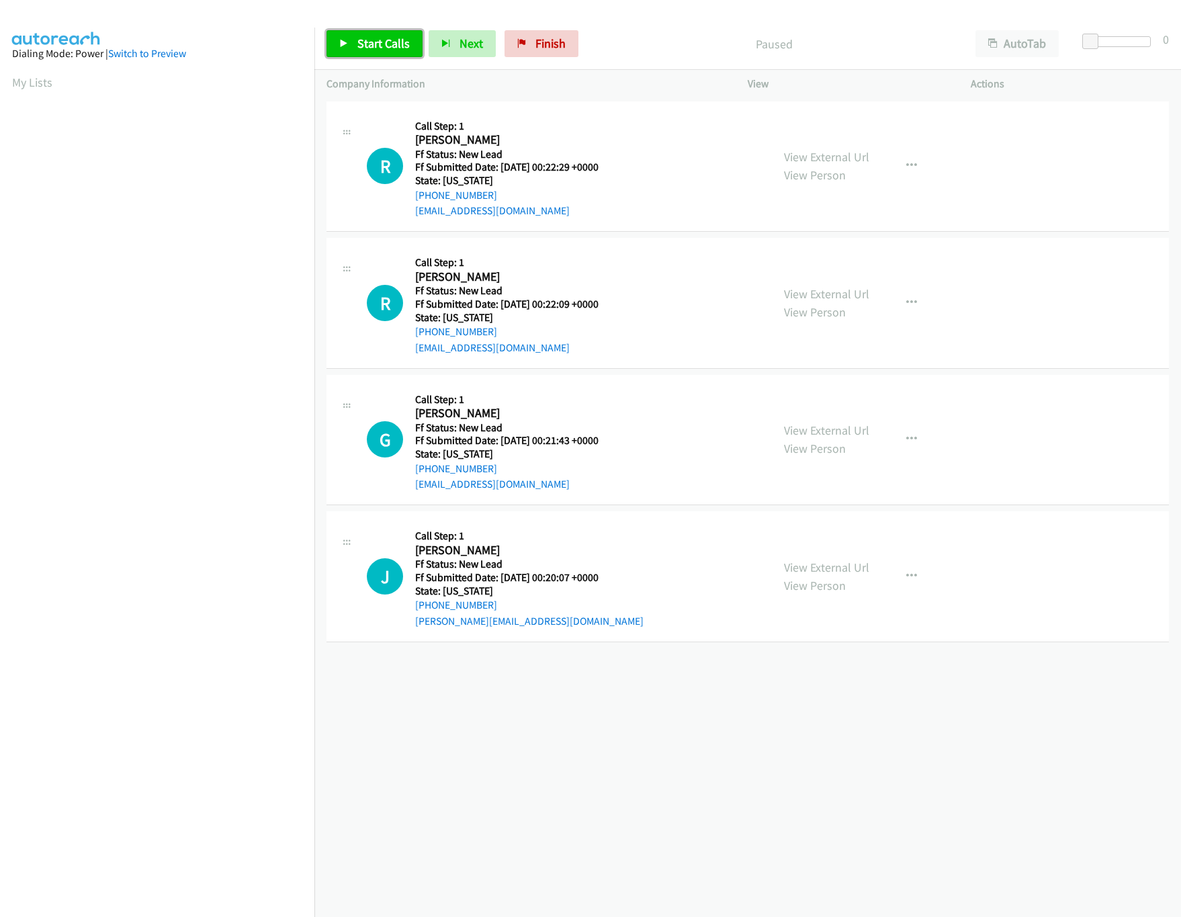
click at [391, 43] on span "Start Calls" at bounding box center [383, 43] width 52 height 15
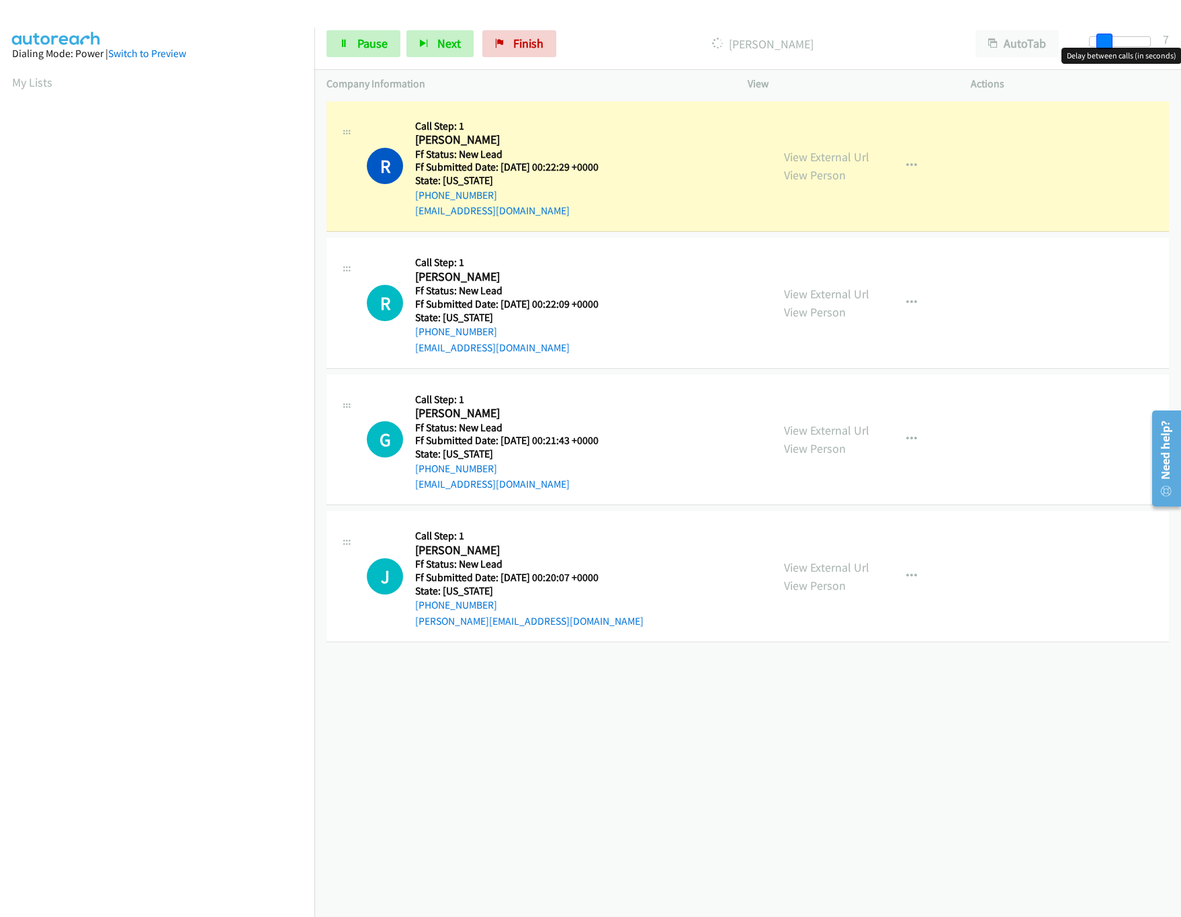
drag, startPoint x: 1093, startPoint y: 42, endPoint x: 1107, endPoint y: 42, distance: 13.4
click at [1107, 42] on span at bounding box center [1105, 42] width 16 height 16
click at [819, 423] on link "View External Url" at bounding box center [826, 430] width 85 height 15
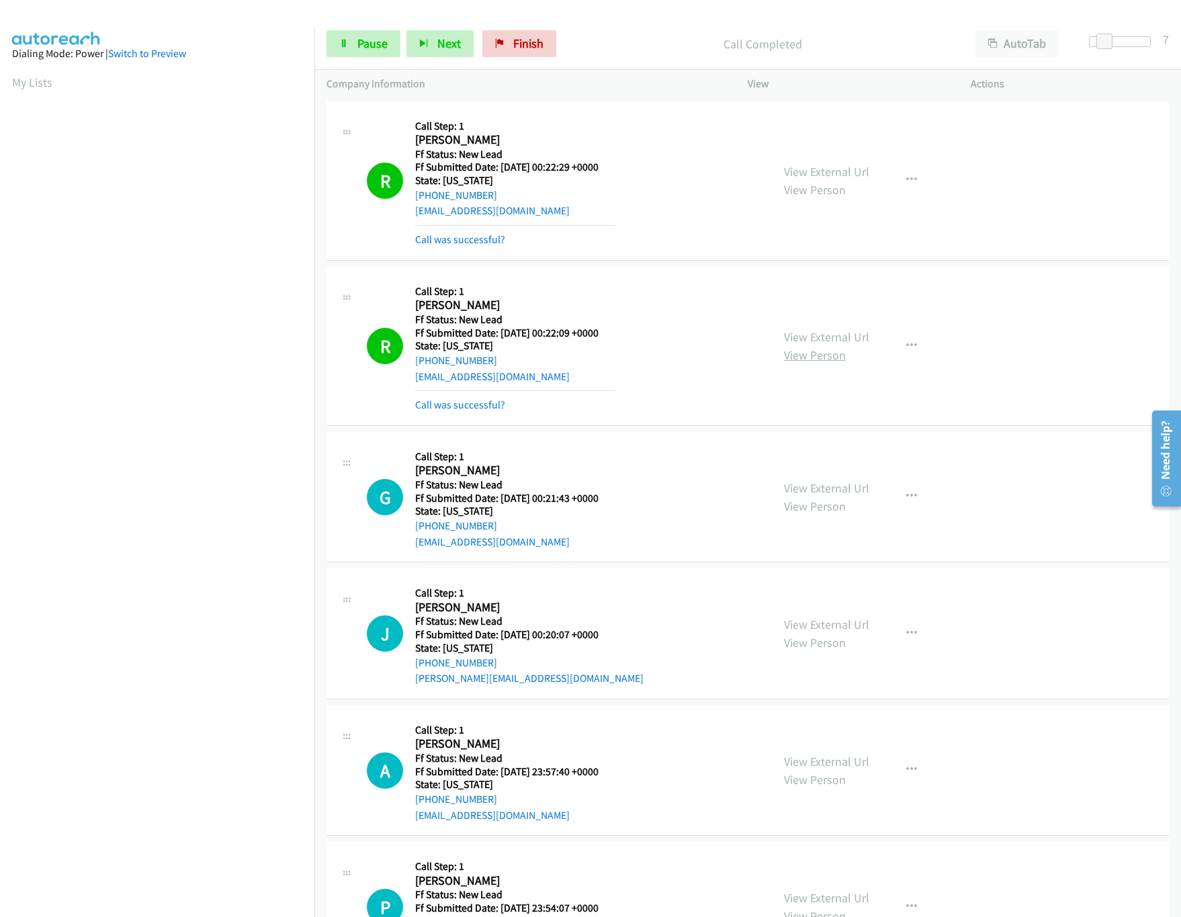
scroll to position [220, 0]
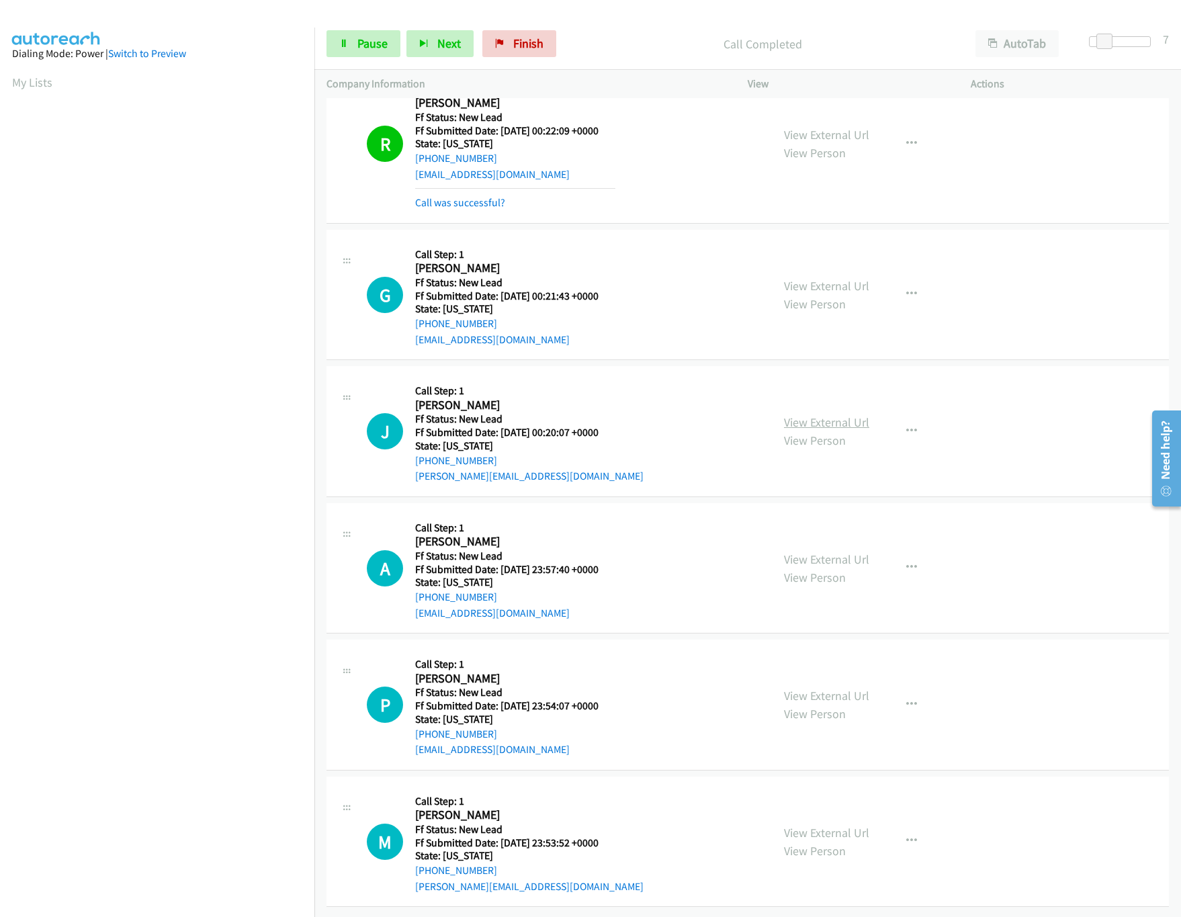
click at [833, 415] on link "View External Url" at bounding box center [826, 422] width 85 height 15
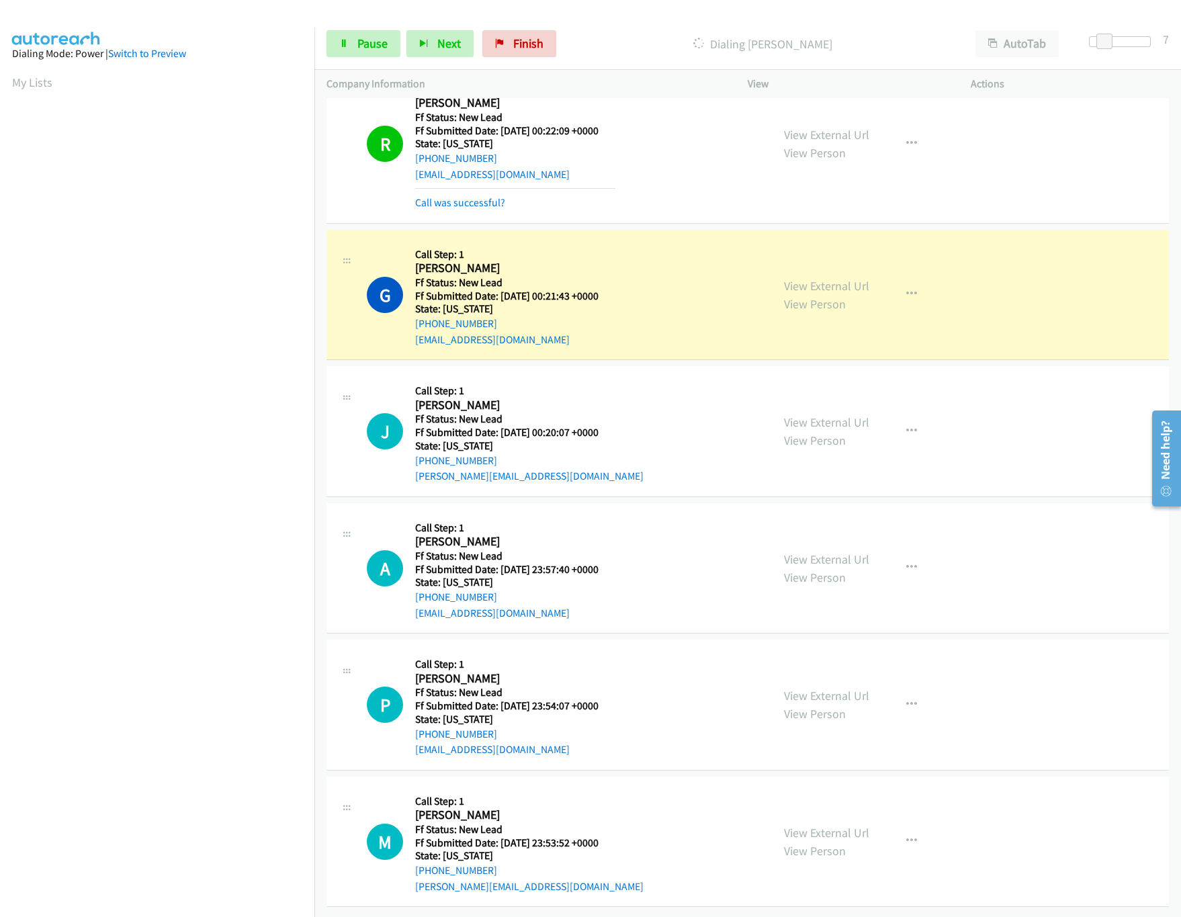
click at [814, 551] on div "View External Url View Person" at bounding box center [826, 568] width 85 height 36
click at [802, 570] on link "View Person" at bounding box center [815, 577] width 62 height 15
click at [802, 552] on link "View External Url" at bounding box center [826, 559] width 85 height 15
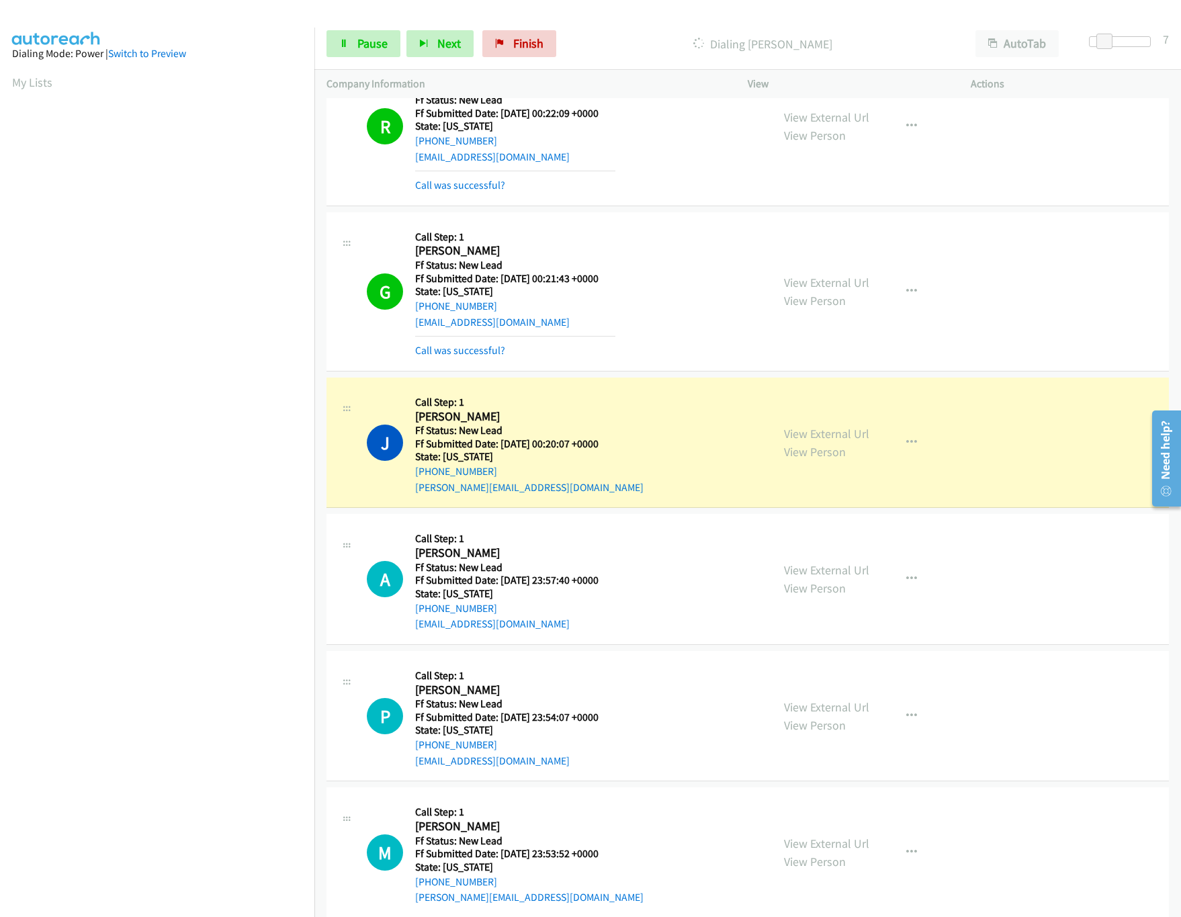
scroll to position [249, 0]
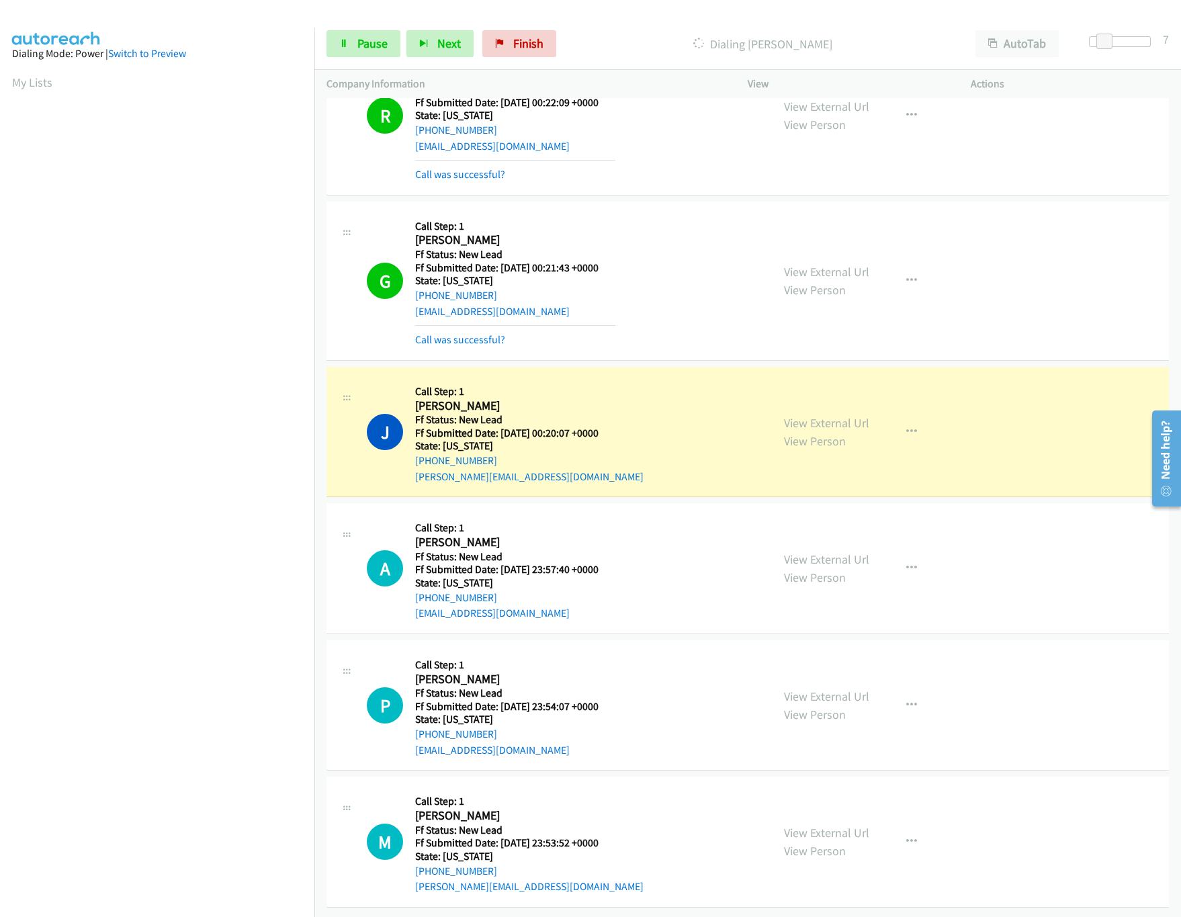
click at [833, 687] on div "View External Url View Person" at bounding box center [826, 705] width 85 height 36
click at [829, 689] on link "View External Url" at bounding box center [826, 696] width 85 height 15
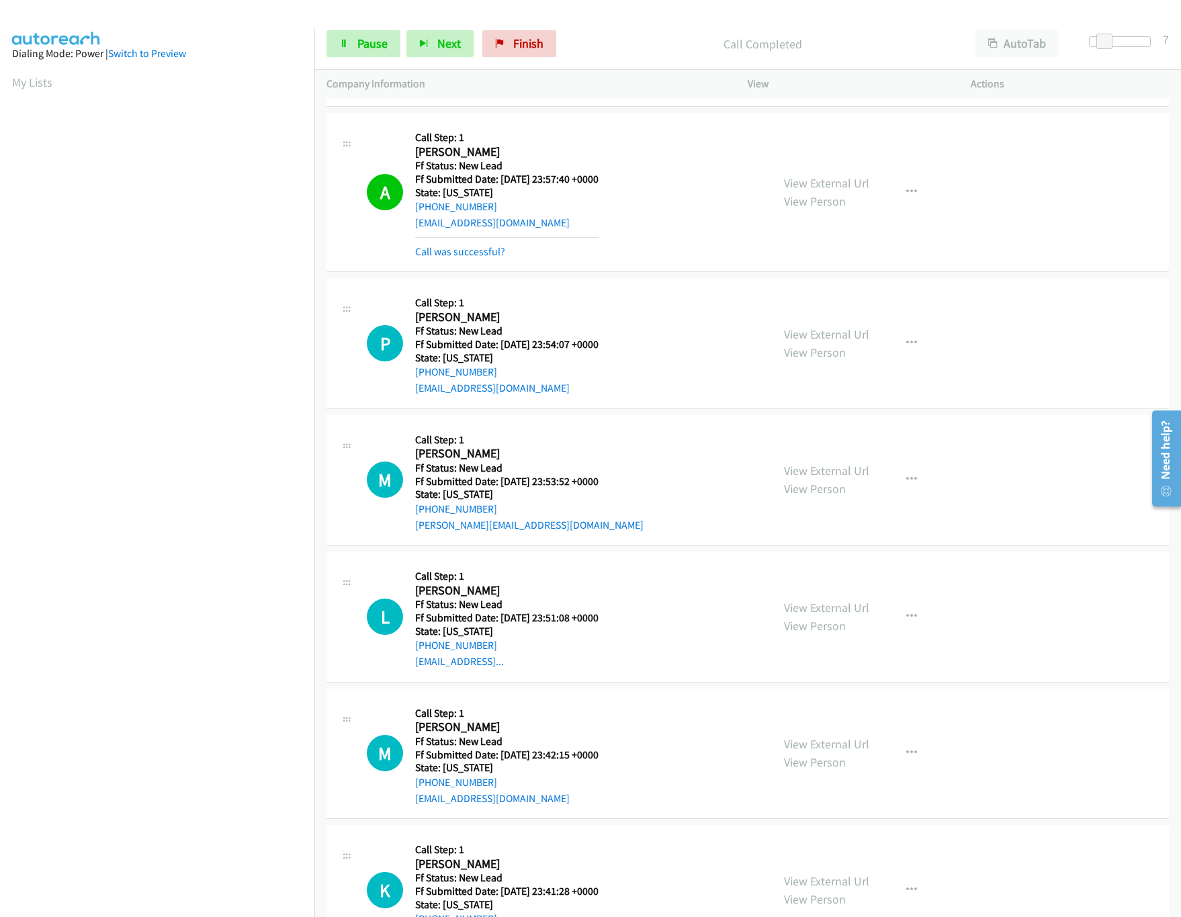
scroll to position [652, 0]
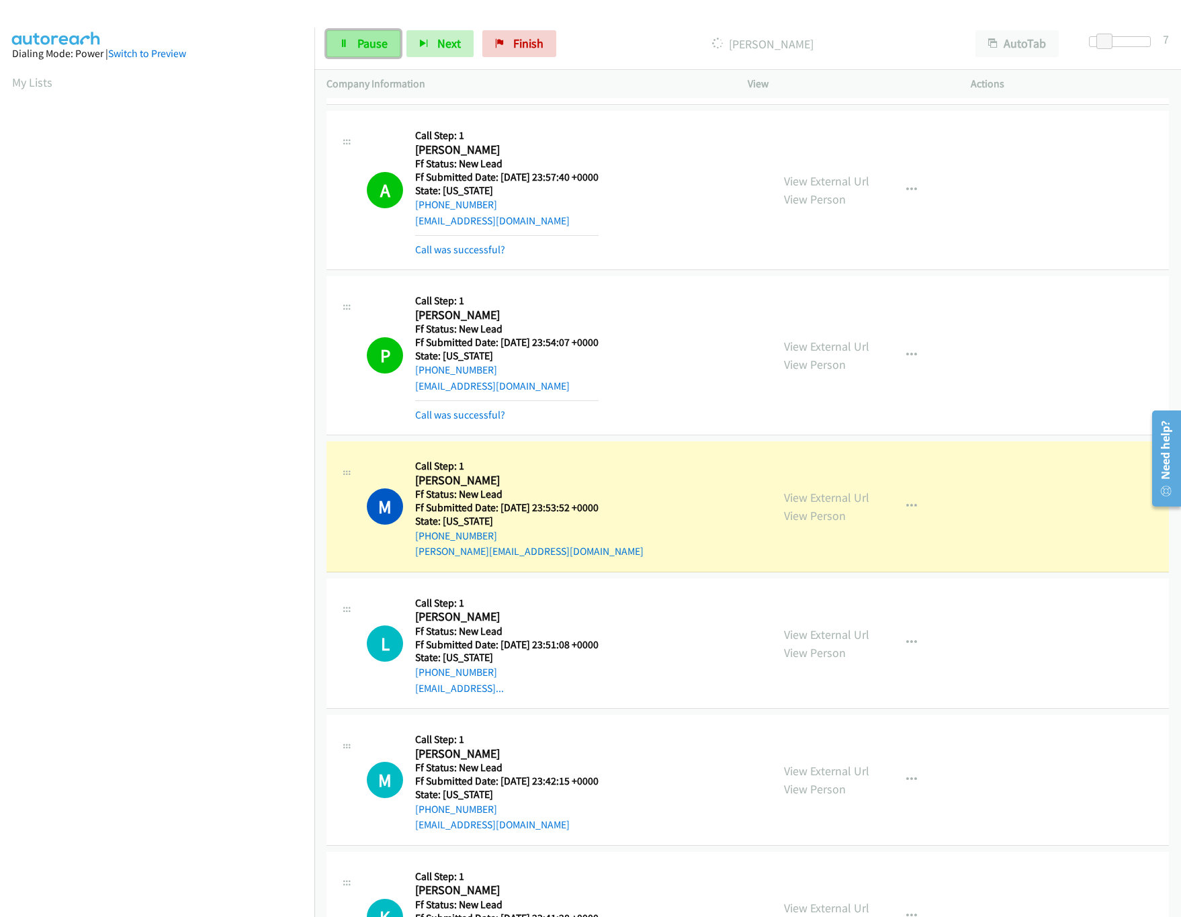
click at [365, 35] on link "Pause" at bounding box center [364, 43] width 74 height 27
drag, startPoint x: 1111, startPoint y: 45, endPoint x: 1189, endPoint y: 59, distance: 79.2
click at [1181, 59] on html "Start Calls Pause Next Finish Paused AutoTab AutoTab 19 Company Information Inf…" at bounding box center [590, 32] width 1181 height 64
click at [825, 503] on link "View External Url" at bounding box center [826, 497] width 85 height 15
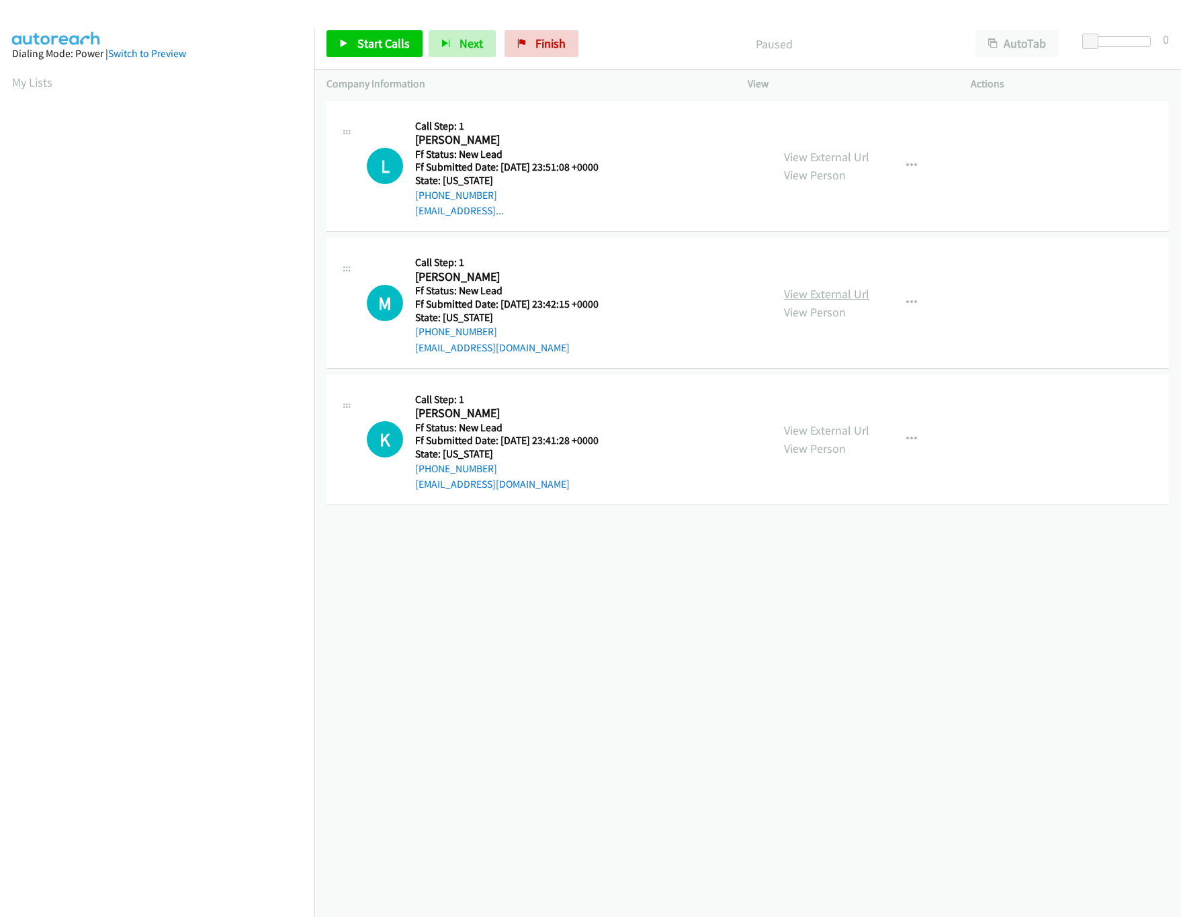
click at [839, 299] on link "View External Url" at bounding box center [826, 293] width 85 height 15
click at [841, 160] on link "View External Url" at bounding box center [826, 156] width 85 height 15
click at [401, 43] on span "Start Calls" at bounding box center [383, 43] width 52 height 15
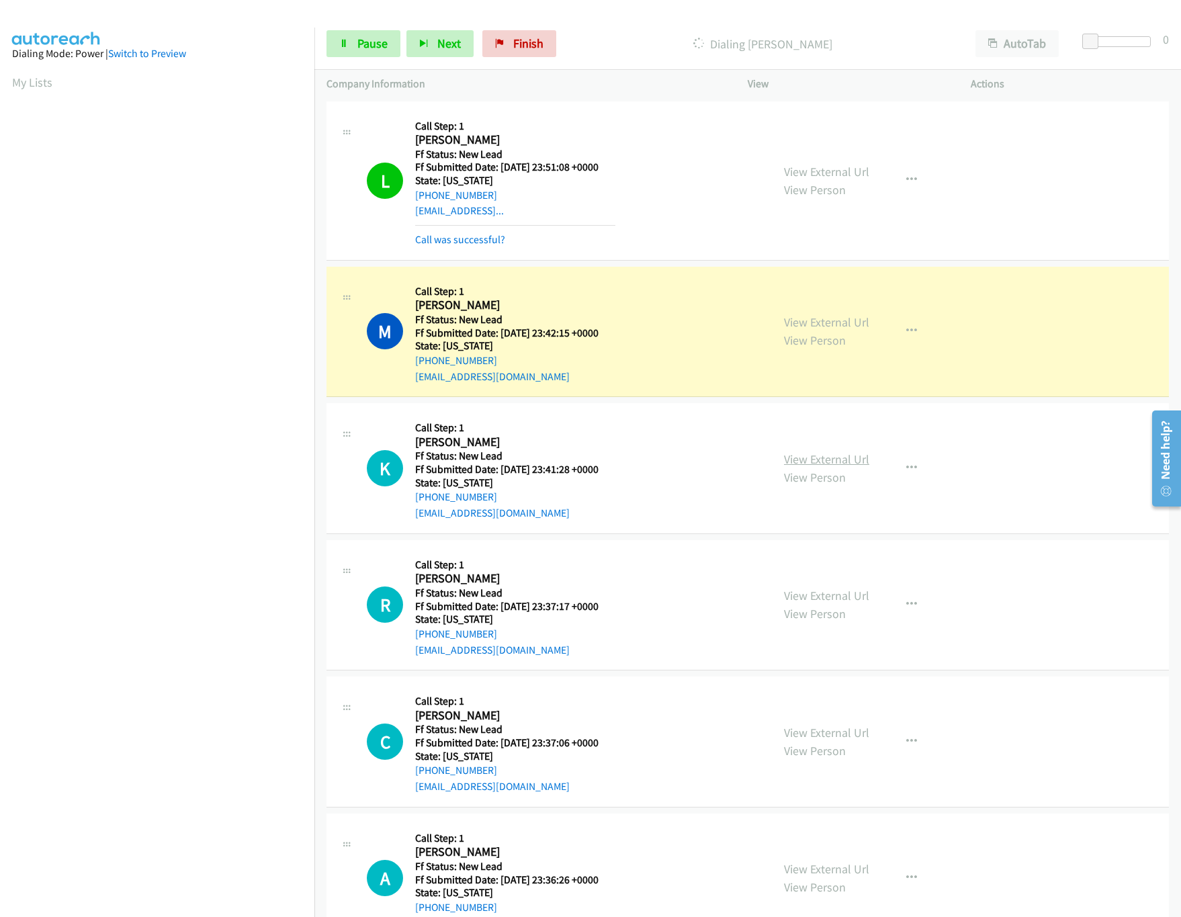
click at [813, 460] on link "View External Url" at bounding box center [826, 459] width 85 height 15
click at [365, 44] on span "Pause" at bounding box center [372, 43] width 30 height 15
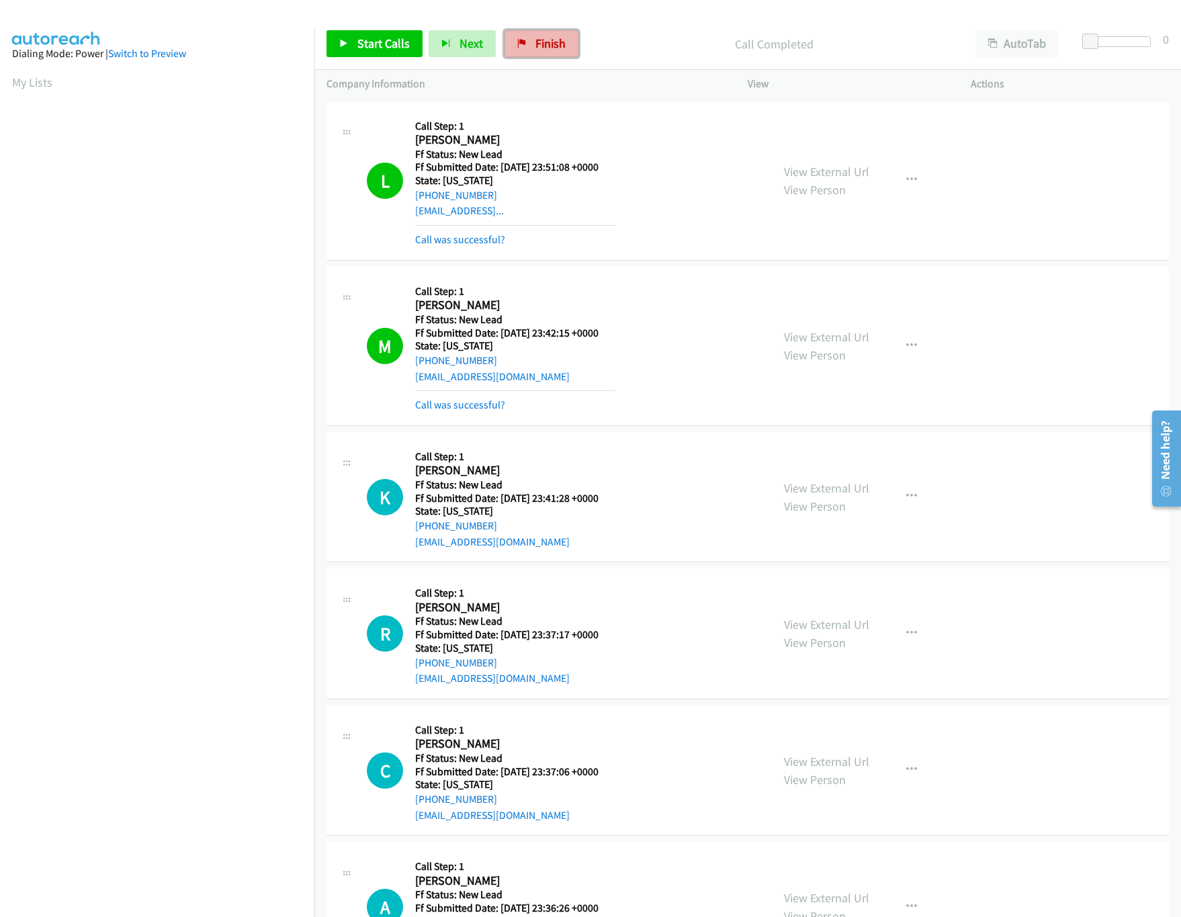
click at [547, 37] on span "Finish" at bounding box center [551, 43] width 30 height 15
click at [482, 405] on link "Call was successful?" at bounding box center [460, 404] width 90 height 13
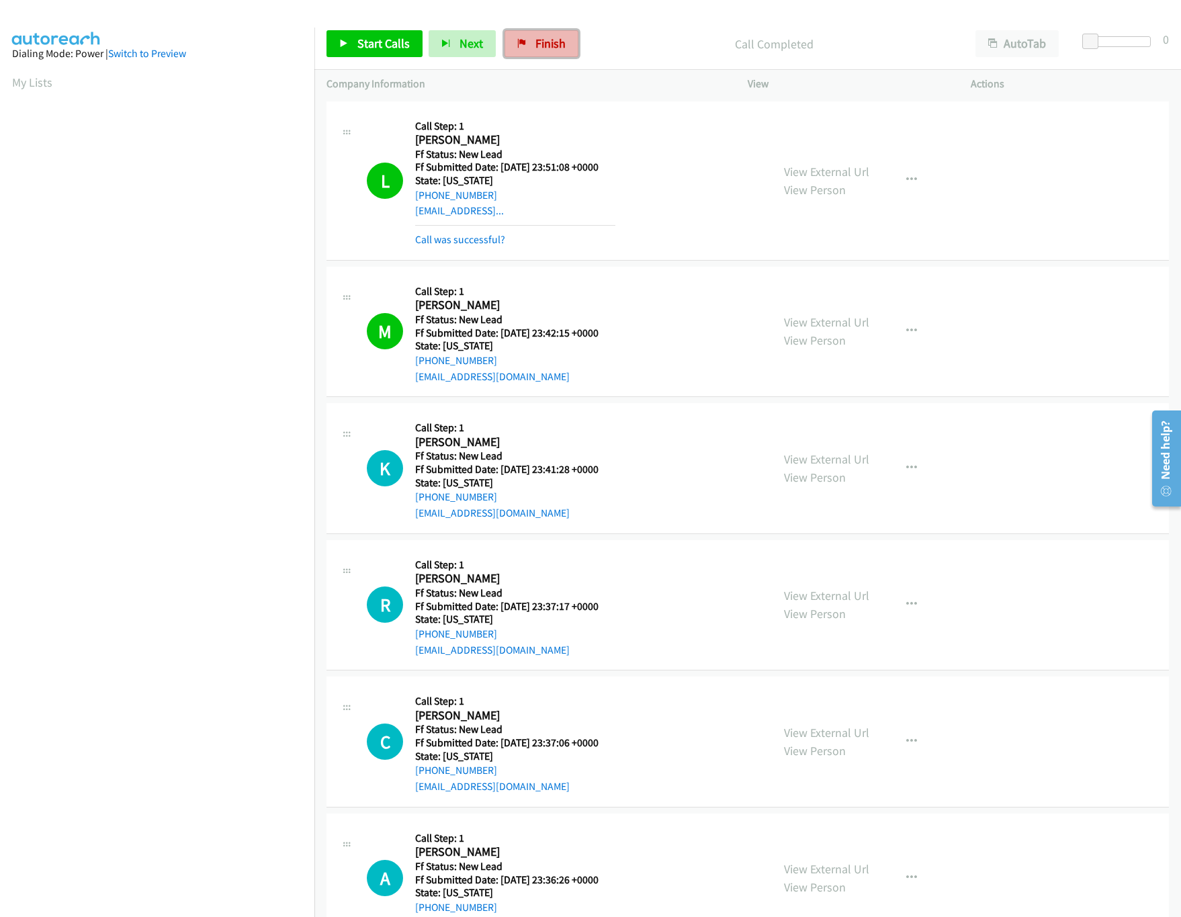
click at [531, 30] on link "Finish" at bounding box center [542, 43] width 74 height 27
